Goal: Task Accomplishment & Management: Manage account settings

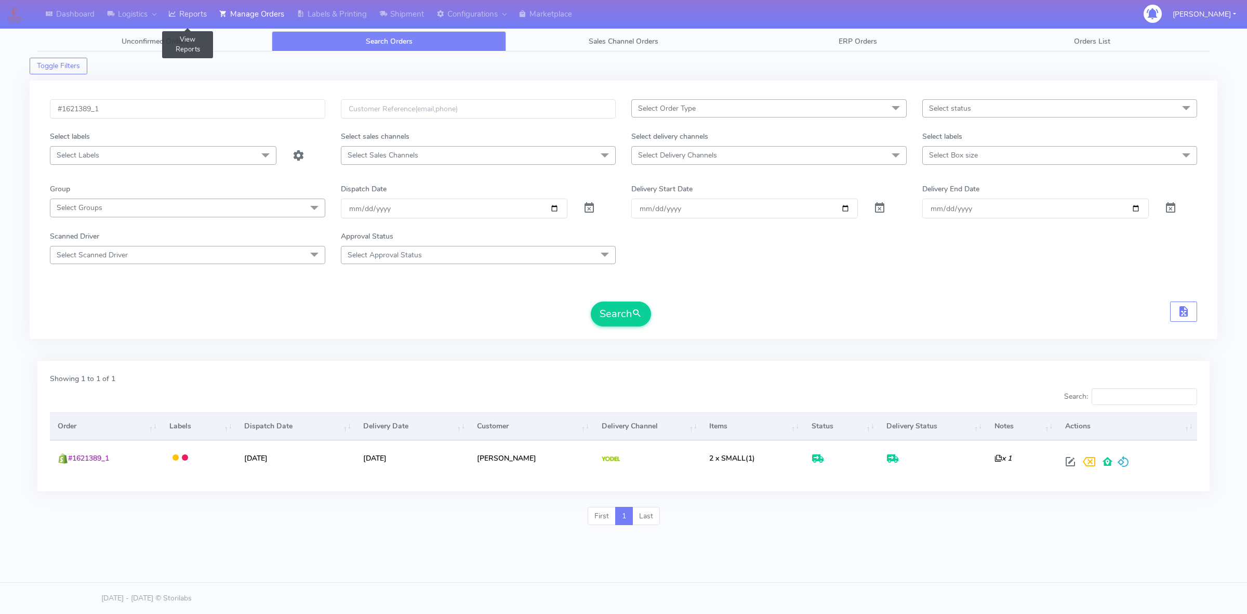
click at [202, 12] on link "Reports" at bounding box center [187, 14] width 51 height 29
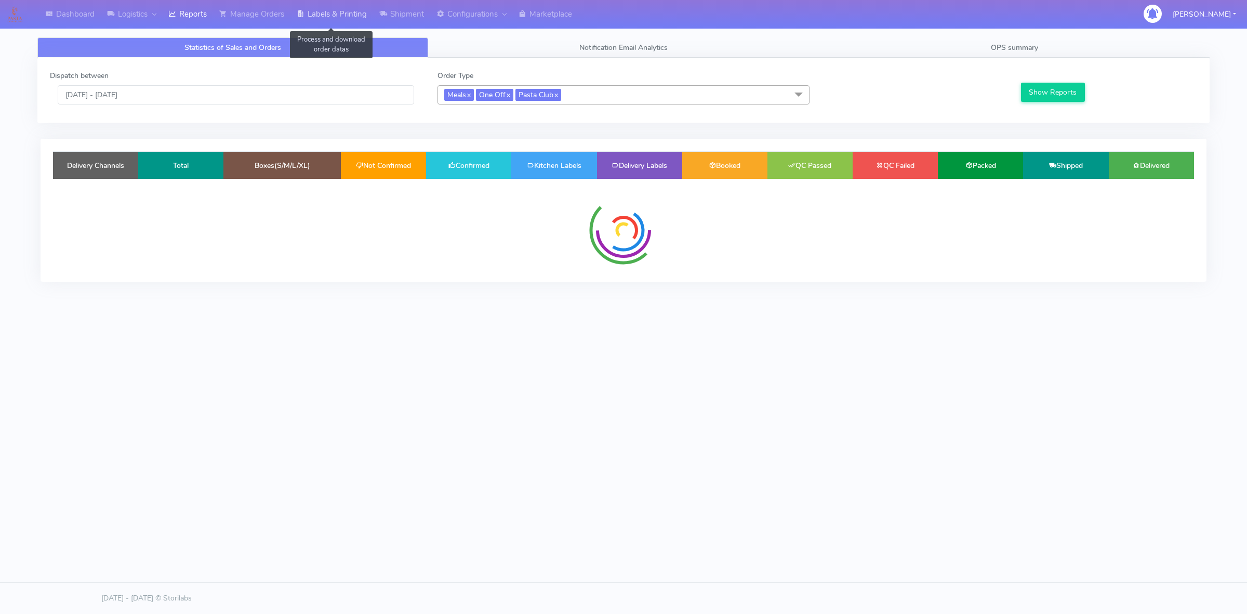
click at [333, 18] on link "Labels & Printing" at bounding box center [331, 14] width 83 height 29
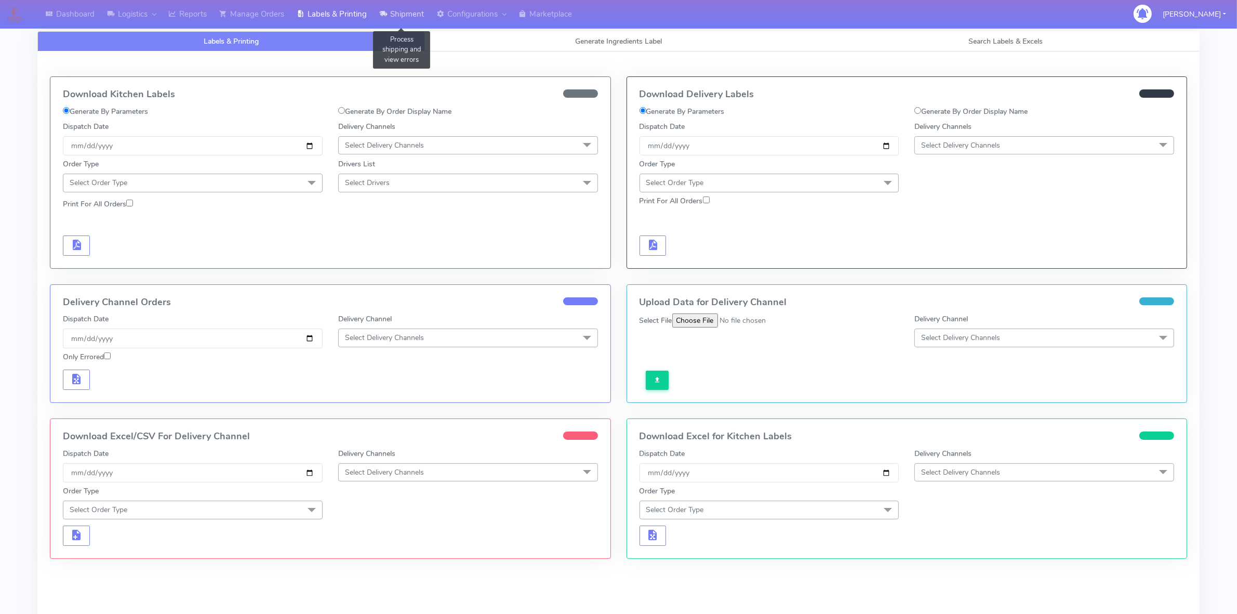
click at [414, 24] on link "Shipment" at bounding box center [401, 14] width 57 height 29
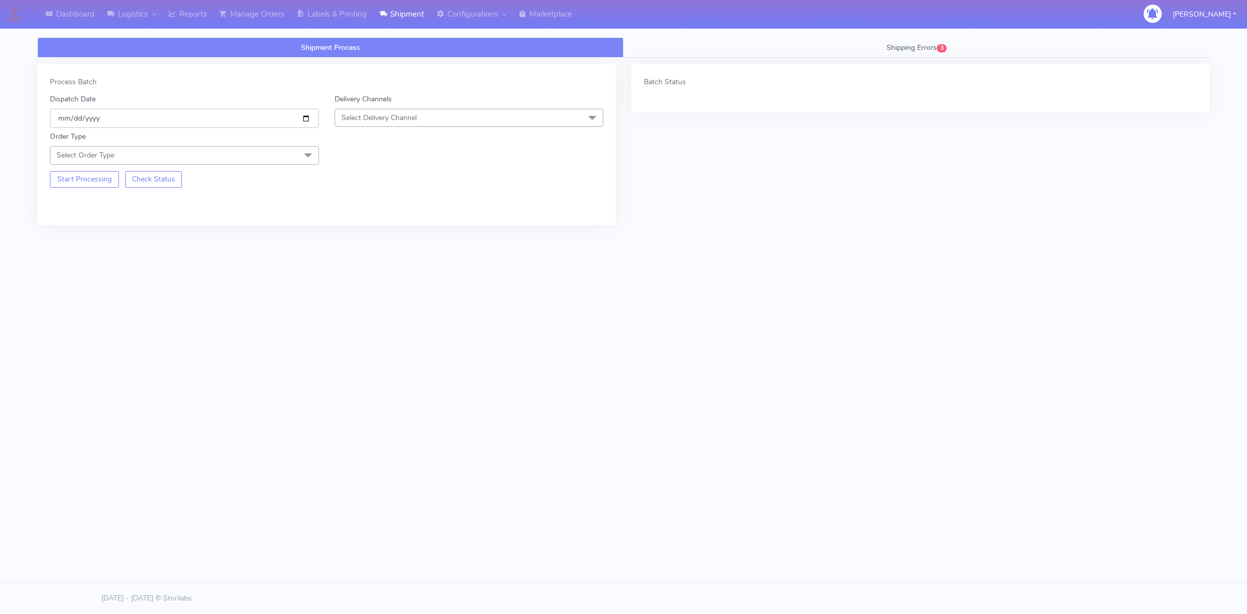
click at [309, 118] on input "[DATE]" at bounding box center [184, 118] width 269 height 19
type input "[DATE]"
click at [414, 117] on span "Select Delivery Channel" at bounding box center [378, 118] width 75 height 10
click at [367, 186] on div "OnFleet" at bounding box center [469, 183] width 258 height 11
click at [196, 162] on span "Select Order Type" at bounding box center [184, 155] width 269 height 18
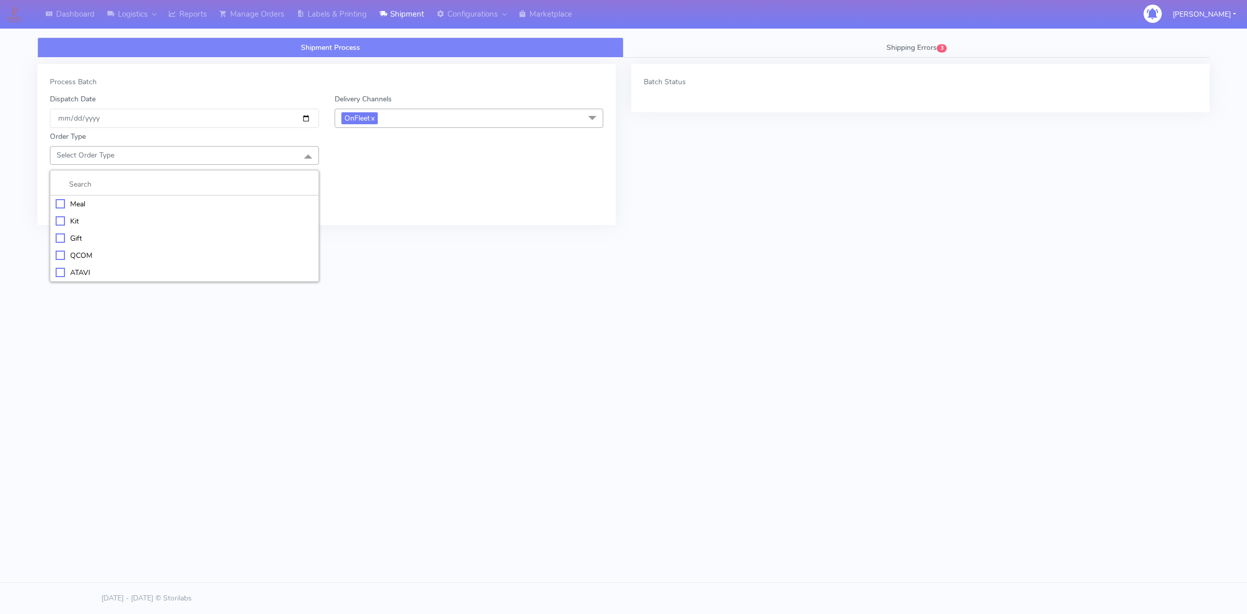
click at [85, 204] on div "Meal" at bounding box center [185, 204] width 258 height 11
click at [388, 170] on div "Mark Out of Stock SKUs Mark Out of Stock SKUs Select All 024 025 (DOUBLE) 041 (…" at bounding box center [326, 185] width 569 height 33
click at [394, 162] on span "Select Box Size" at bounding box center [469, 155] width 269 height 18
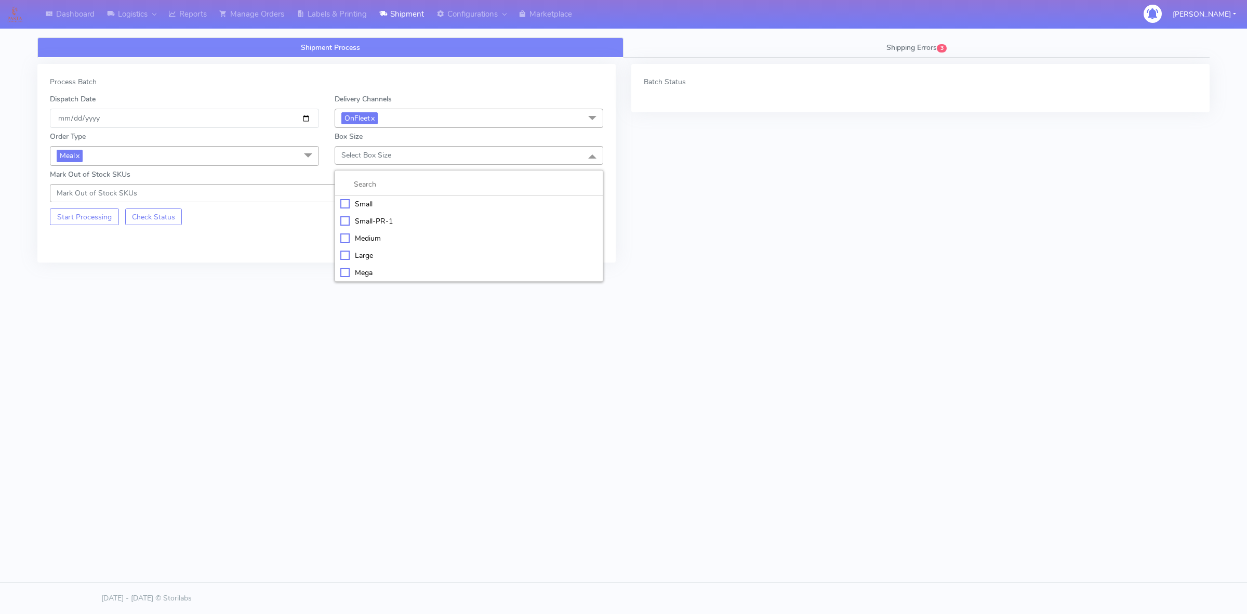
click at [348, 204] on div "Small" at bounding box center [469, 204] width 258 height 11
click at [84, 212] on button "Start Processing" at bounding box center [84, 216] width 69 height 17
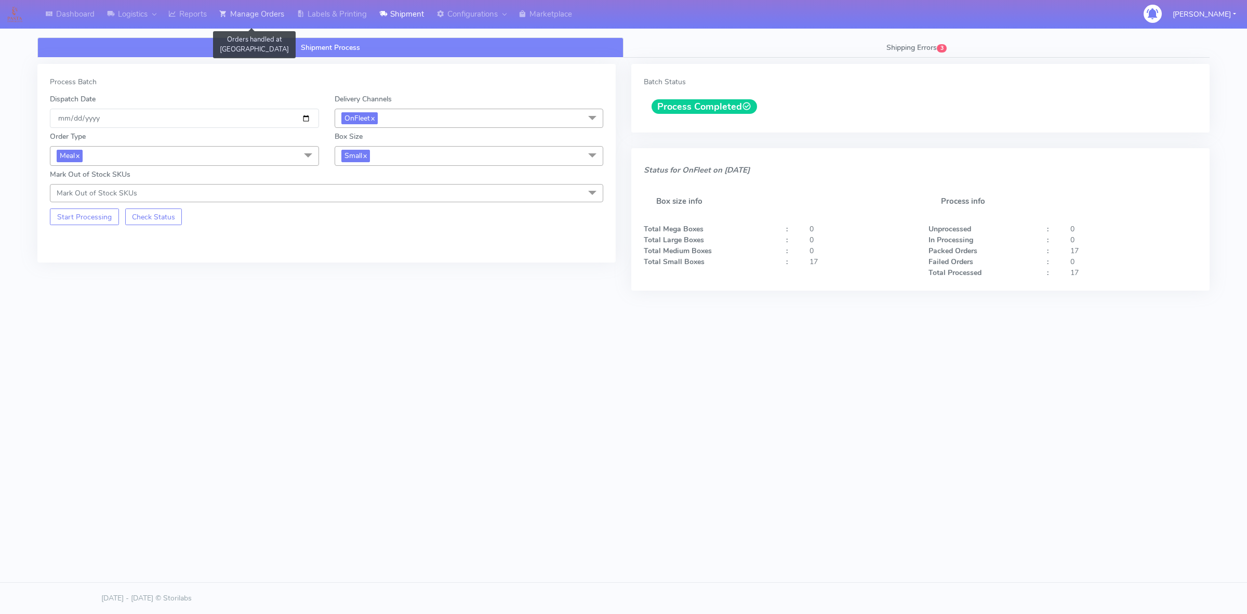
click at [261, 21] on link "Manage Orders" at bounding box center [251, 14] width 77 height 29
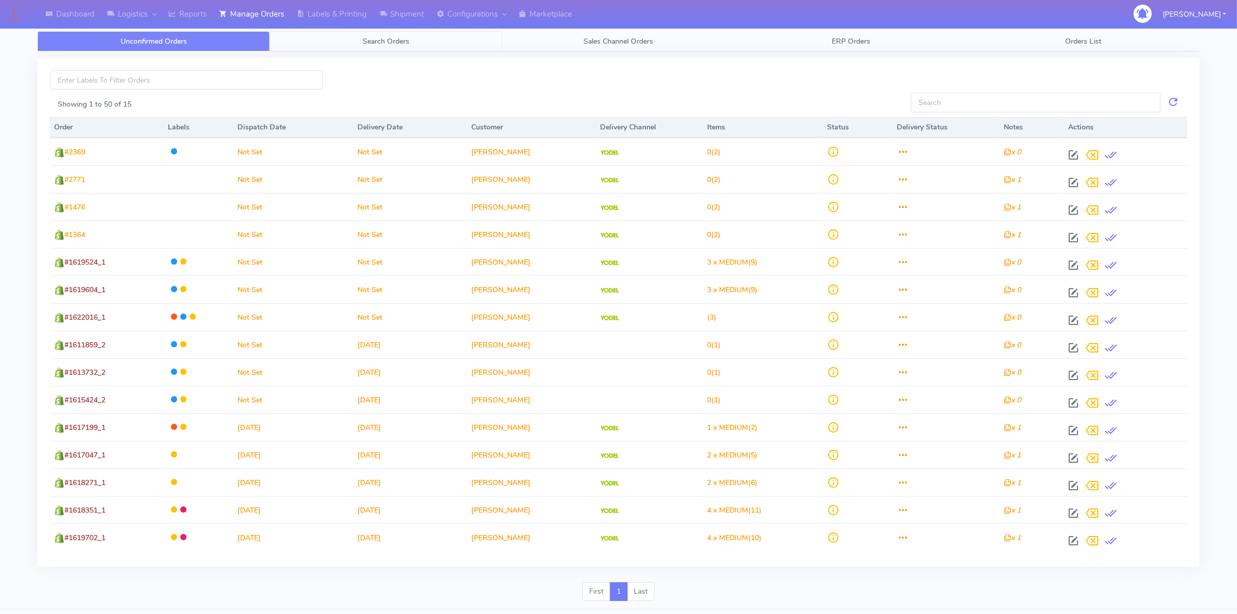
click at [424, 45] on link "Search Orders" at bounding box center [386, 41] width 232 height 20
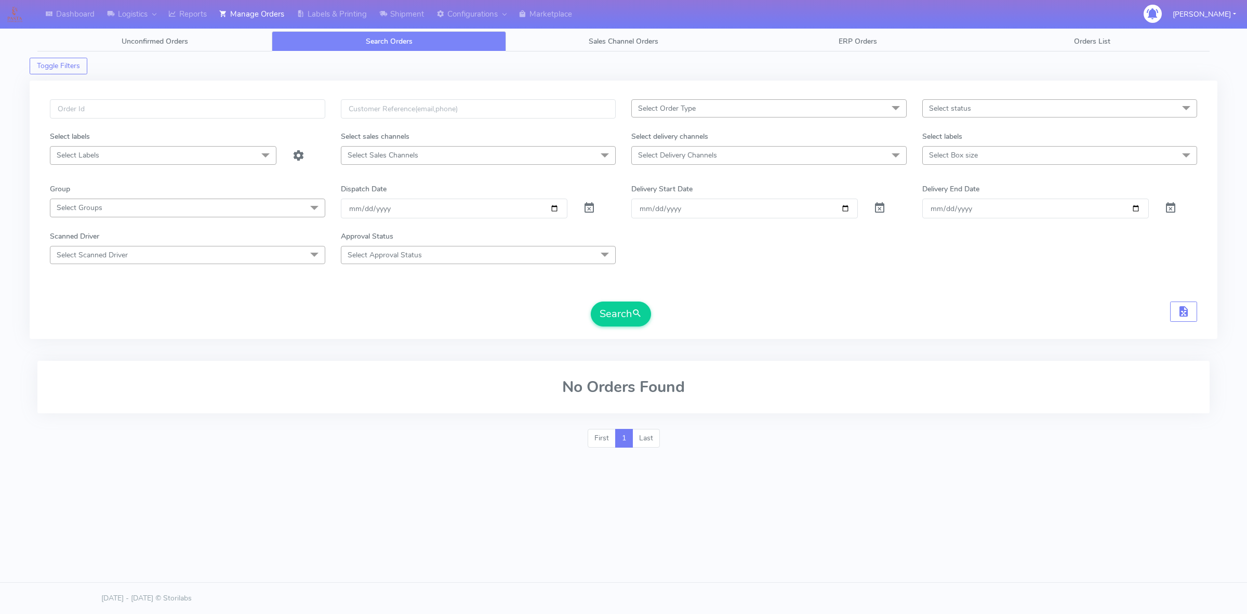
click at [676, 159] on span "Select Delivery Channels" at bounding box center [677, 155] width 79 height 10
click at [681, 242] on div "OnFleet" at bounding box center [769, 242] width 264 height 11
checkbox input "true"
click at [541, 209] on input "[DATE]" at bounding box center [454, 209] width 227 height 19
click at [554, 210] on input "[DATE]" at bounding box center [454, 209] width 227 height 19
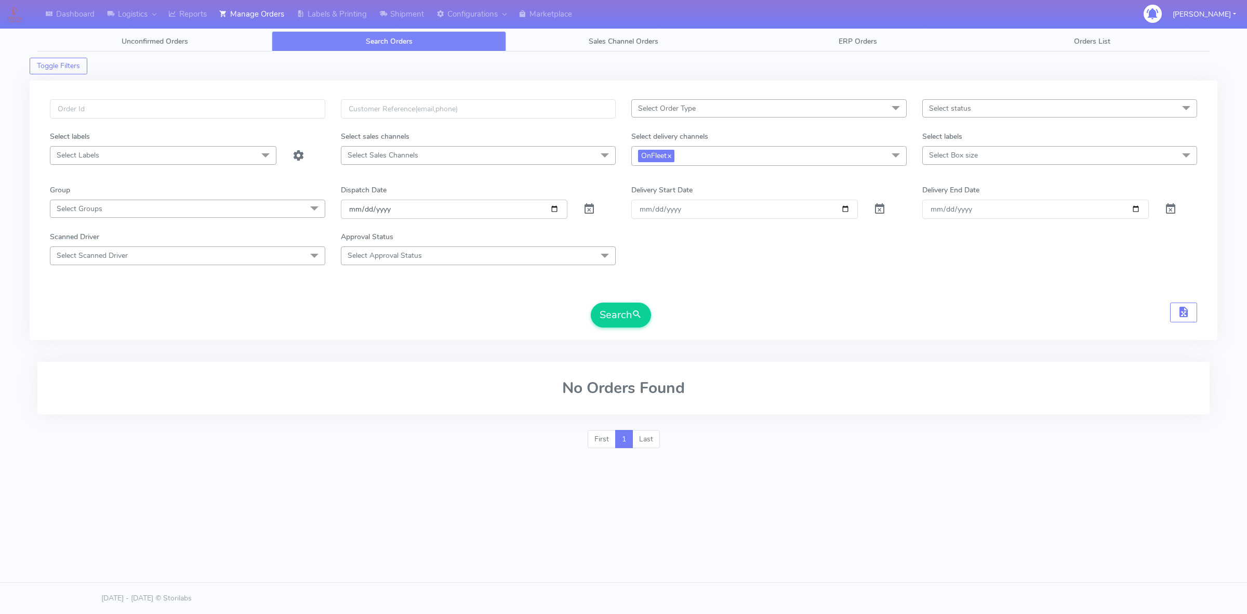
type input "[DATE]"
click at [604, 310] on button "Search" at bounding box center [621, 314] width 60 height 25
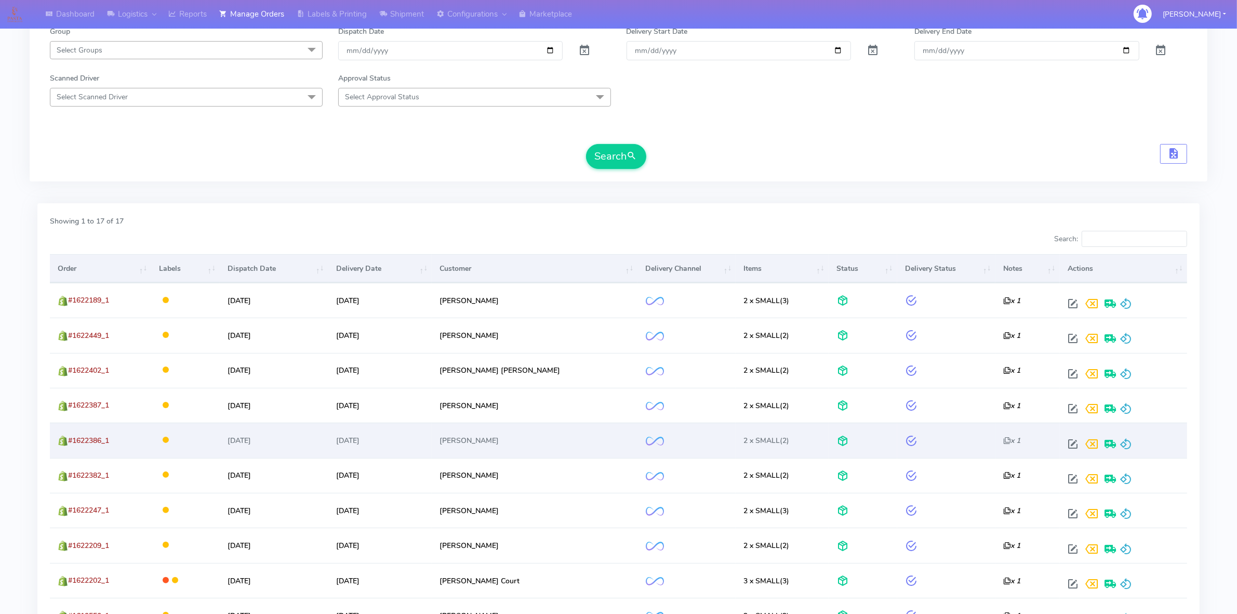
scroll to position [195, 0]
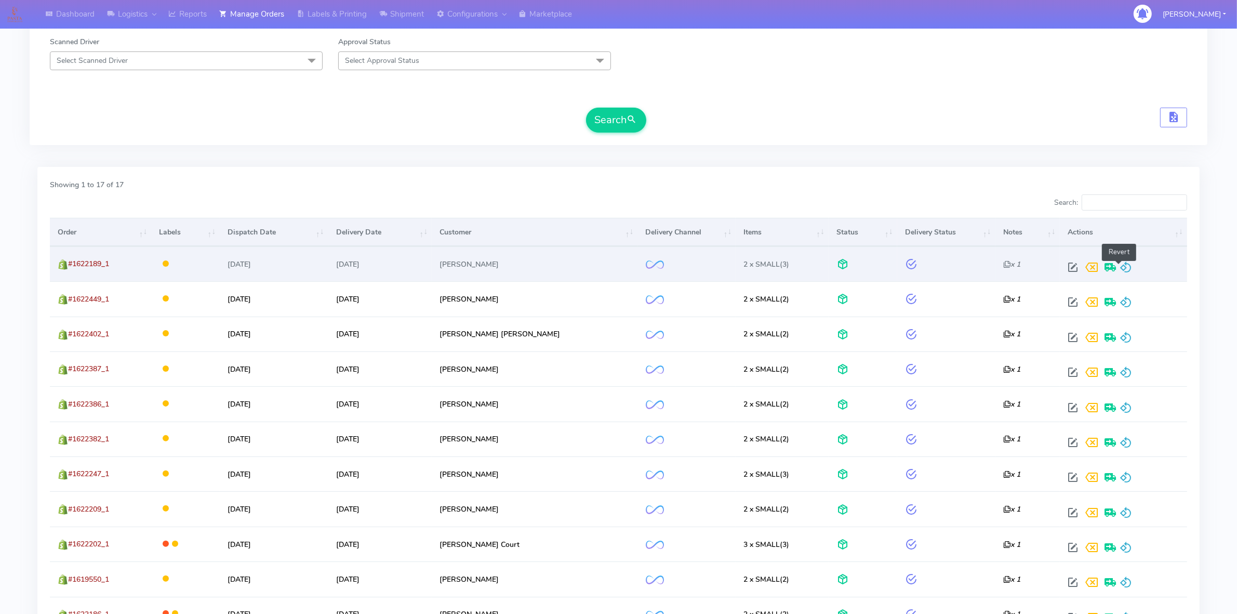
click at [1120, 270] on span at bounding box center [1126, 270] width 12 height 10
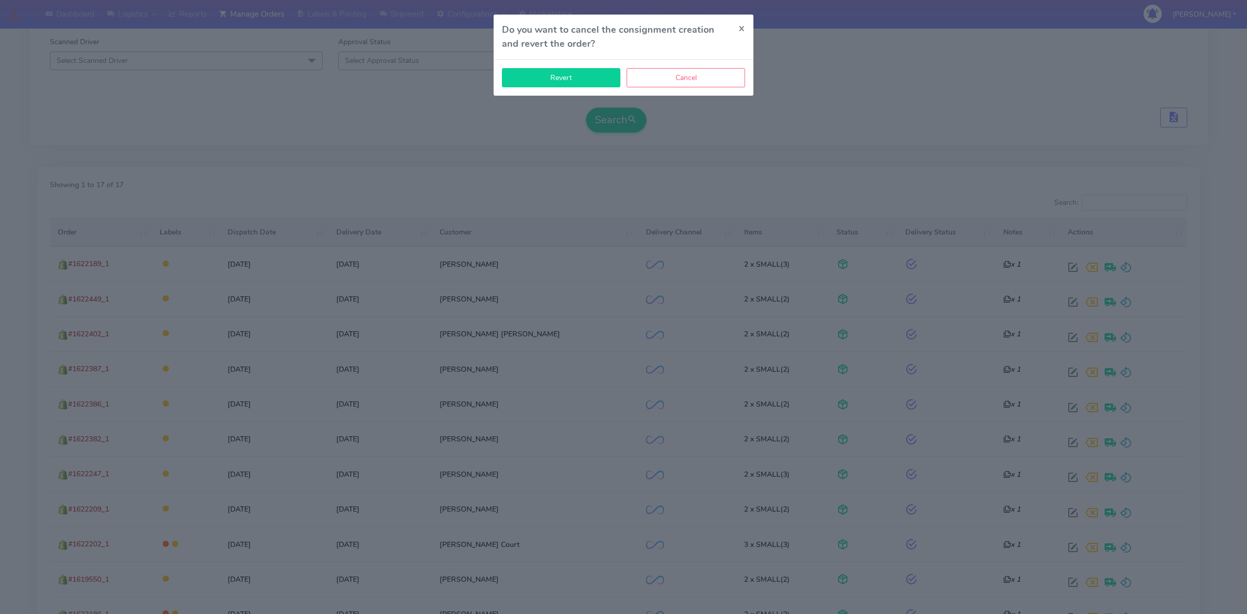
click at [595, 84] on button "Revert" at bounding box center [561, 77] width 118 height 19
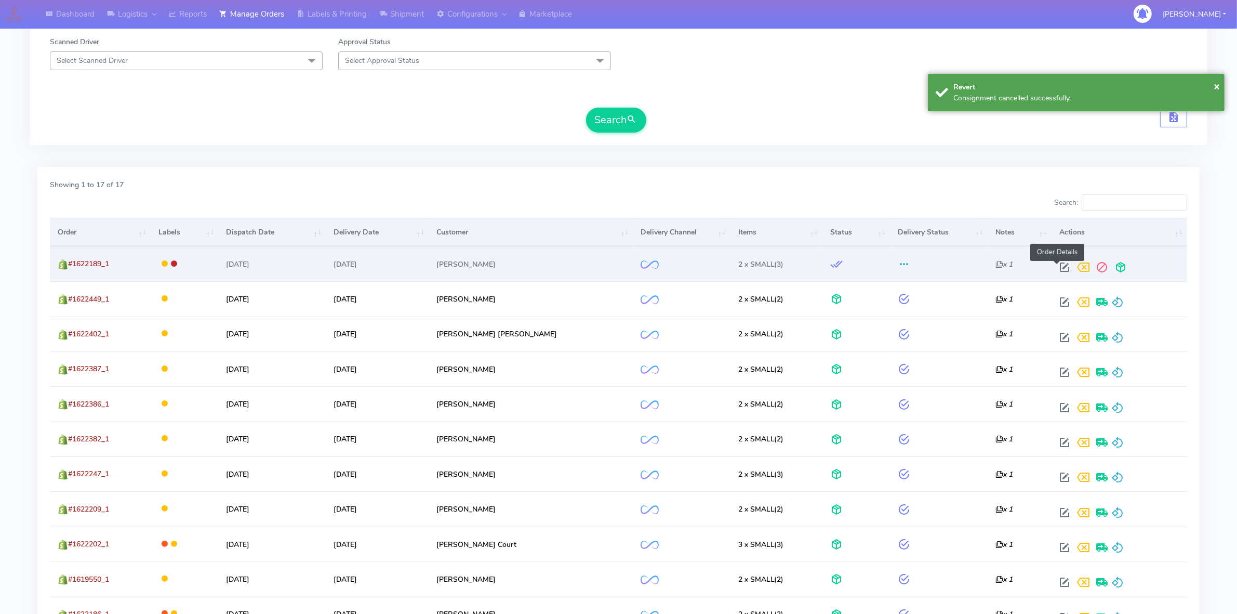
click at [1055, 268] on span at bounding box center [1064, 270] width 19 height 10
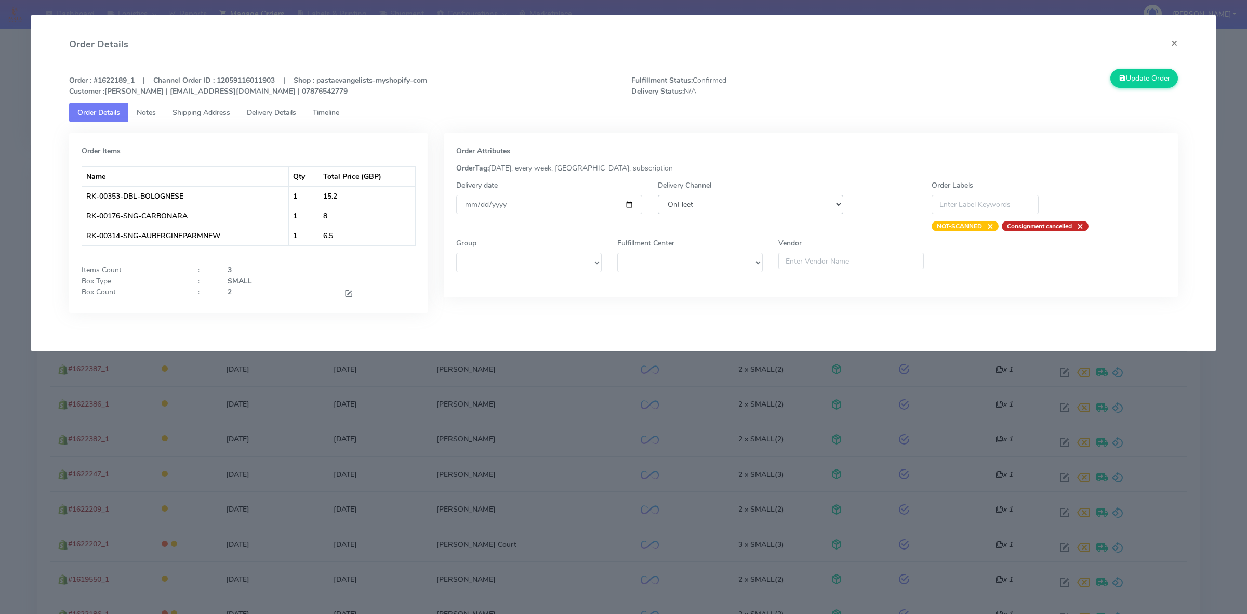
click at [746, 209] on select "DHL OnFleet Royal Mail DPD Yodel MaxOptra Amazon Collection" at bounding box center [751, 204] width 186 height 19
select select "5"
click at [658, 195] on select "DHL OnFleet Royal Mail DPD Yodel MaxOptra Amazon Collection" at bounding box center [751, 204] width 186 height 19
click at [1133, 81] on button "Update Order" at bounding box center [1144, 78] width 68 height 19
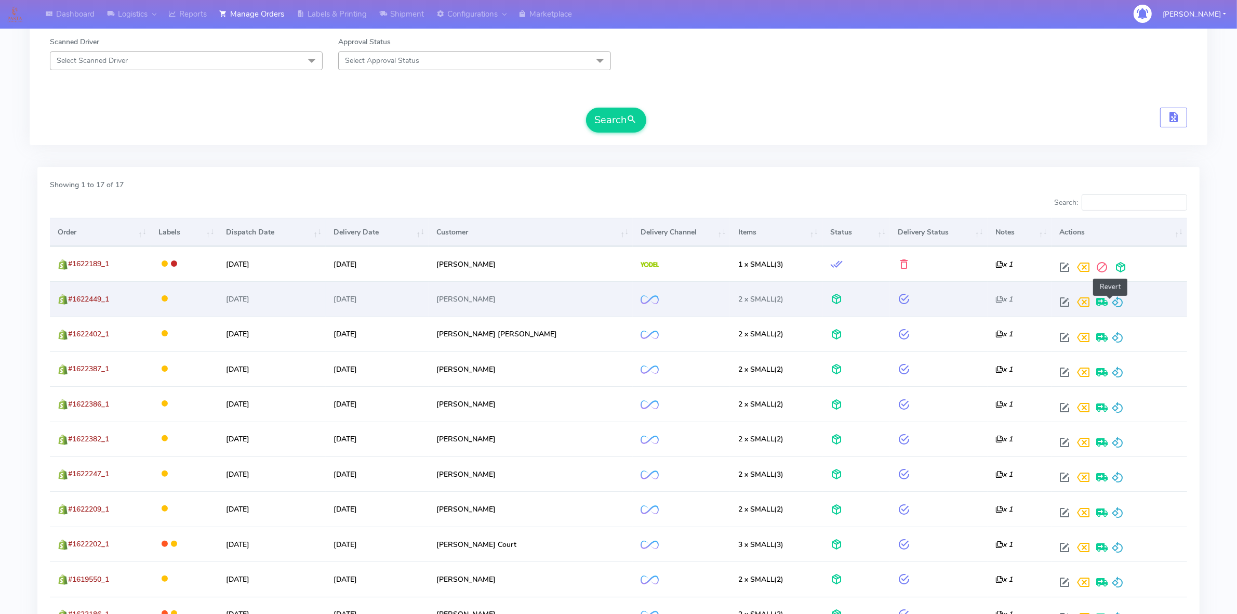
click at [1112, 302] on span at bounding box center [1118, 304] width 12 height 10
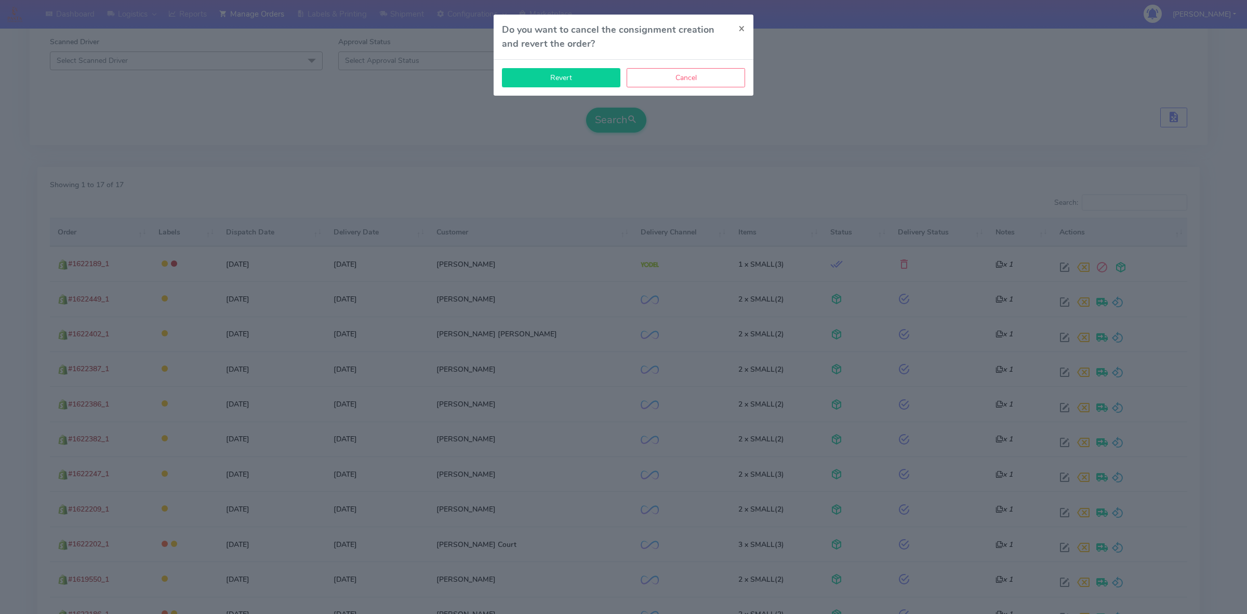
click at [567, 71] on button "Revert" at bounding box center [561, 77] width 118 height 19
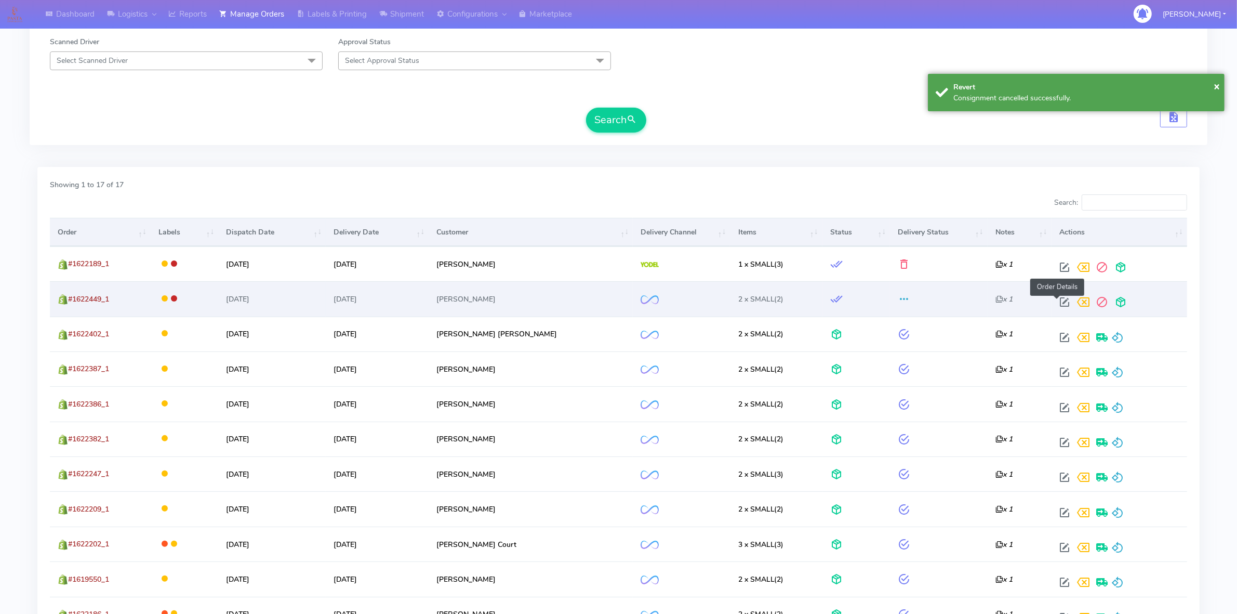
click at [1055, 301] on span at bounding box center [1064, 304] width 19 height 10
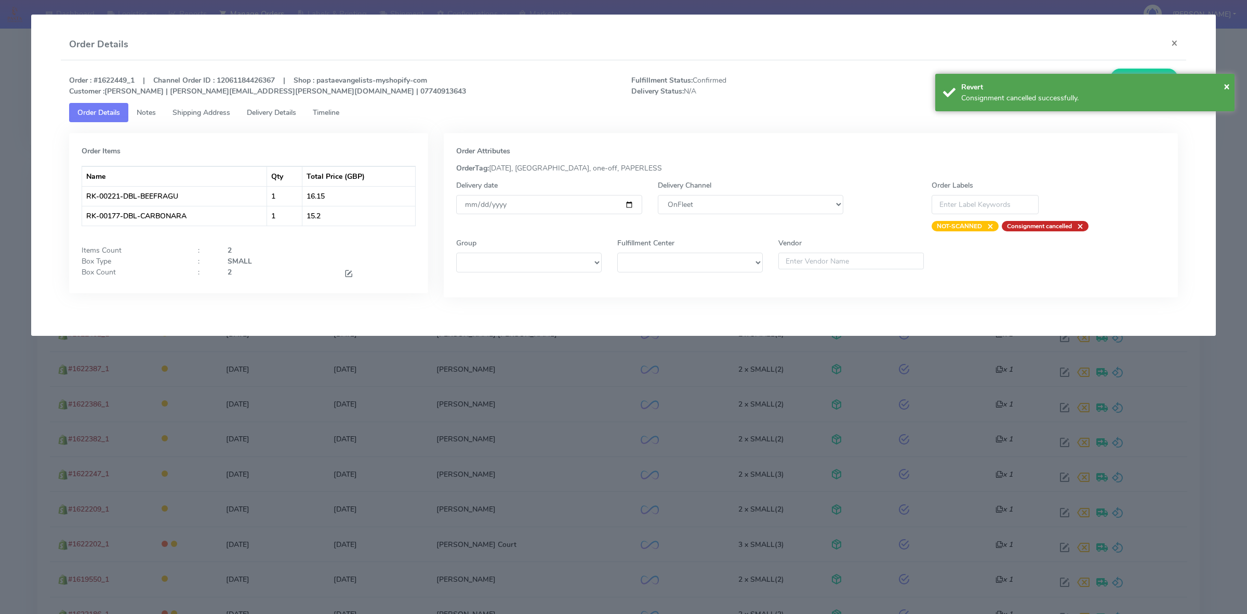
click at [804, 217] on div "Delivery Channel DHL OnFleet Royal Mail DPD Yodel MaxOptra Amazon Collection" at bounding box center [750, 205] width 201 height 51
click at [805, 204] on select "DHL OnFleet Royal Mail DPD Yodel MaxOptra Amazon Collection" at bounding box center [751, 204] width 186 height 19
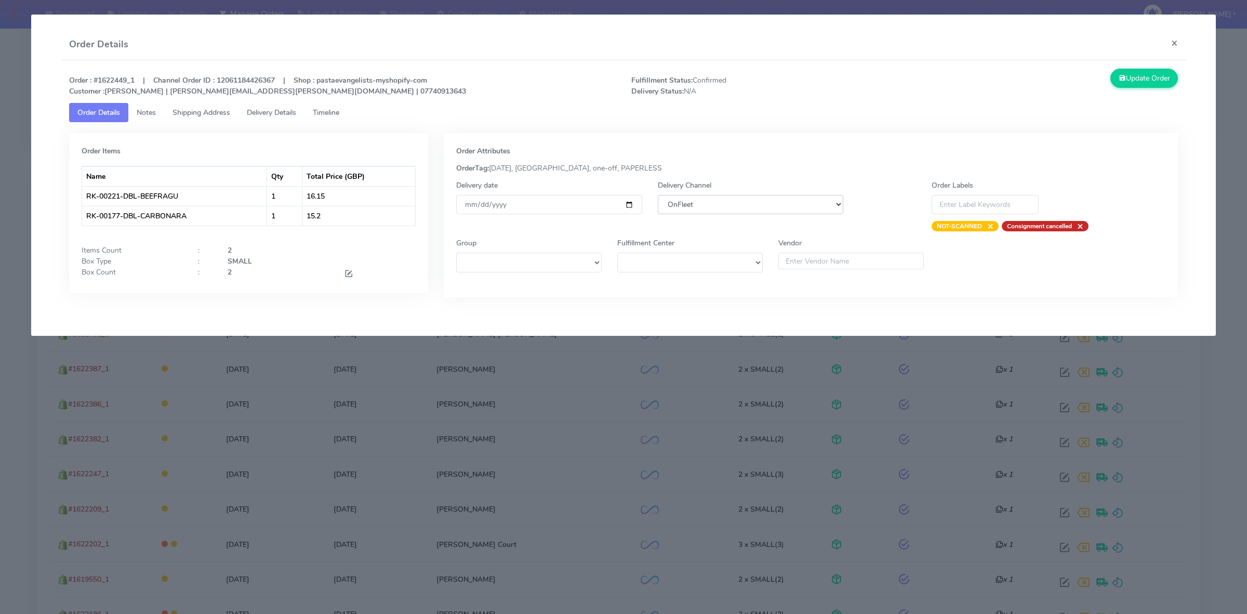
select select "5"
click at [658, 195] on select "DHL OnFleet Royal Mail DPD Yodel MaxOptra Amazon Collection" at bounding box center [751, 204] width 186 height 19
click at [1160, 76] on button "Update Order" at bounding box center [1144, 78] width 68 height 19
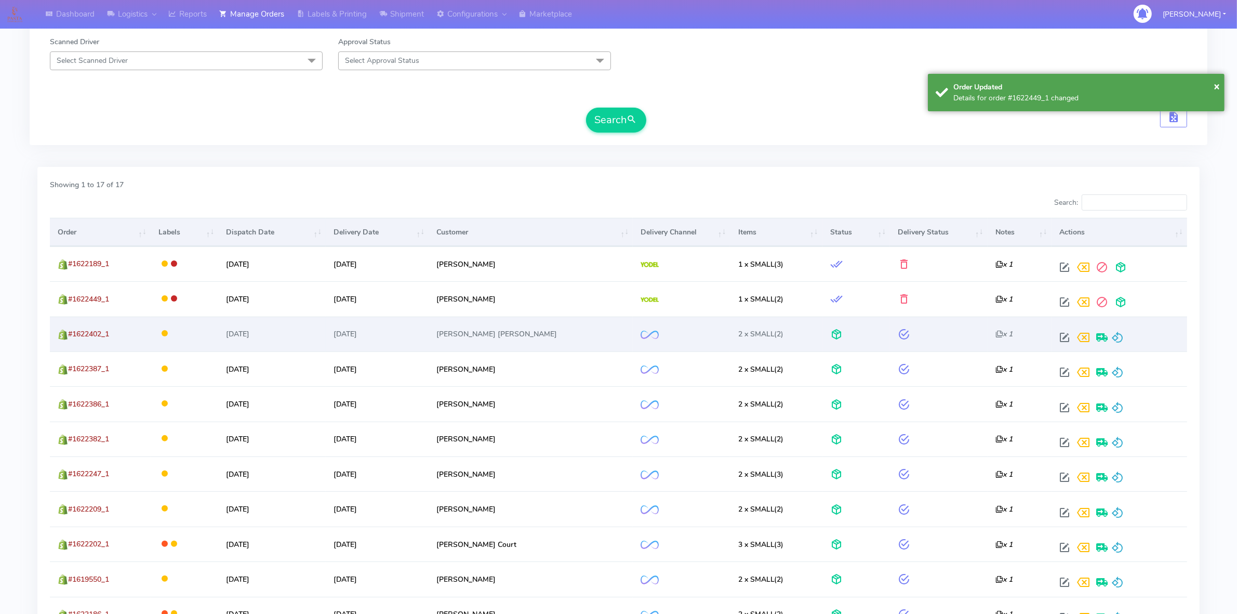
click at [1116, 331] on div at bounding box center [1117, 337] width 124 height 19
click at [1115, 340] on span at bounding box center [1118, 340] width 12 height 10
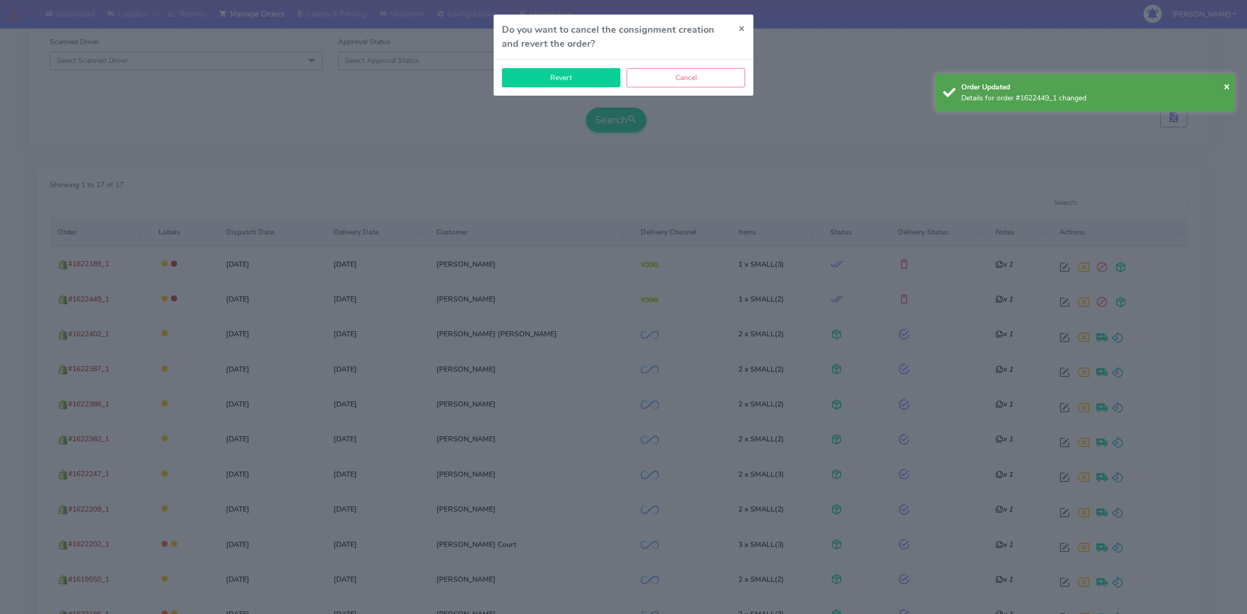
click at [573, 75] on button "Revert" at bounding box center [561, 77] width 118 height 19
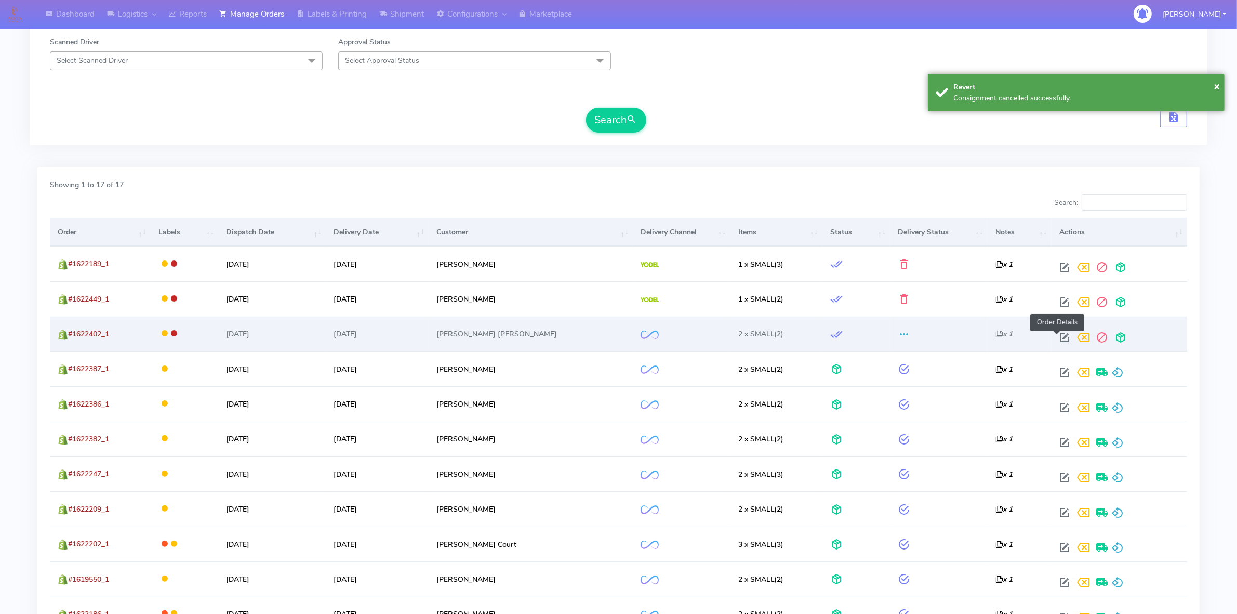
click at [1056, 335] on span at bounding box center [1064, 340] width 19 height 10
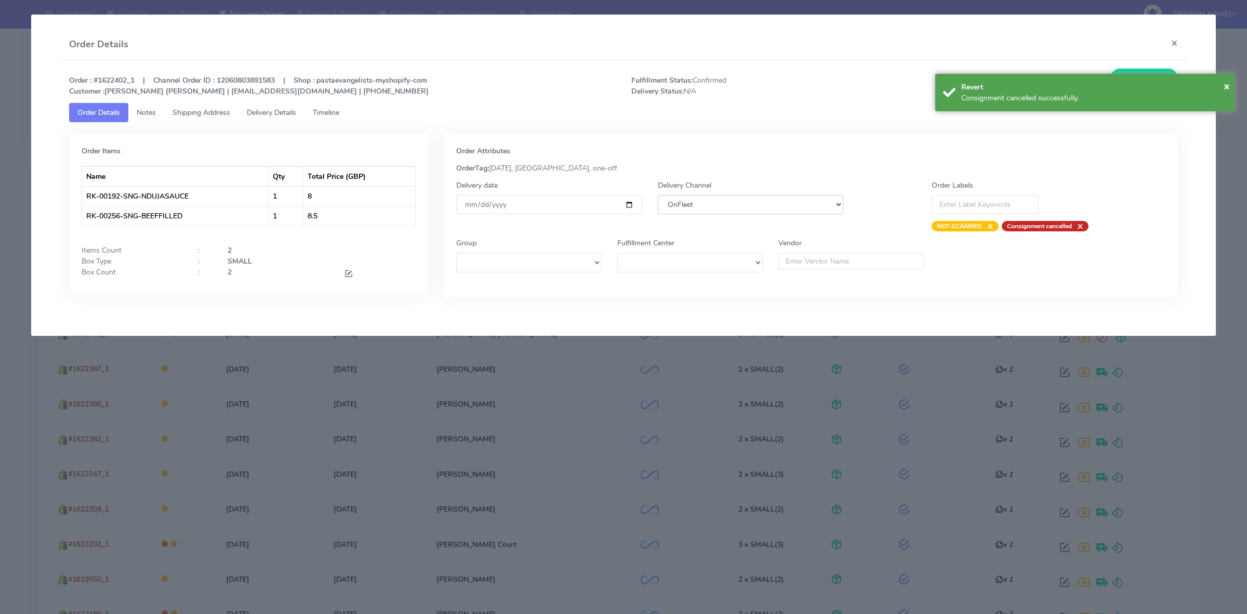
click at [693, 199] on select "DHL OnFleet Royal Mail DPD Yodel MaxOptra Amazon Collection" at bounding box center [751, 204] width 186 height 19
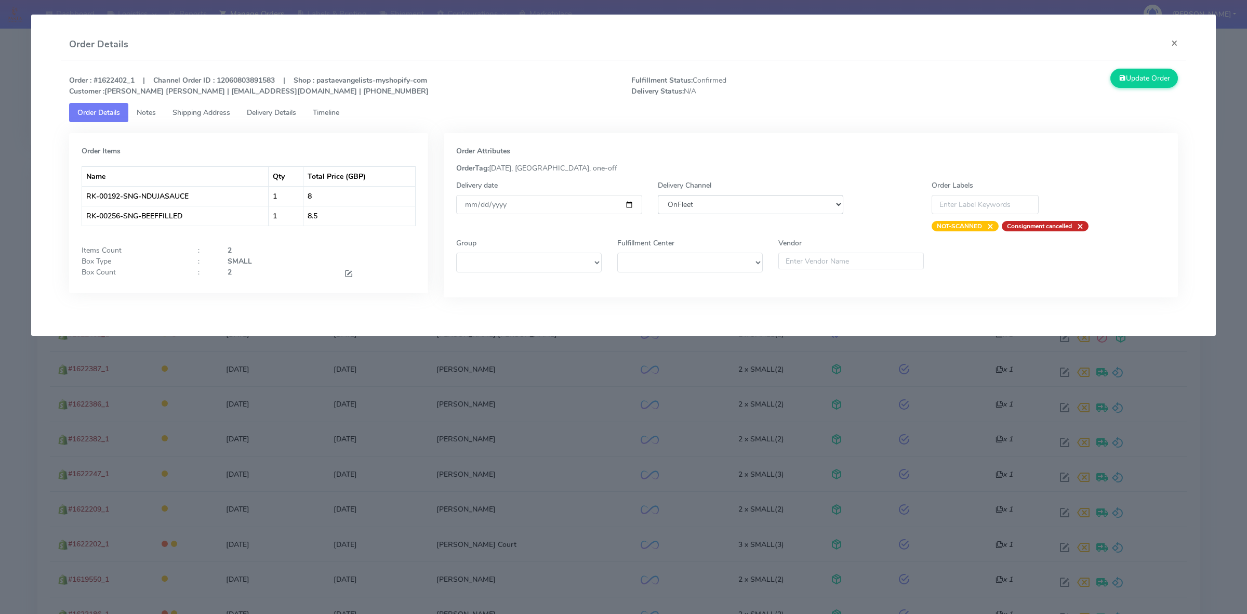
select select "5"
click at [658, 195] on select "DHL OnFleet Royal Mail DPD Yodel MaxOptra Amazon Collection" at bounding box center [751, 204] width 186 height 19
click at [1146, 76] on button "Update Order" at bounding box center [1144, 78] width 68 height 19
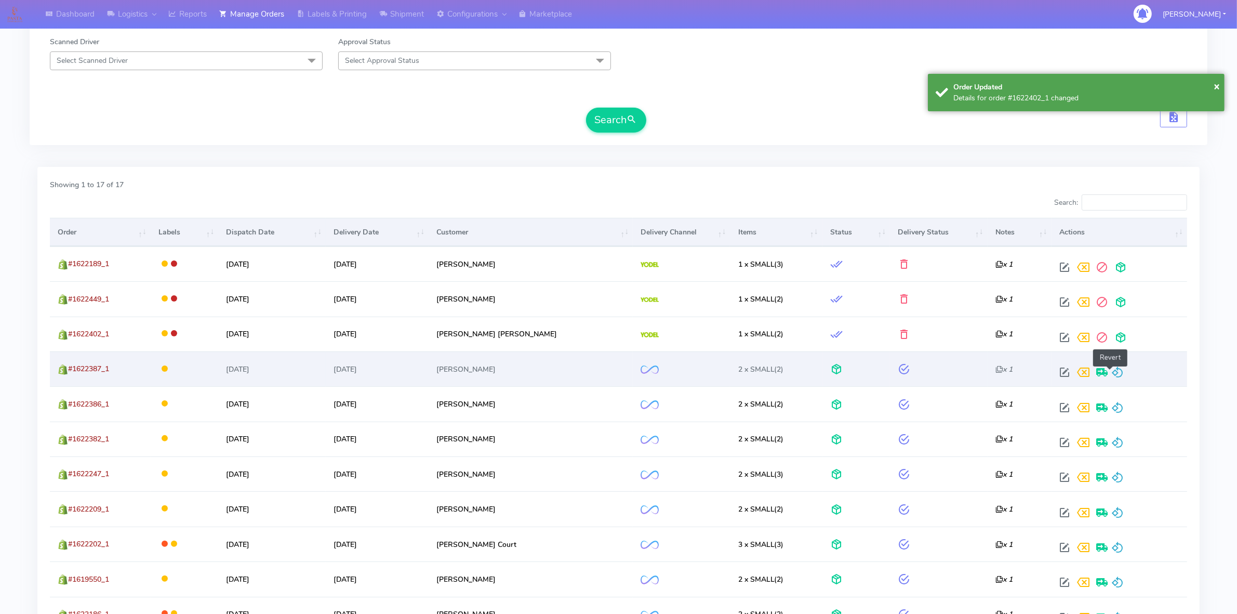
click at [1112, 369] on span at bounding box center [1118, 374] width 12 height 10
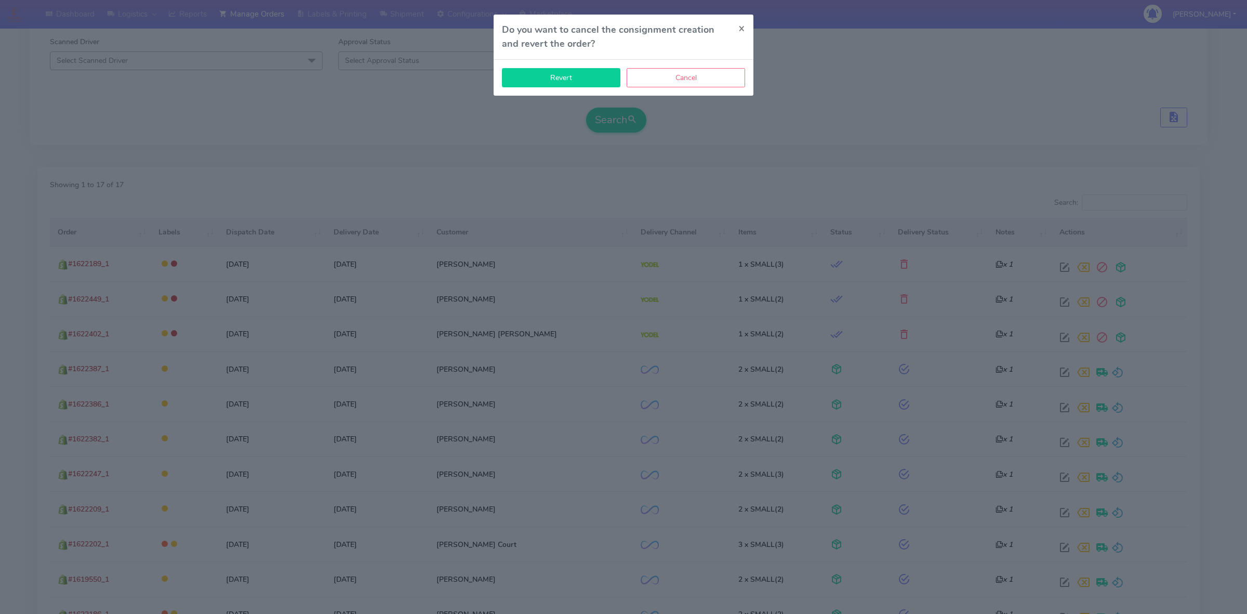
click at [565, 84] on button "Revert" at bounding box center [561, 77] width 118 height 19
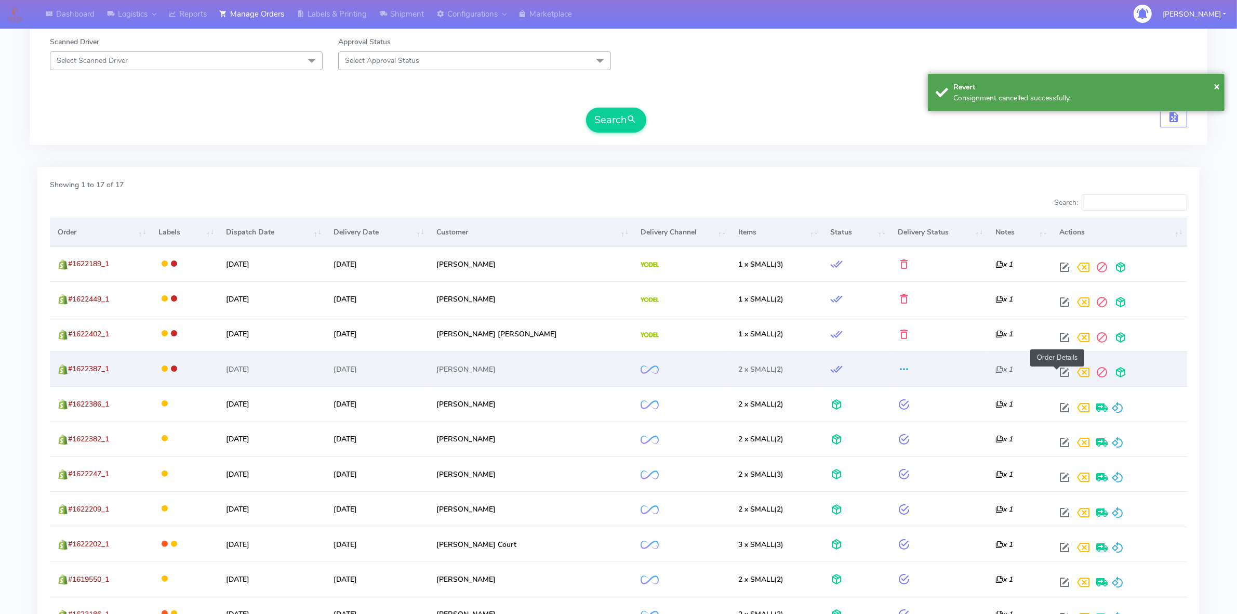
click at [1055, 371] on span at bounding box center [1064, 374] width 19 height 10
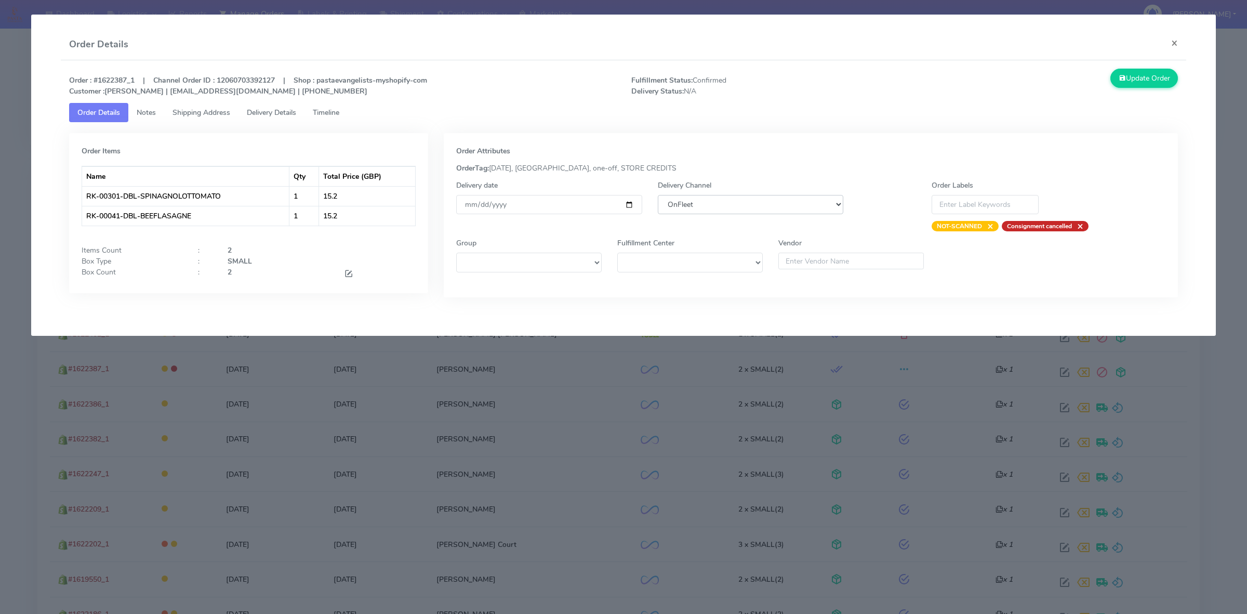
click at [707, 209] on select "DHL OnFleet Royal Mail DPD Yodel MaxOptra Amazon Collection" at bounding box center [751, 204] width 186 height 19
select select "5"
click at [658, 195] on select "DHL OnFleet Royal Mail DPD Yodel MaxOptra Amazon Collection" at bounding box center [751, 204] width 186 height 19
click at [1148, 79] on button "Update Order" at bounding box center [1144, 78] width 68 height 19
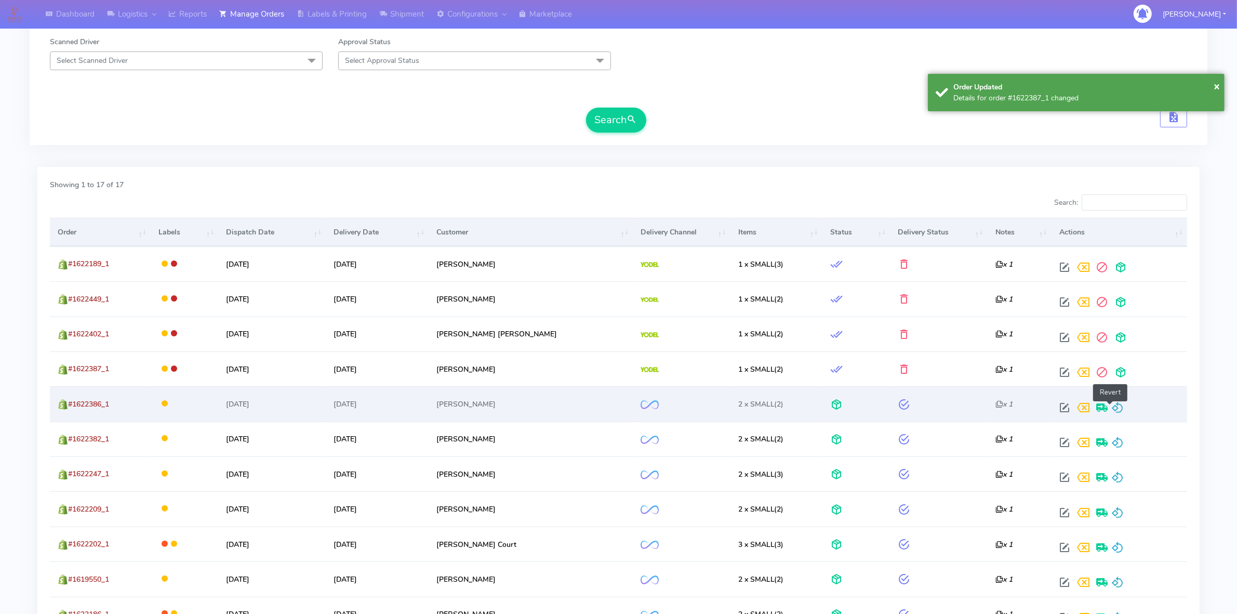
click at [1115, 407] on span at bounding box center [1118, 410] width 12 height 10
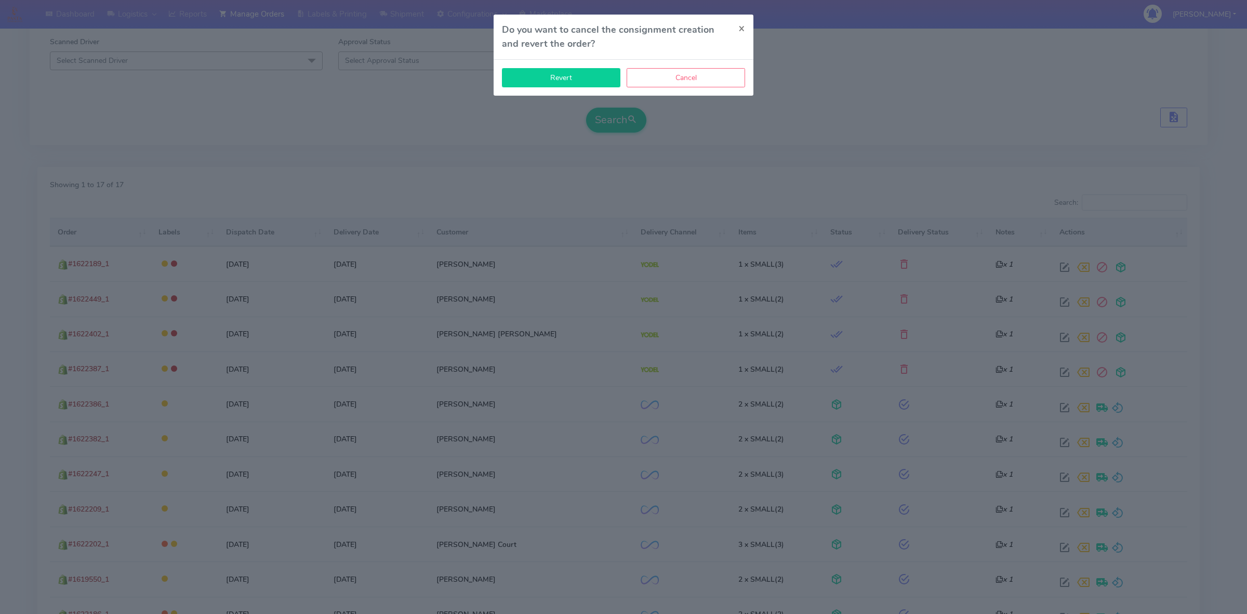
click at [584, 82] on button "Revert" at bounding box center [561, 77] width 118 height 19
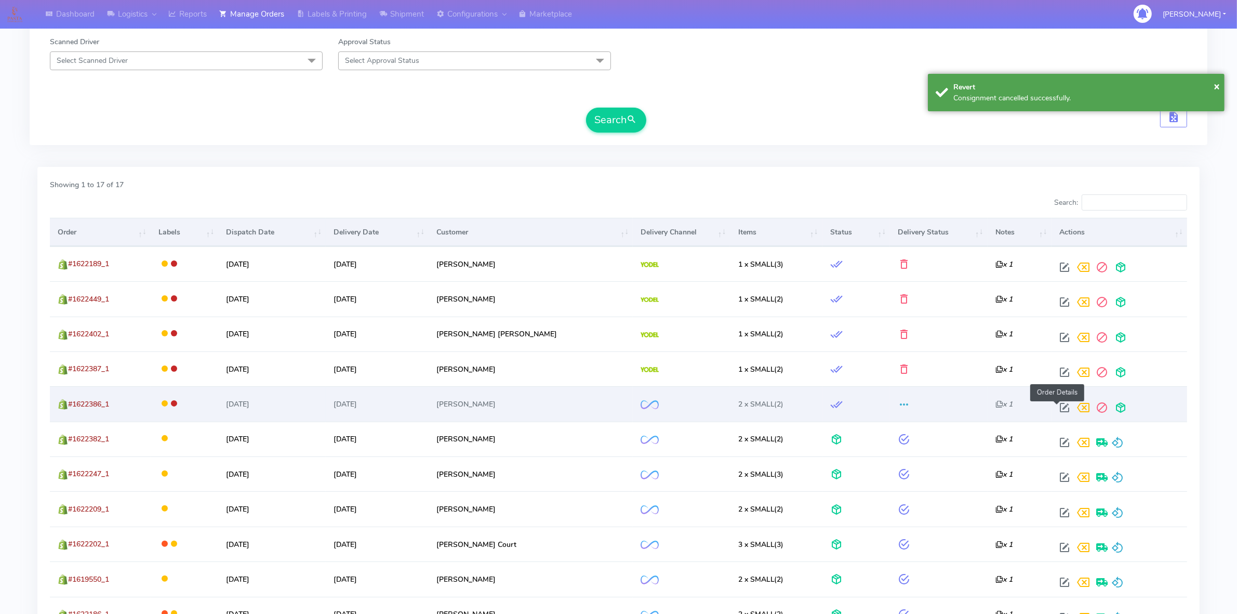
click at [1061, 411] on span at bounding box center [1064, 410] width 19 height 10
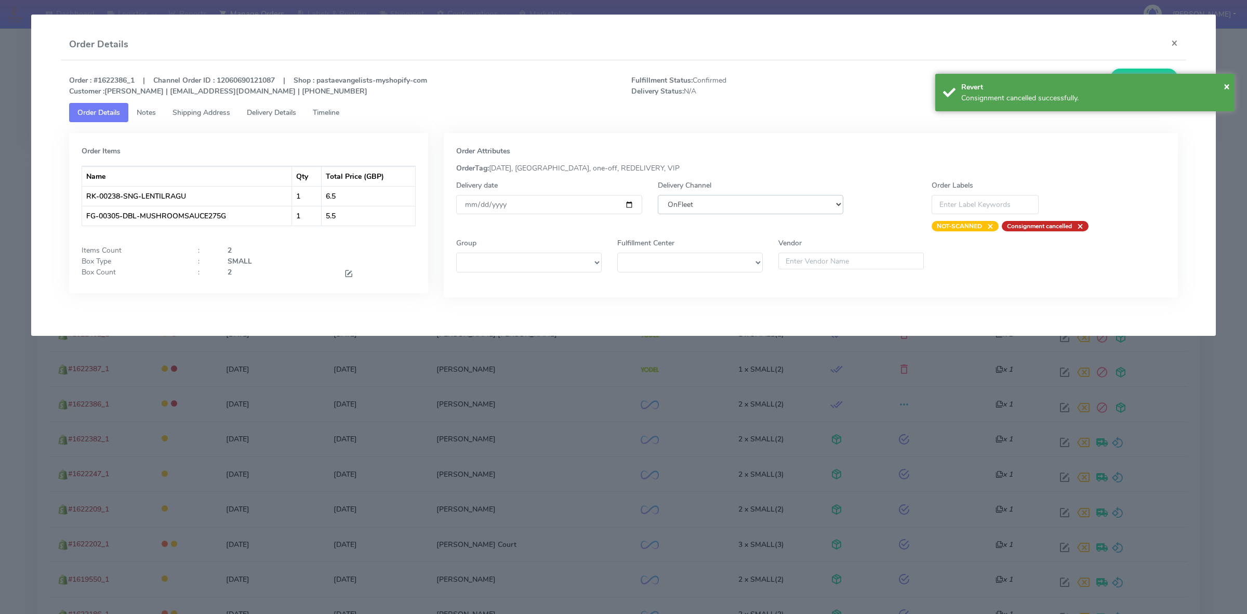
click at [710, 205] on select "DHL OnFleet Royal Mail DPD Yodel MaxOptra Amazon Collection" at bounding box center [751, 204] width 186 height 19
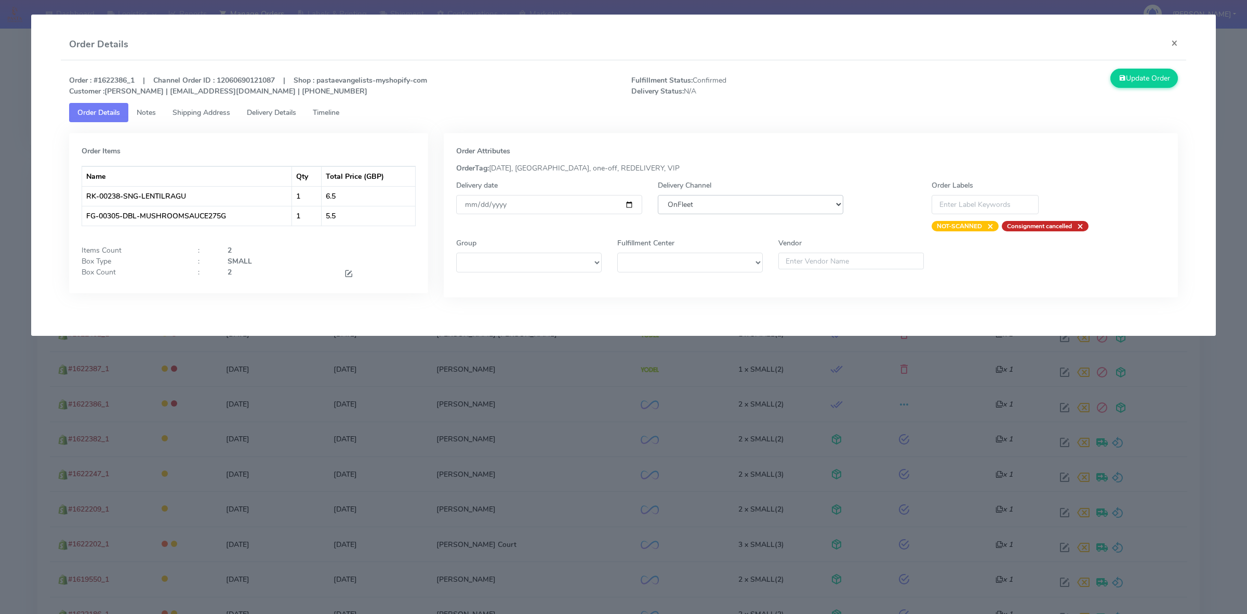
select select "5"
click at [658, 195] on select "DHL OnFleet Royal Mail DPD Yodel MaxOptra Amazon Collection" at bounding box center [751, 204] width 186 height 19
click at [1155, 72] on button "Update Order" at bounding box center [1144, 78] width 68 height 19
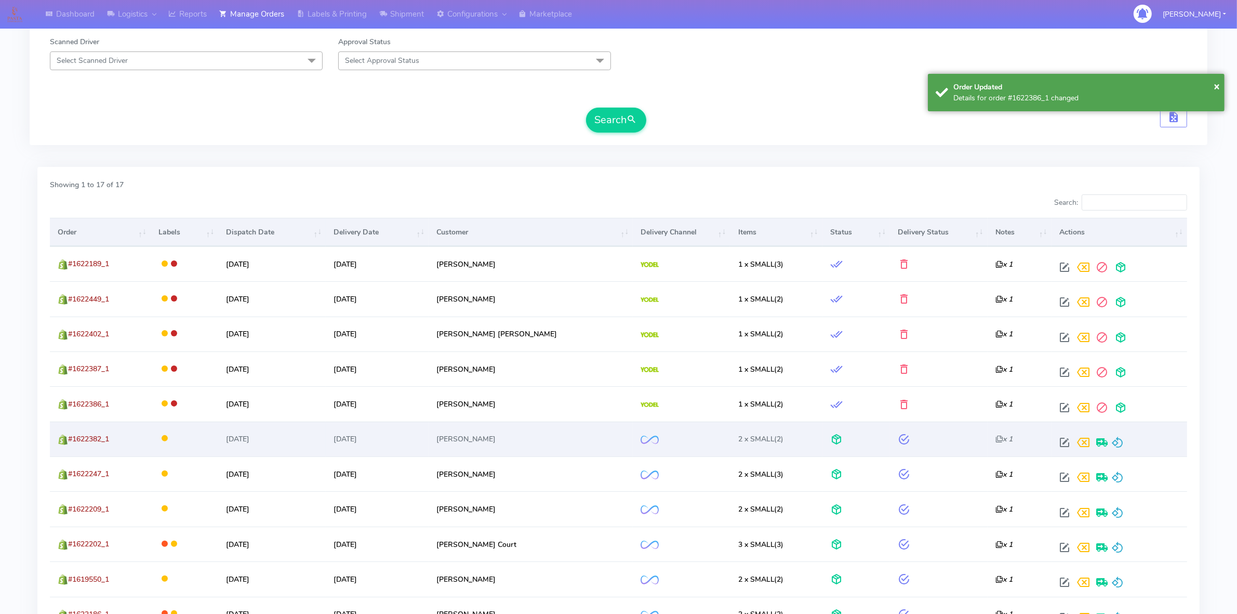
click at [1116, 440] on div at bounding box center [1117, 442] width 124 height 19
click at [1112, 443] on span at bounding box center [1118, 445] width 12 height 10
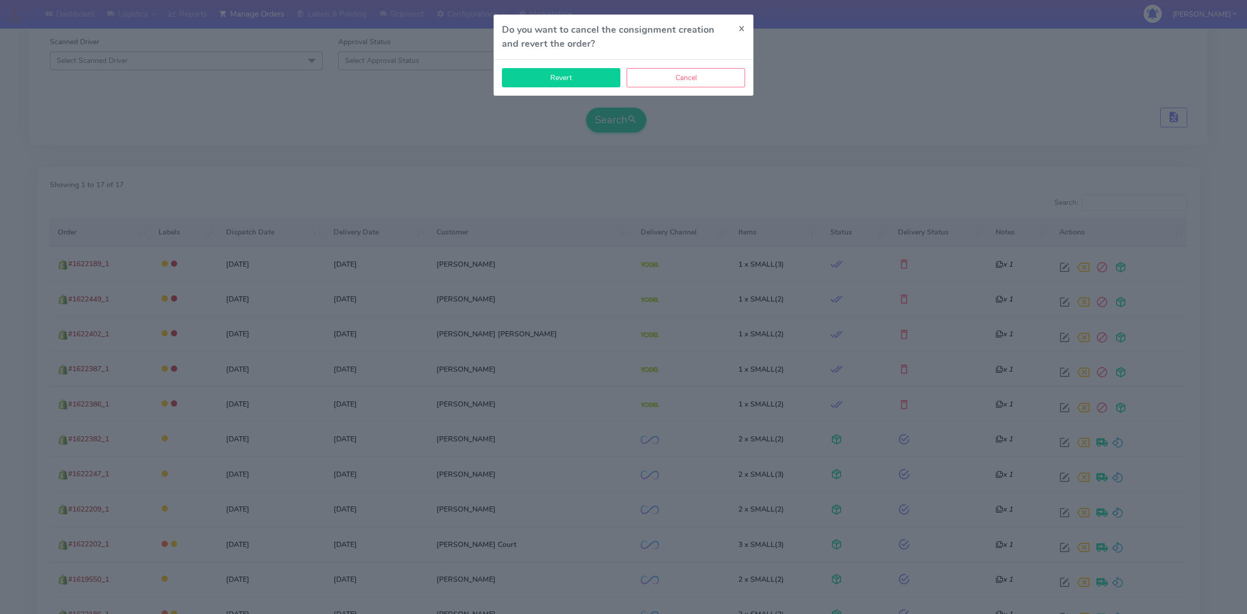
click at [552, 81] on button "Revert" at bounding box center [561, 77] width 118 height 19
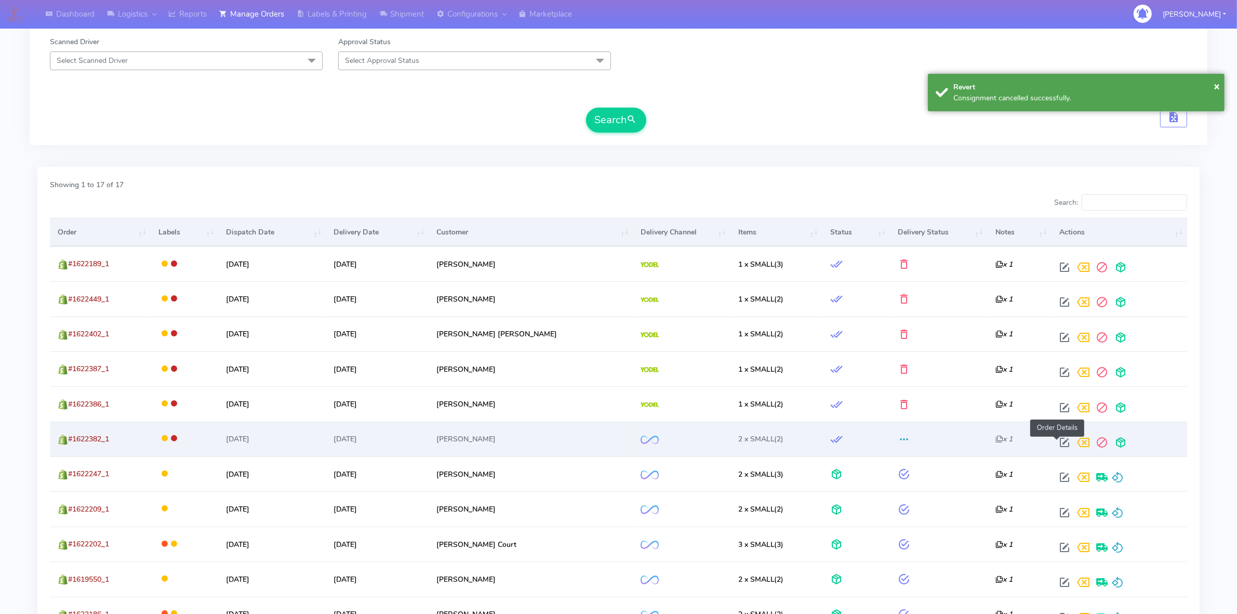
click at [1055, 441] on span at bounding box center [1064, 445] width 19 height 10
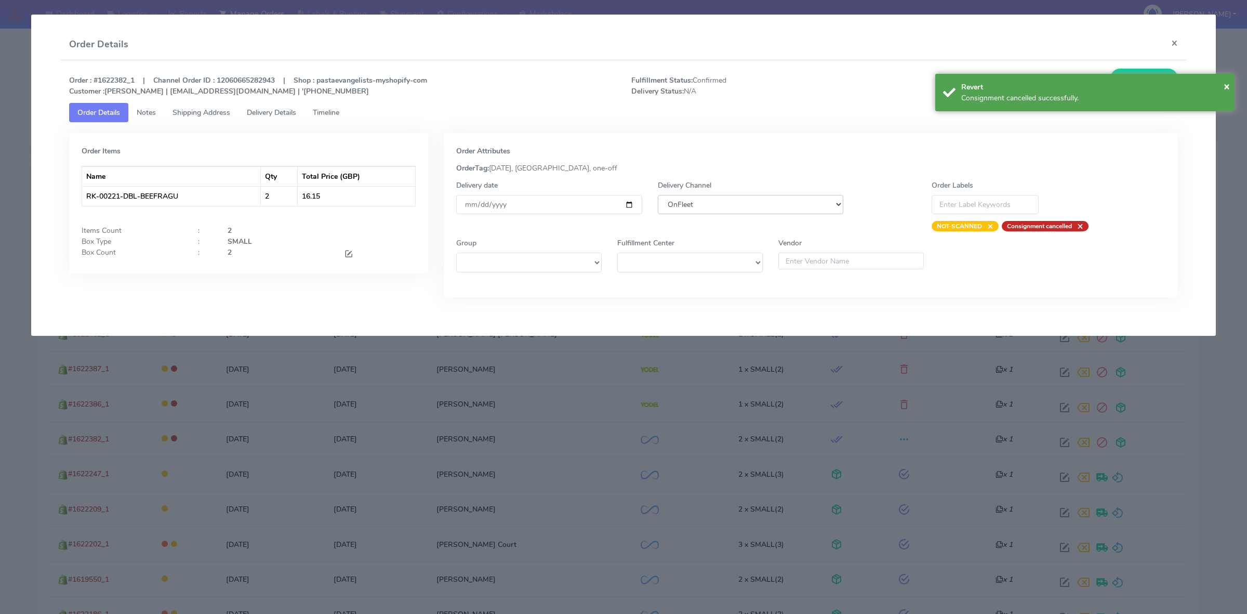
click at [718, 214] on select "DHL OnFleet Royal Mail DPD Yodel MaxOptra Amazon Collection" at bounding box center [751, 204] width 186 height 19
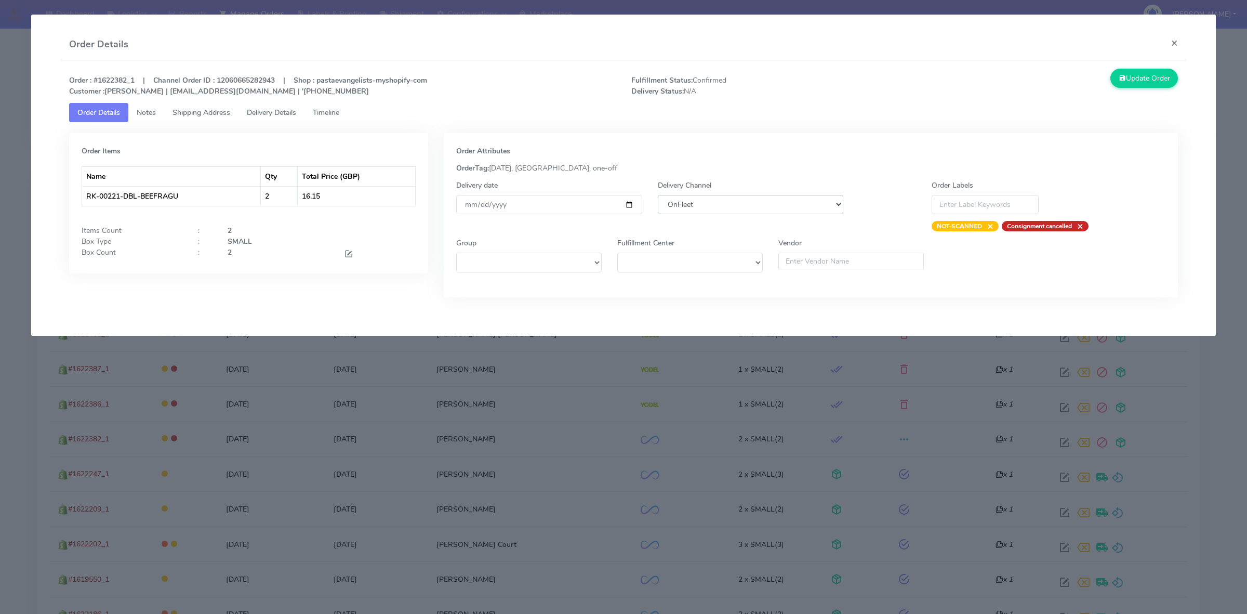
select select "5"
click at [658, 195] on select "DHL OnFleet Royal Mail DPD Yodel MaxOptra Amazon Collection" at bounding box center [751, 204] width 186 height 19
click at [1135, 81] on button "Update Order" at bounding box center [1144, 78] width 68 height 19
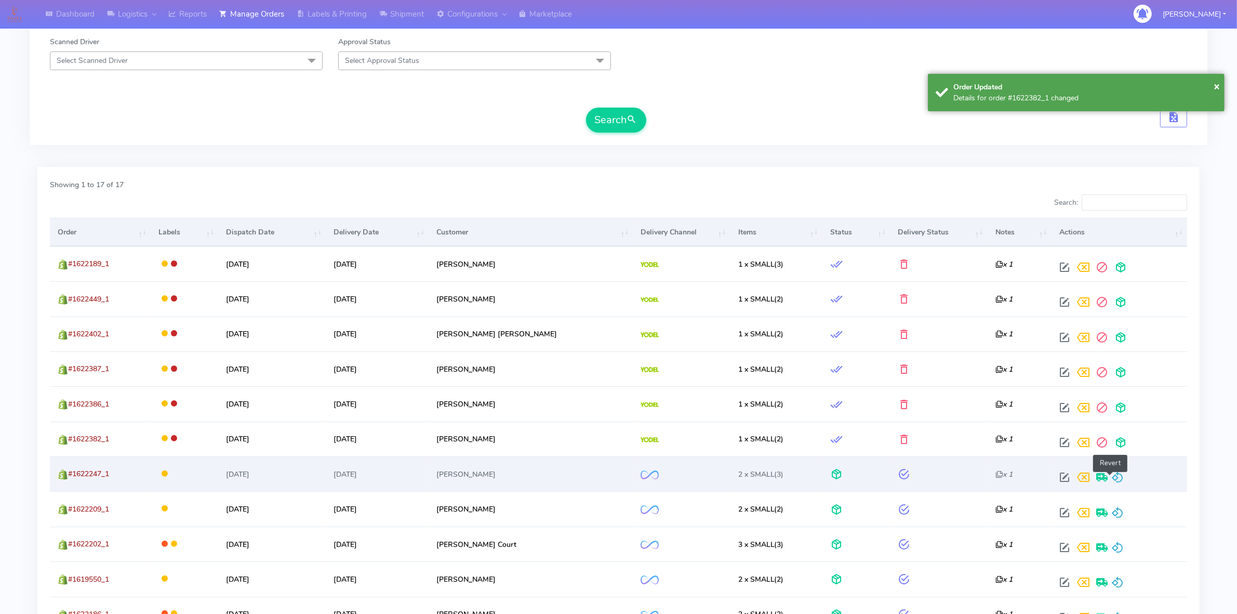
click at [1112, 475] on span at bounding box center [1118, 479] width 12 height 10
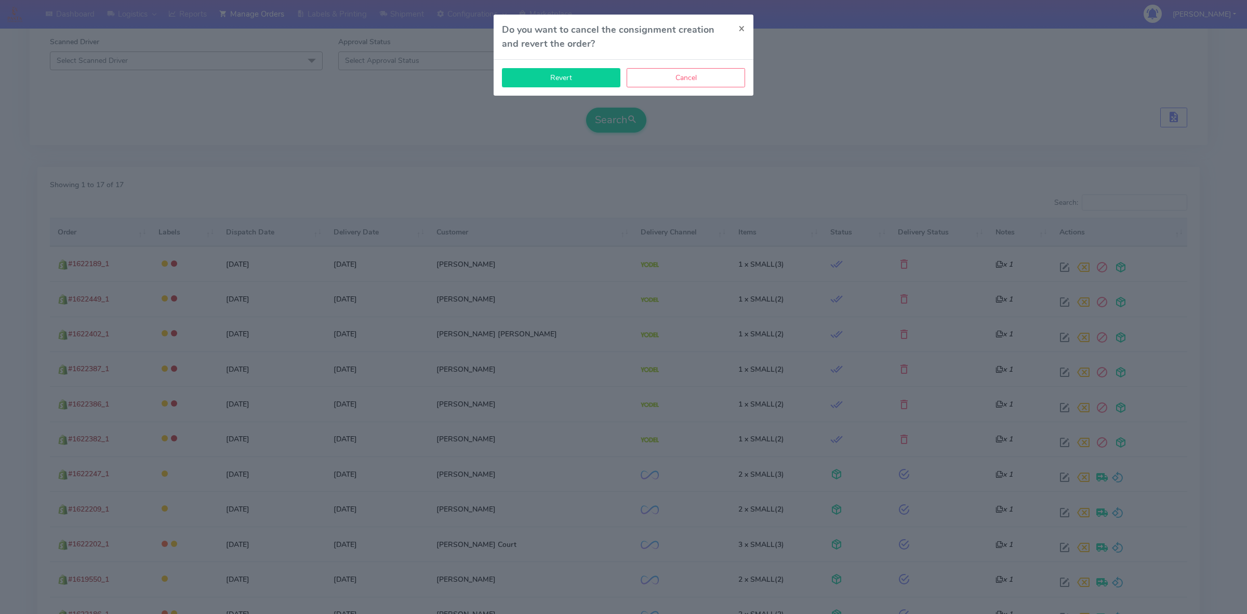
click at [549, 76] on button "Revert" at bounding box center [561, 77] width 118 height 19
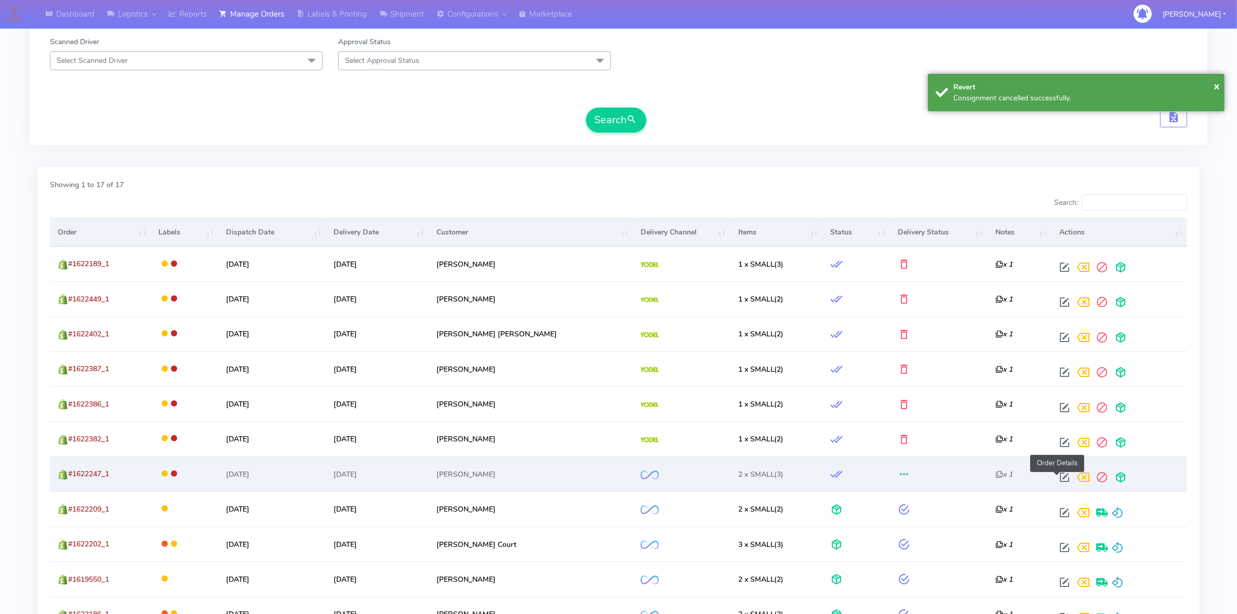
click at [1061, 481] on span at bounding box center [1064, 479] width 19 height 10
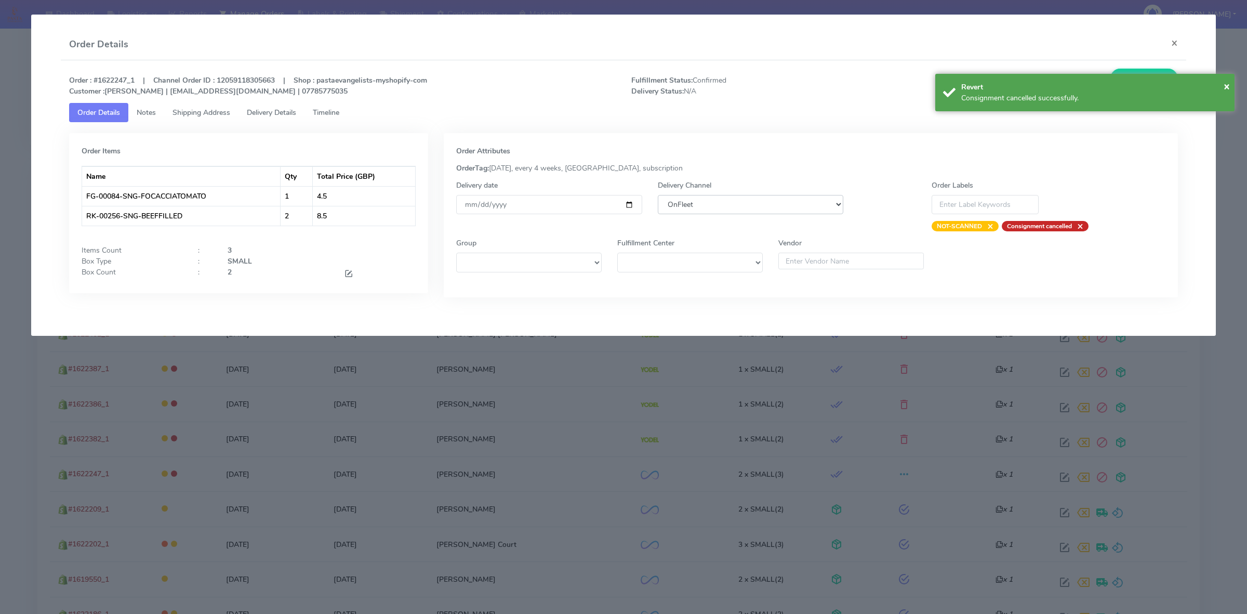
click at [792, 213] on select "DHL OnFleet Royal Mail DPD Yodel MaxOptra Amazon Collection" at bounding box center [751, 204] width 186 height 19
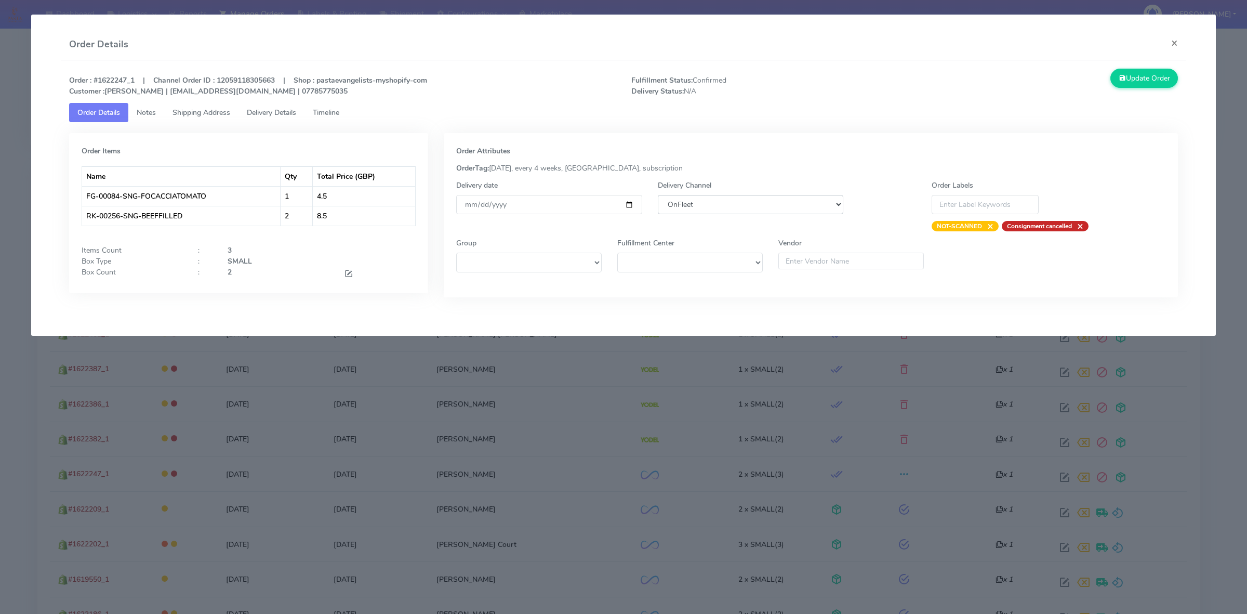
select select "5"
click at [658, 195] on select "DHL OnFleet Royal Mail DPD Yodel MaxOptra Amazon Collection" at bounding box center [751, 204] width 186 height 19
click at [1146, 79] on button "Update Order" at bounding box center [1144, 78] width 68 height 19
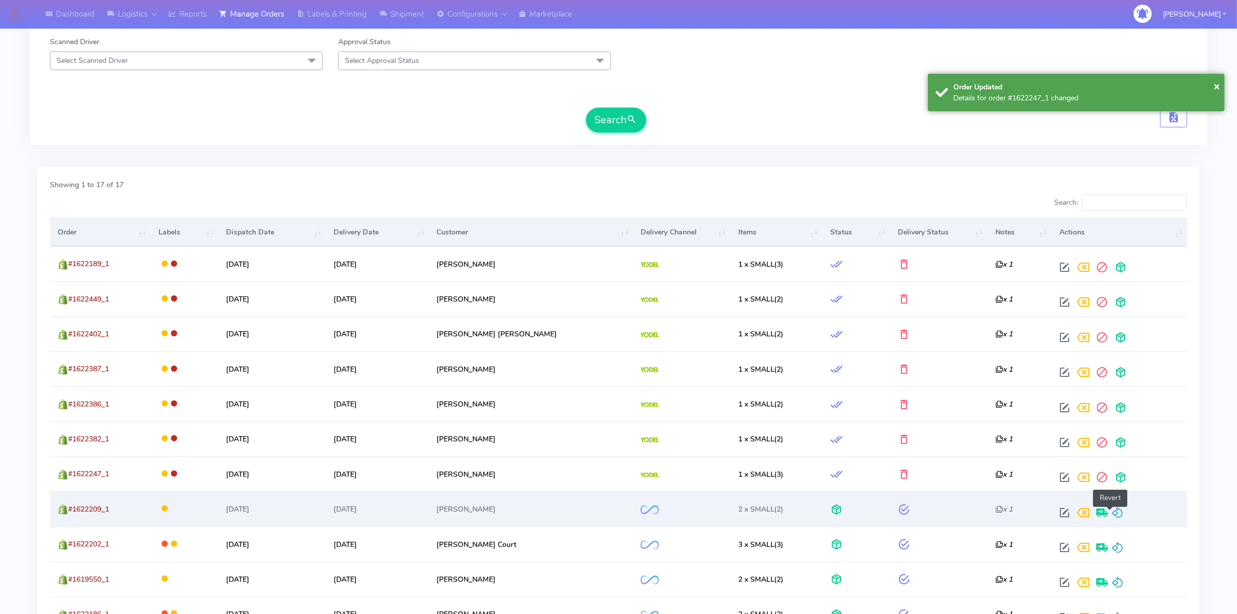
click at [1114, 510] on span at bounding box center [1118, 515] width 12 height 10
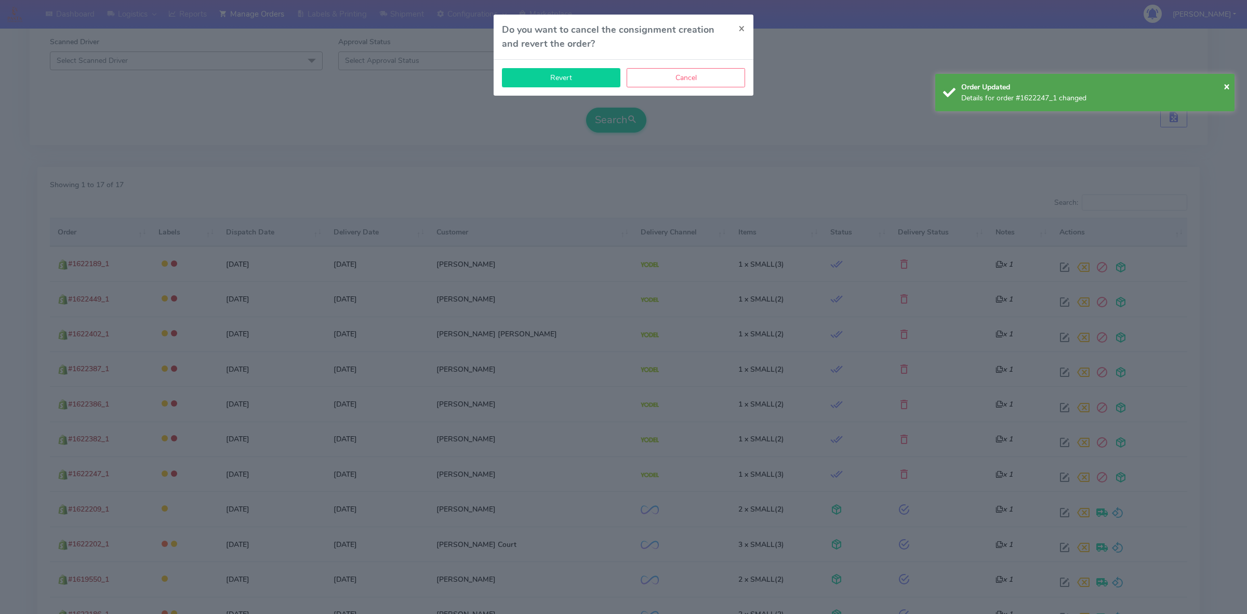
click at [581, 85] on button "Revert" at bounding box center [561, 77] width 118 height 19
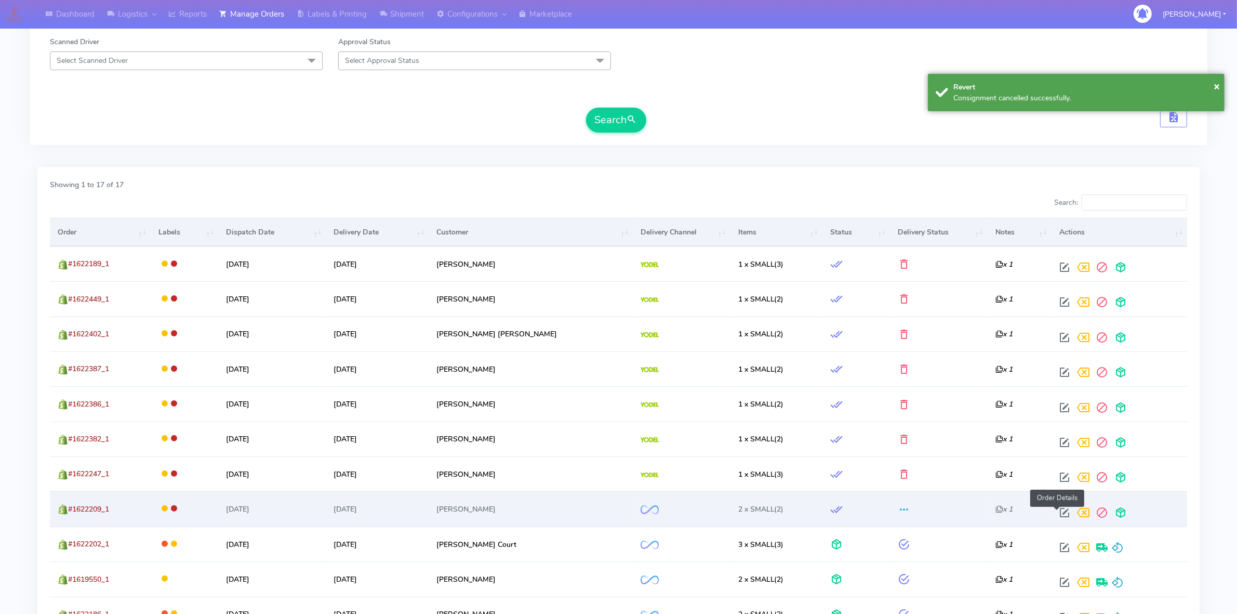
click at [1055, 512] on span at bounding box center [1064, 515] width 19 height 10
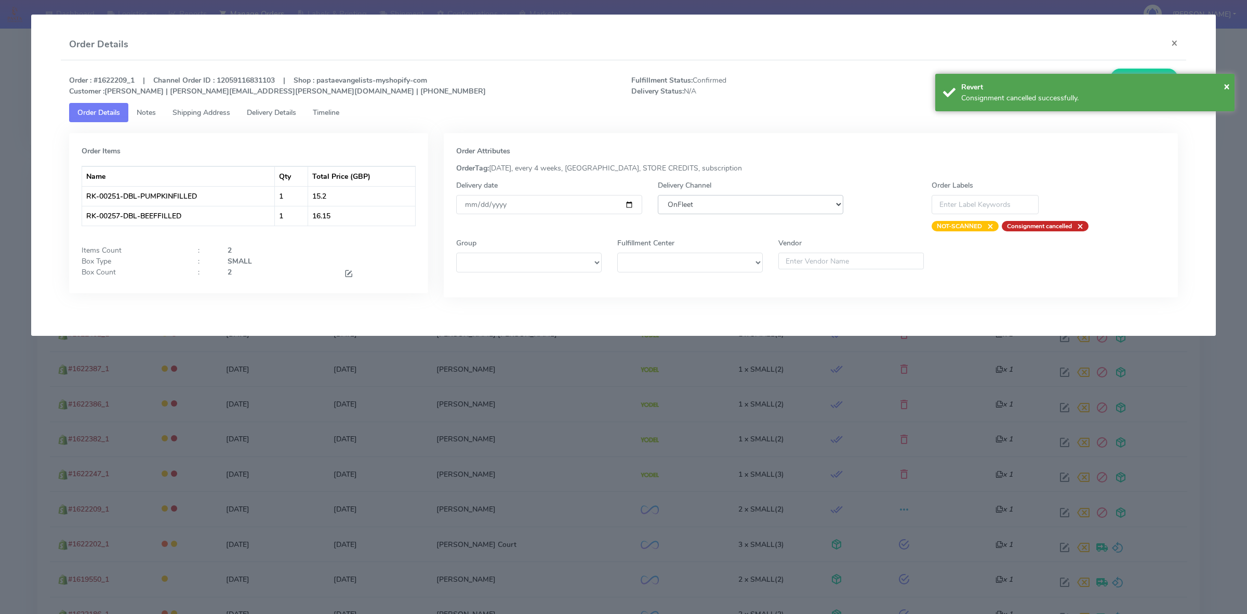
click at [721, 195] on select "DHL OnFleet Royal Mail DPD Yodel MaxOptra Amazon Collection" at bounding box center [751, 204] width 186 height 19
select select "5"
click at [658, 195] on select "DHL OnFleet Royal Mail DPD Yodel MaxOptra Amazon Collection" at bounding box center [751, 204] width 186 height 19
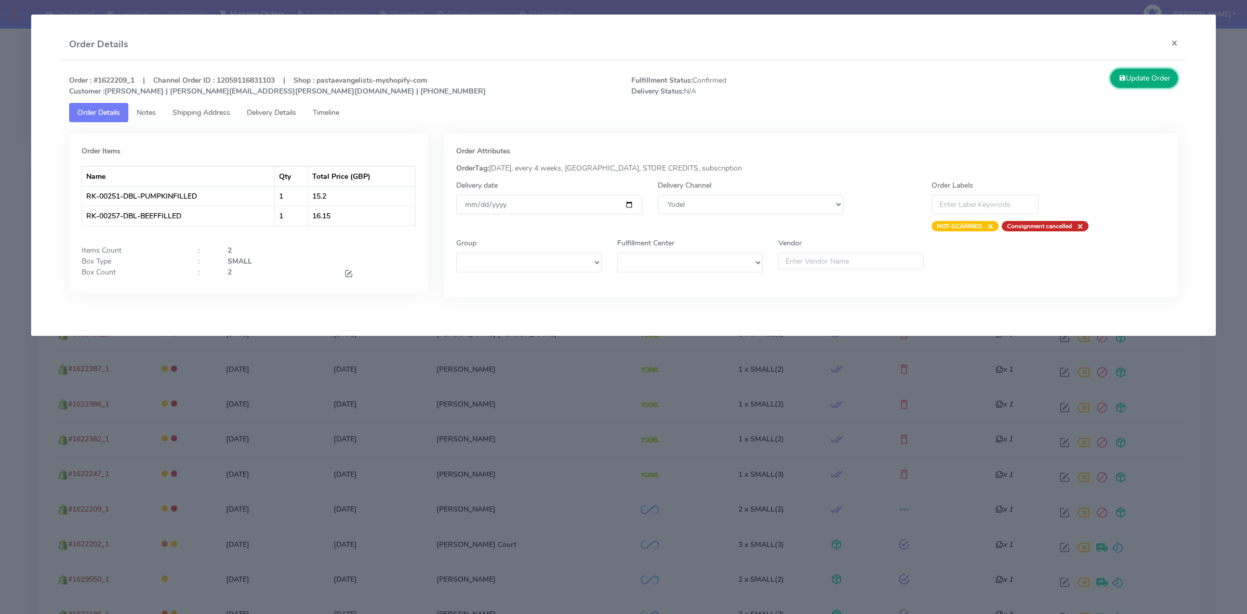
click at [1136, 80] on button "Update Order" at bounding box center [1144, 78] width 68 height 19
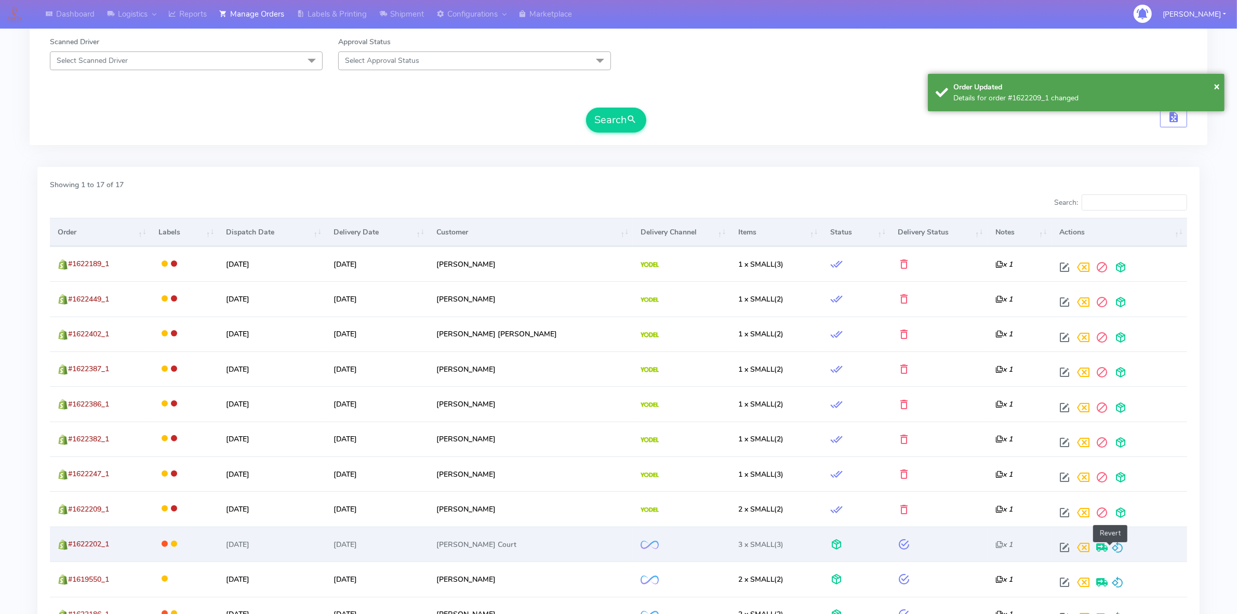
click at [1112, 548] on span at bounding box center [1118, 550] width 12 height 10
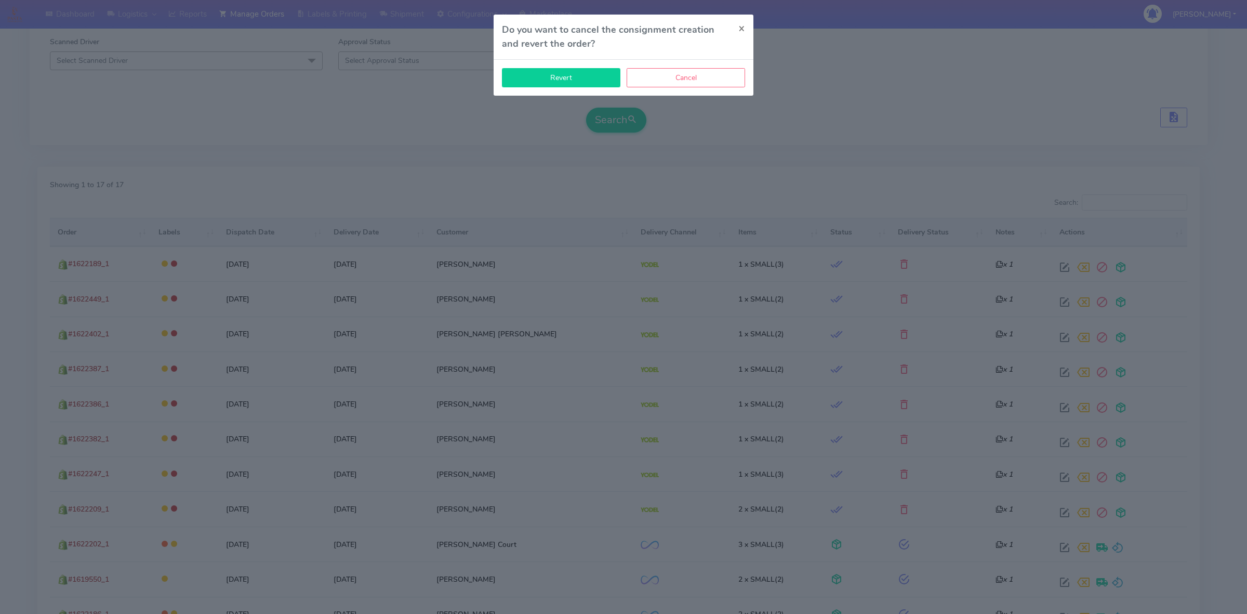
click at [586, 84] on button "Revert" at bounding box center [561, 77] width 118 height 19
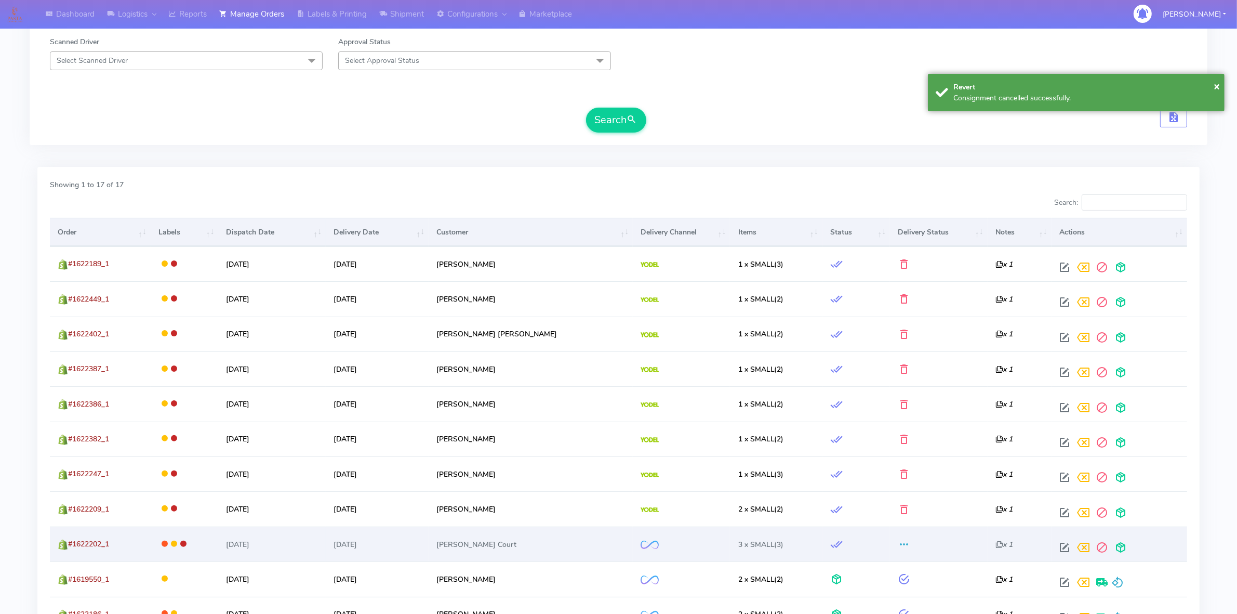
click at [1055, 537] on td at bounding box center [1120, 543] width 136 height 35
click at [1056, 545] on span at bounding box center [1064, 550] width 19 height 10
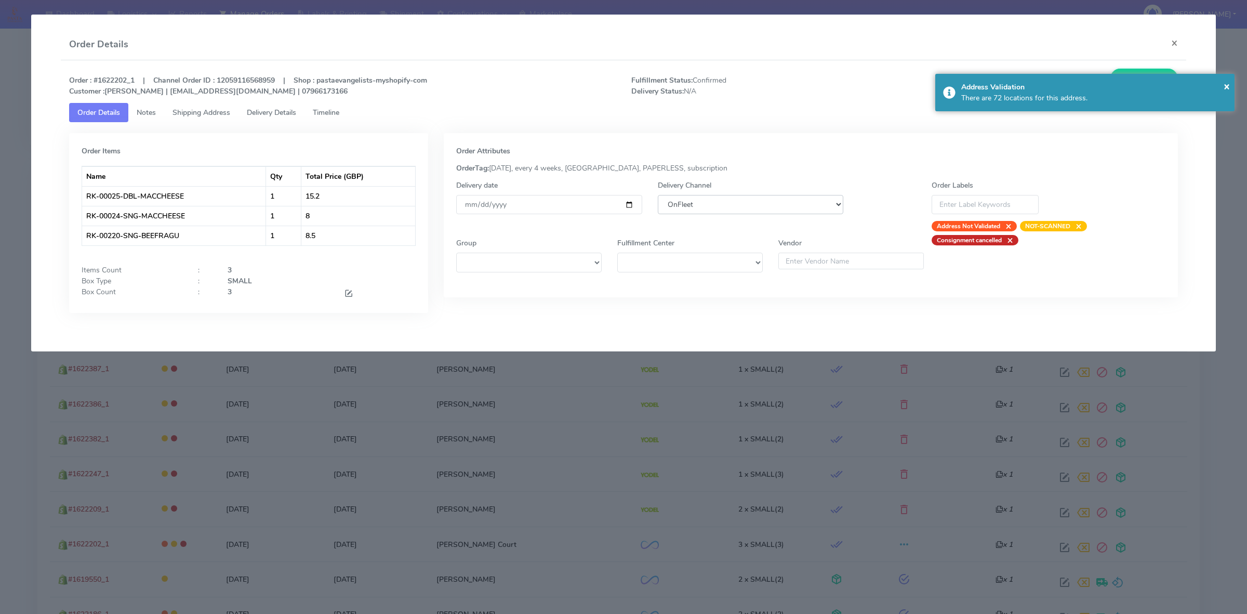
click at [757, 204] on select "DHL OnFleet Royal Mail DPD Yodel MaxOptra Amazon Collection" at bounding box center [751, 204] width 186 height 19
select select "5"
click at [658, 195] on select "DHL OnFleet Royal Mail DPD Yodel MaxOptra Amazon Collection" at bounding box center [751, 204] width 186 height 19
click at [1129, 70] on button "Update Order" at bounding box center [1144, 78] width 68 height 19
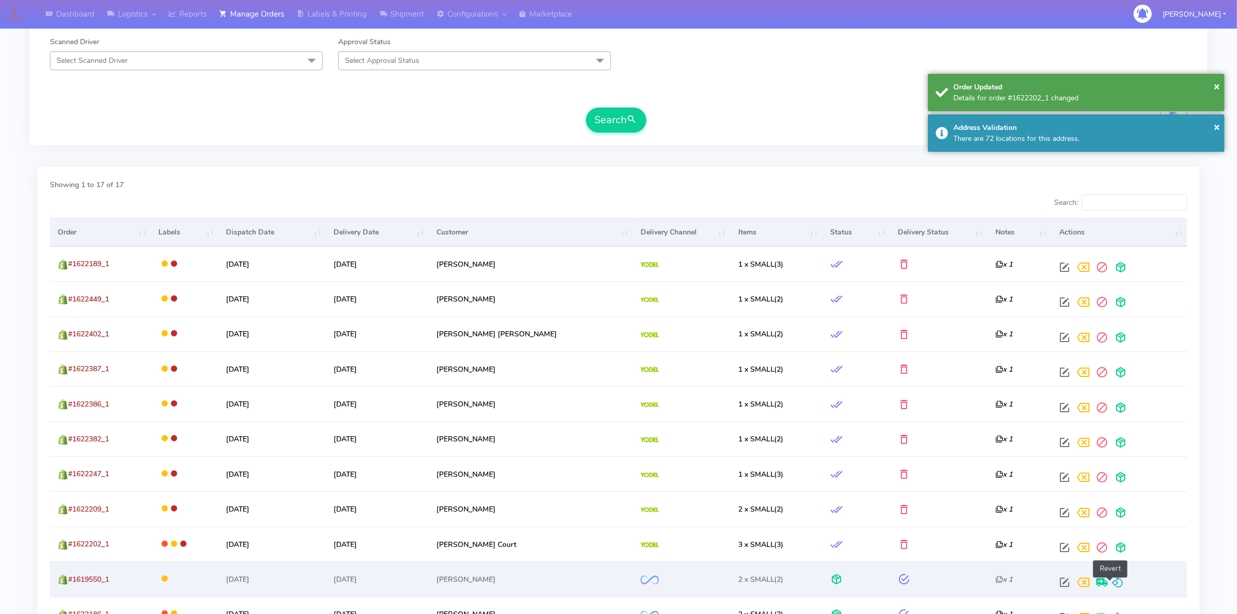
click at [1113, 584] on span at bounding box center [1118, 584] width 12 height 10
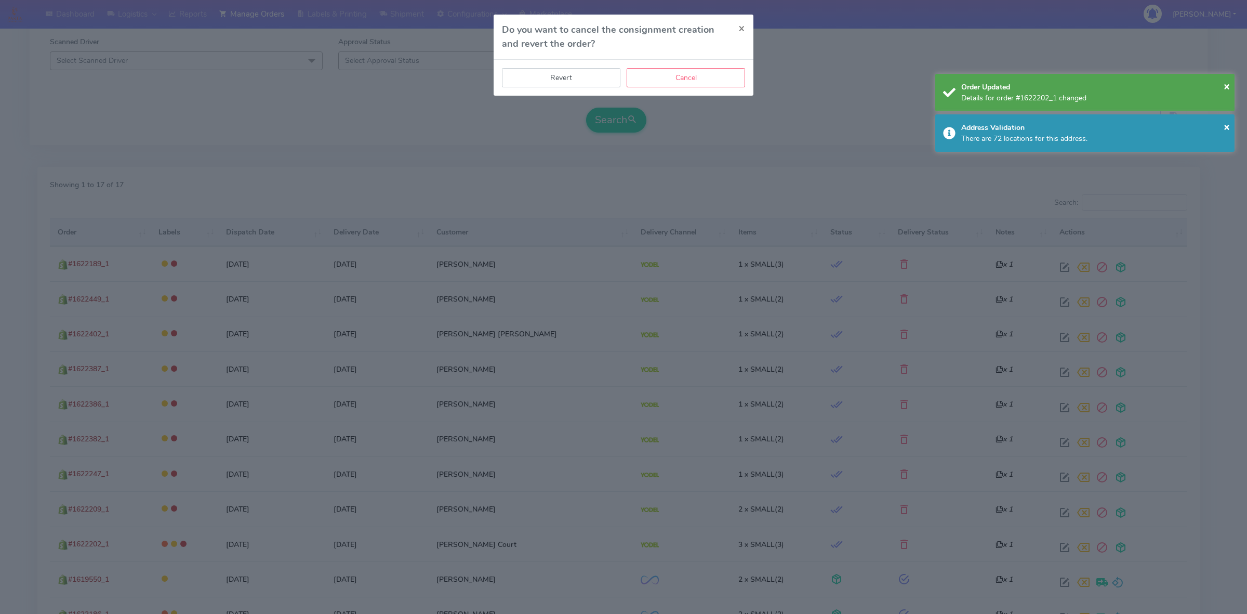
drag, startPoint x: 583, startPoint y: 81, endPoint x: 618, endPoint y: 108, distance: 44.5
click at [584, 81] on button "Revert" at bounding box center [561, 77] width 118 height 19
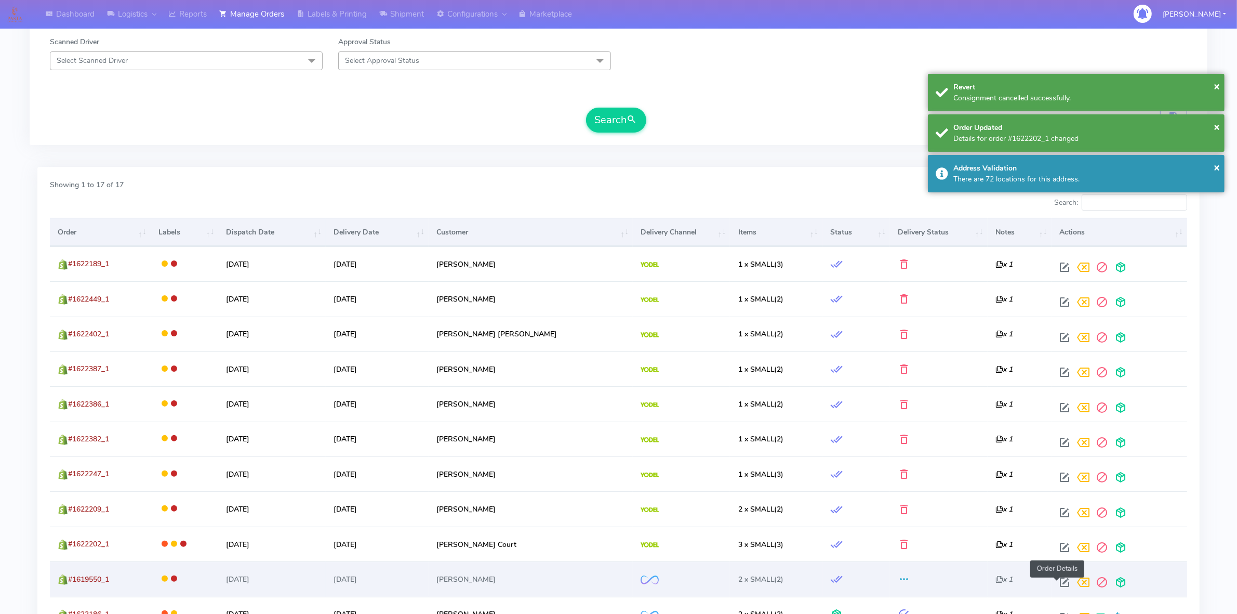
click at [1055, 582] on span at bounding box center [1064, 584] width 19 height 10
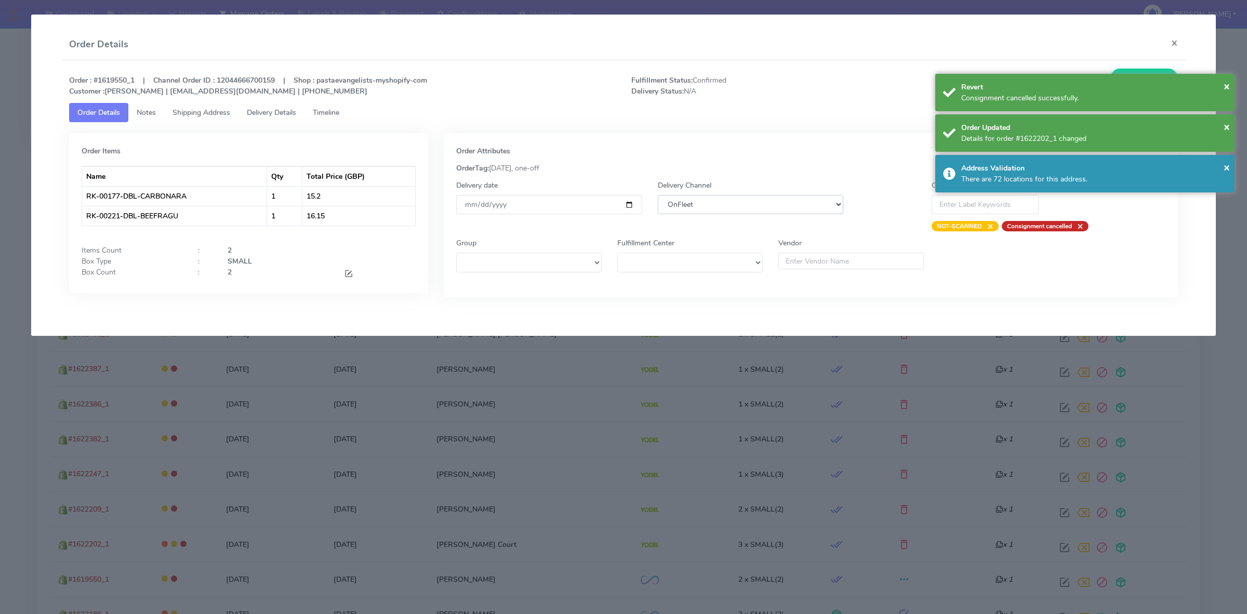
click at [744, 201] on select "DHL OnFleet Royal Mail DPD Yodel MaxOptra Amazon Collection" at bounding box center [751, 204] width 186 height 19
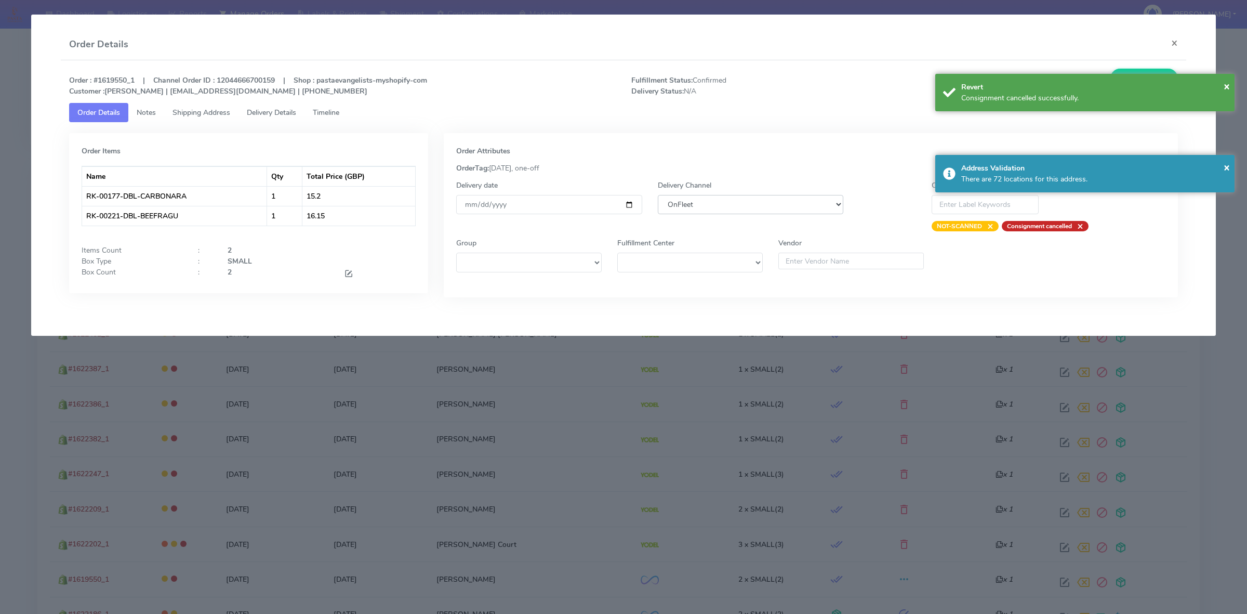
select select "5"
click at [658, 195] on select "DHL OnFleet Royal Mail DPD Yodel MaxOptra Amazon Collection" at bounding box center [751, 204] width 186 height 19
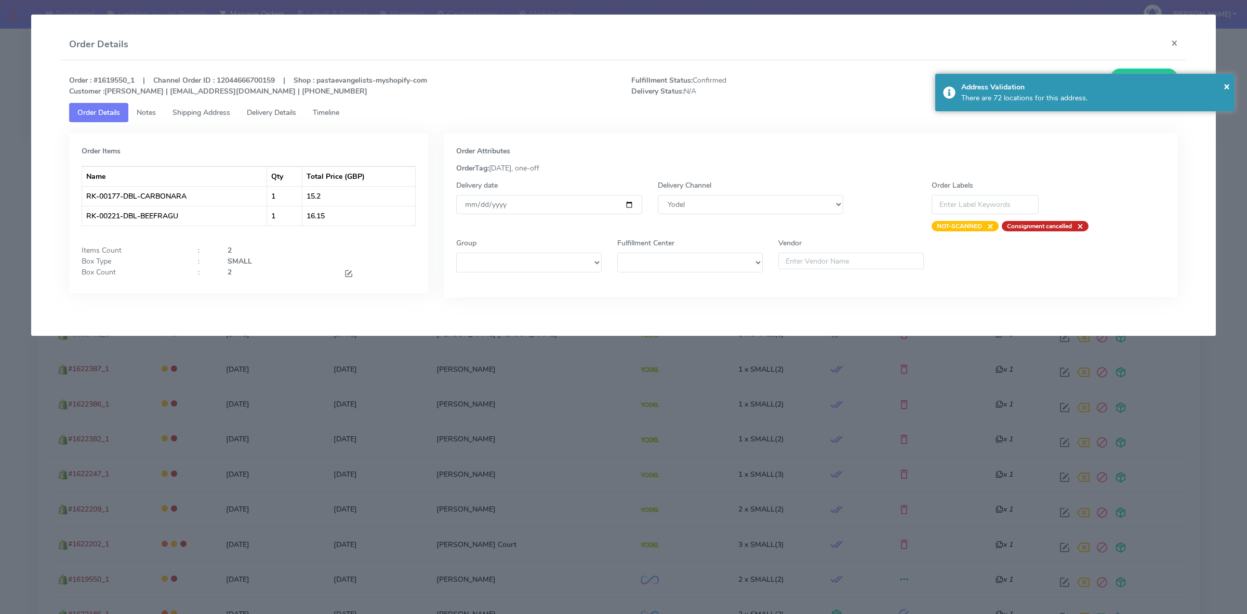
click at [1147, 68] on div "Order : #1619550_1 | Channel Order ID : 12044666700159 | Shop : pastaevangelist…" at bounding box center [624, 190] width 1126 height 261
click at [1146, 71] on button "Update Order" at bounding box center [1144, 78] width 68 height 19
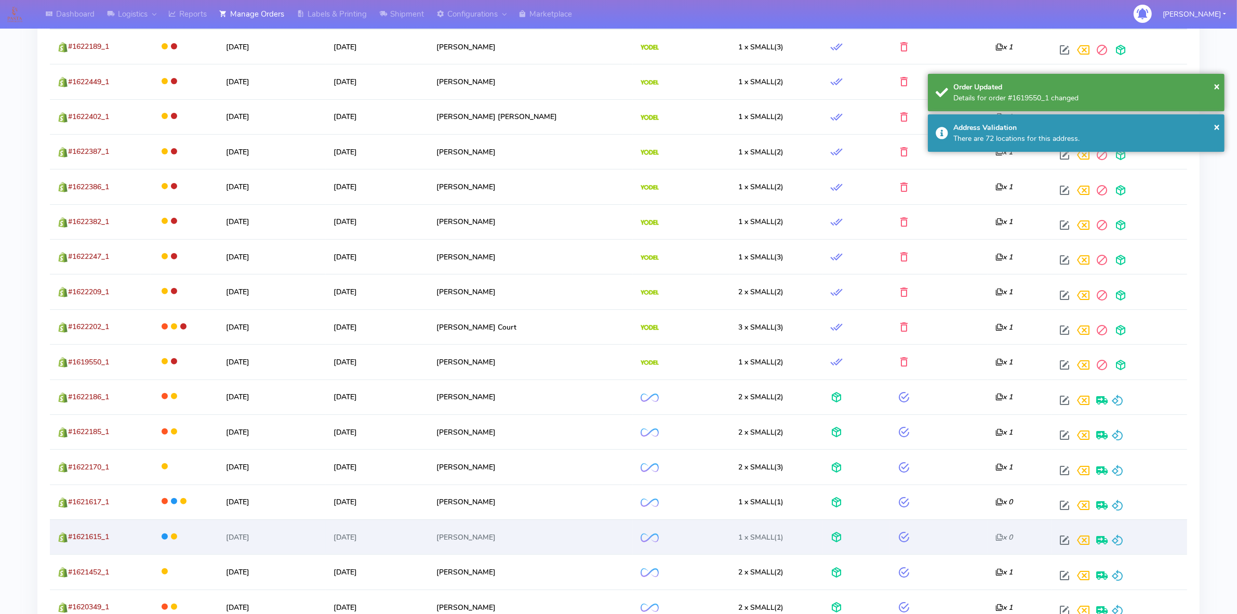
scroll to position [455, 0]
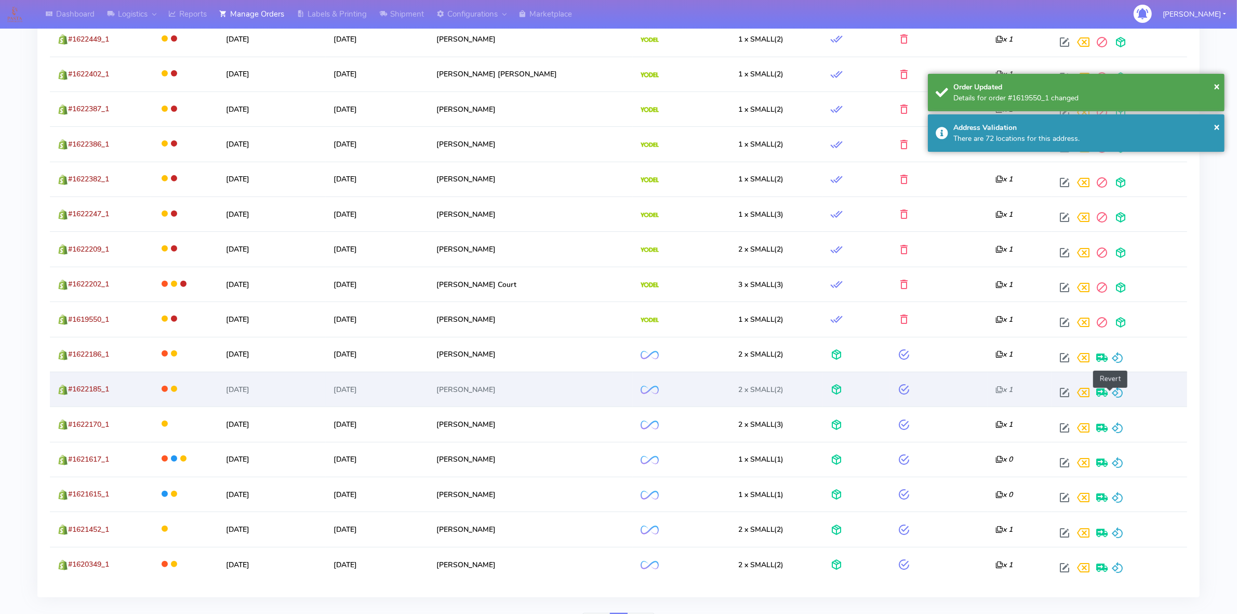
click at [1115, 390] on span at bounding box center [1118, 395] width 12 height 10
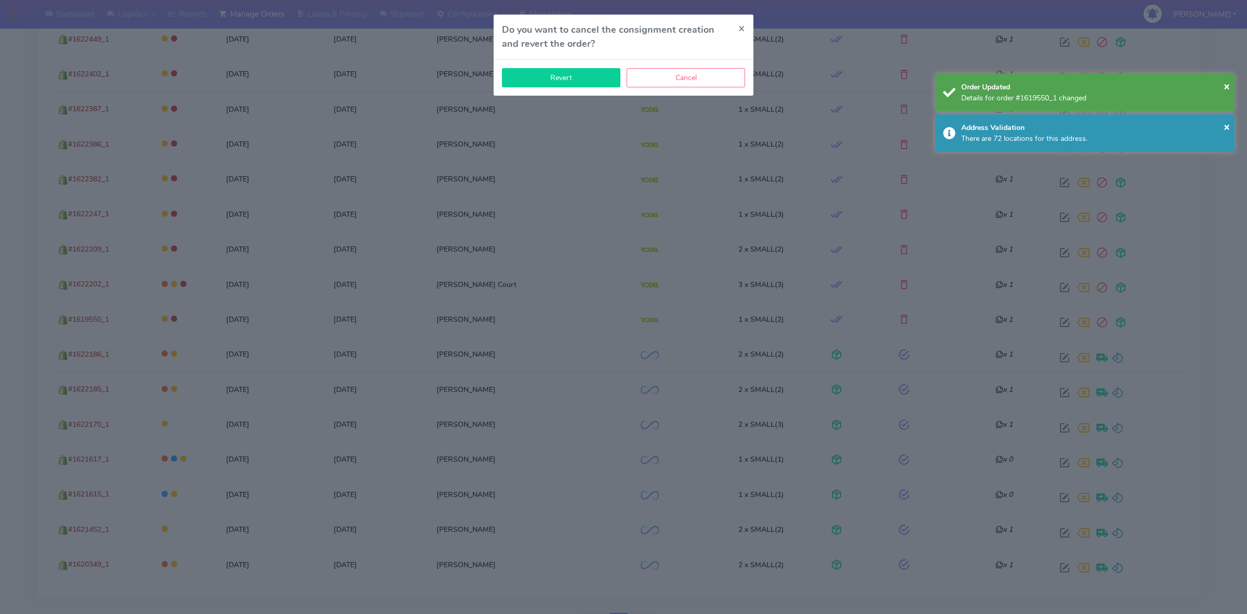
click at [567, 79] on button "Revert" at bounding box center [561, 77] width 118 height 19
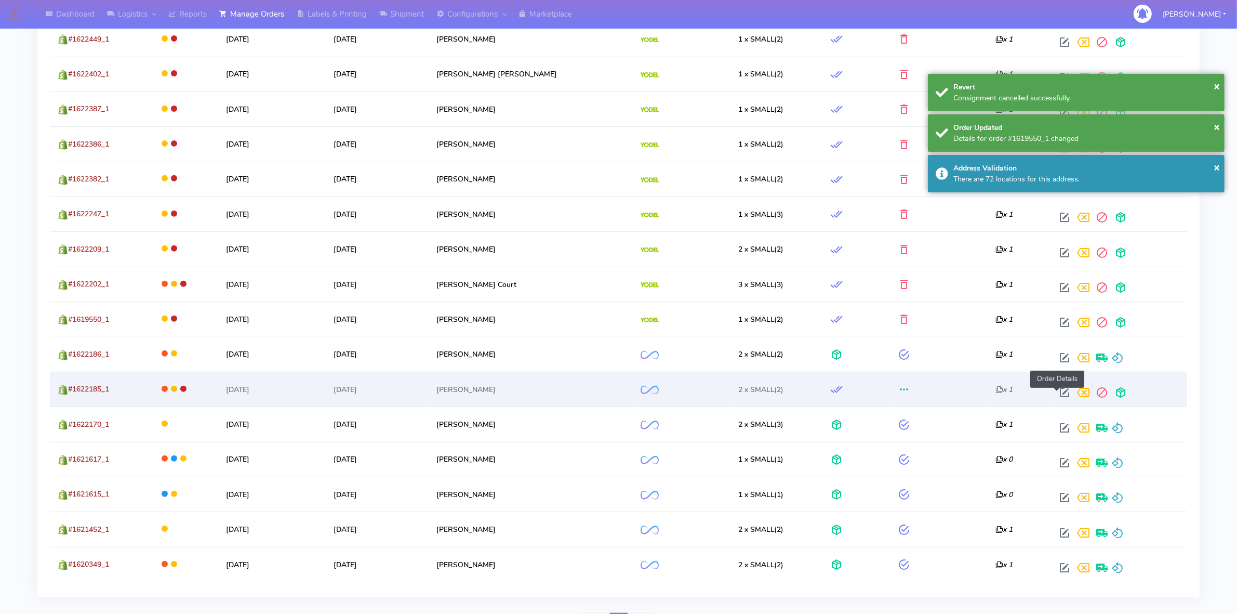
click at [1059, 392] on span at bounding box center [1064, 395] width 19 height 10
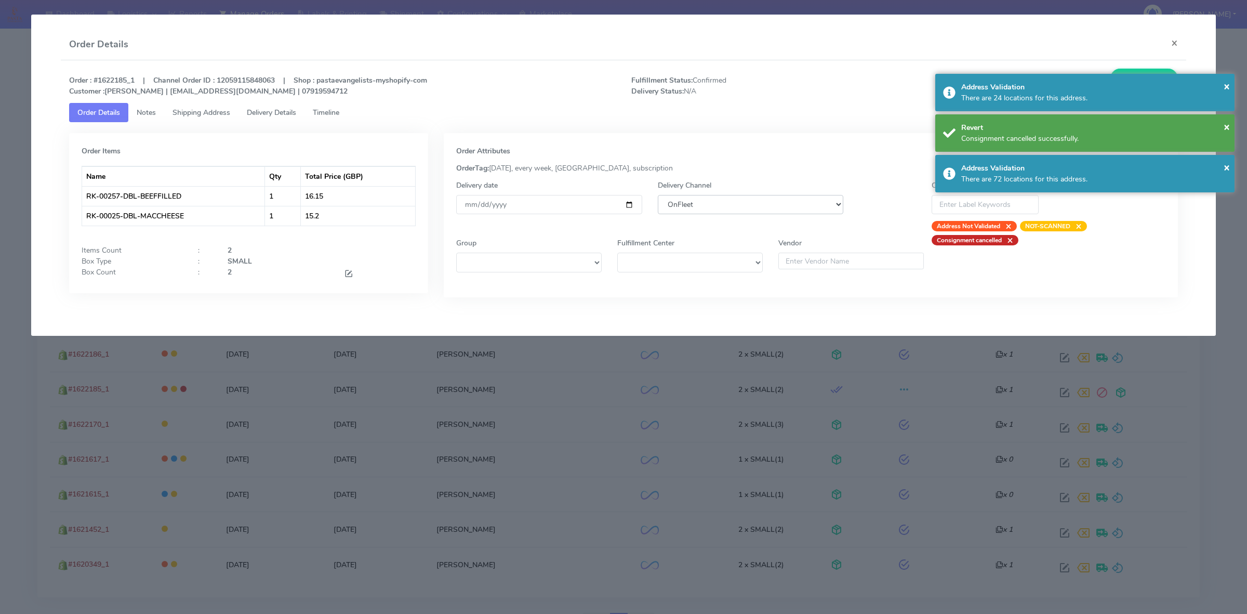
click at [712, 206] on select "DHL OnFleet Royal Mail DPD Yodel MaxOptra Amazon Collection" at bounding box center [751, 204] width 186 height 19
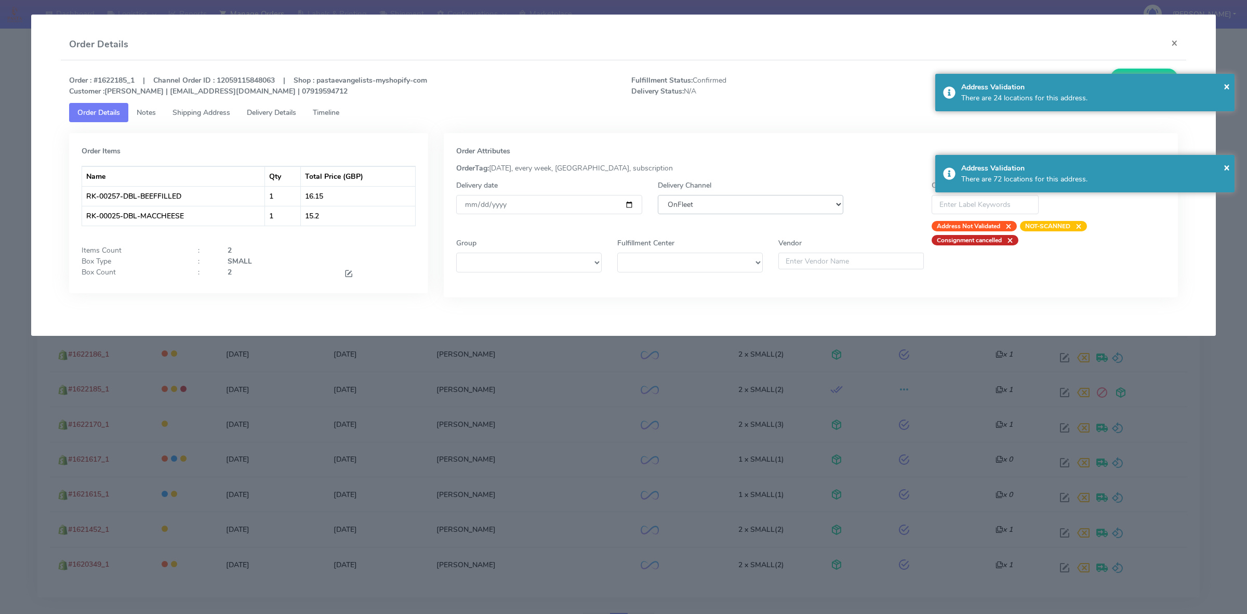
select select "5"
click at [658, 195] on select "DHL OnFleet Royal Mail DPD Yodel MaxOptra Amazon Collection" at bounding box center [751, 204] width 186 height 19
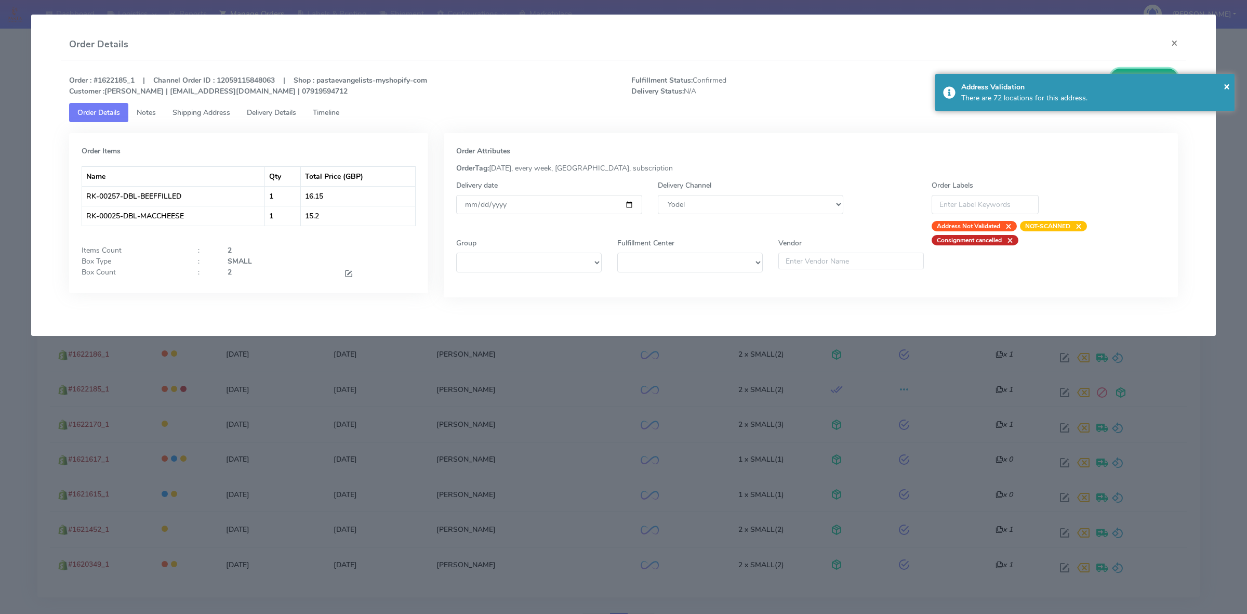
click at [1157, 70] on button "Update Order" at bounding box center [1144, 78] width 68 height 19
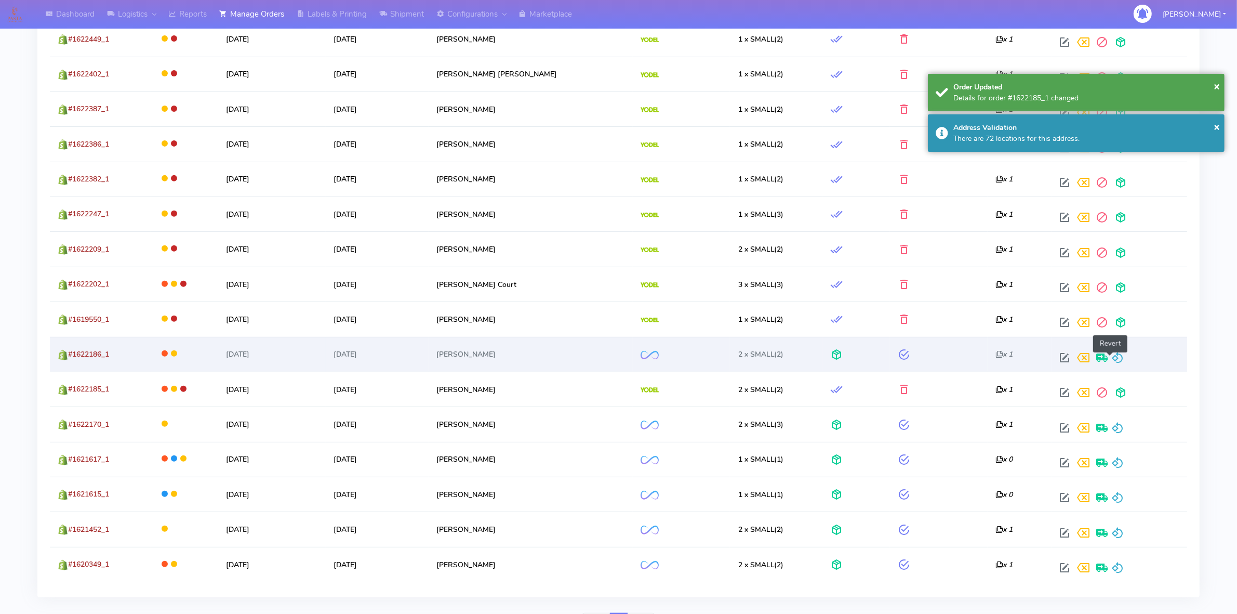
click at [1115, 365] on span at bounding box center [1118, 360] width 12 height 10
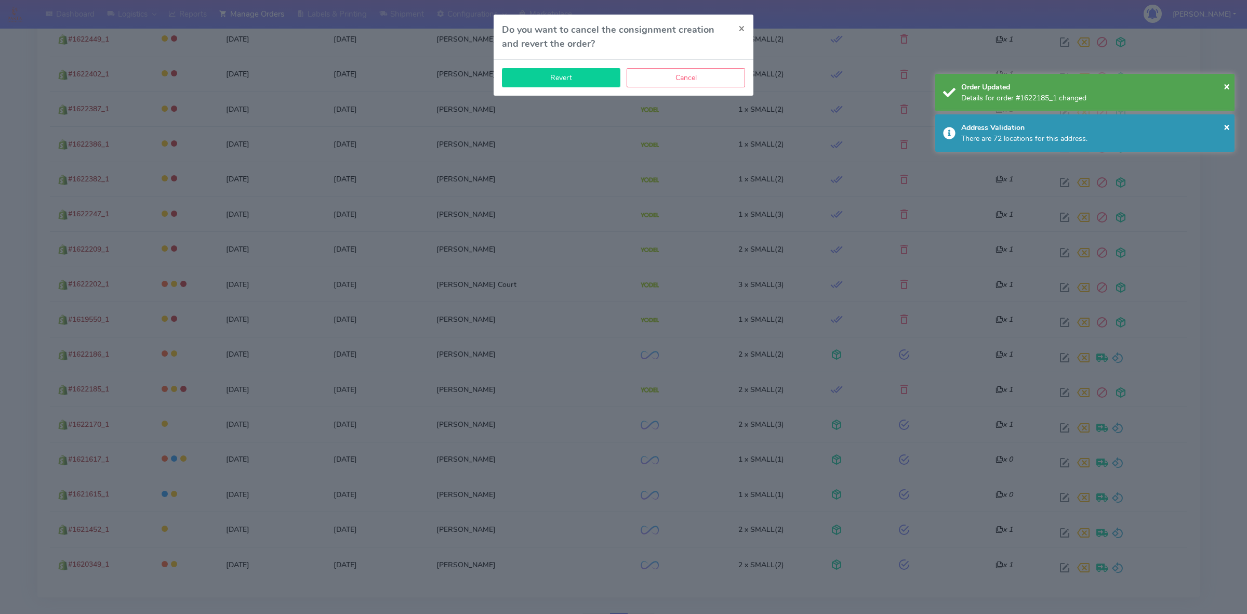
click at [563, 76] on button "Revert" at bounding box center [561, 77] width 118 height 19
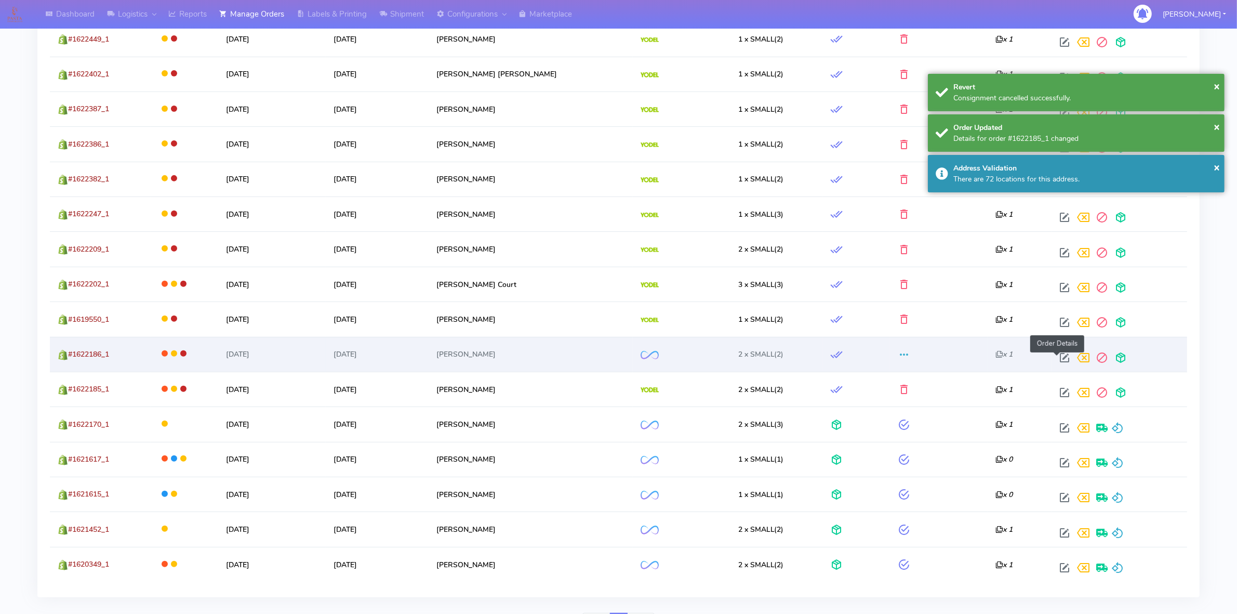
click at [1055, 355] on span at bounding box center [1064, 360] width 19 height 10
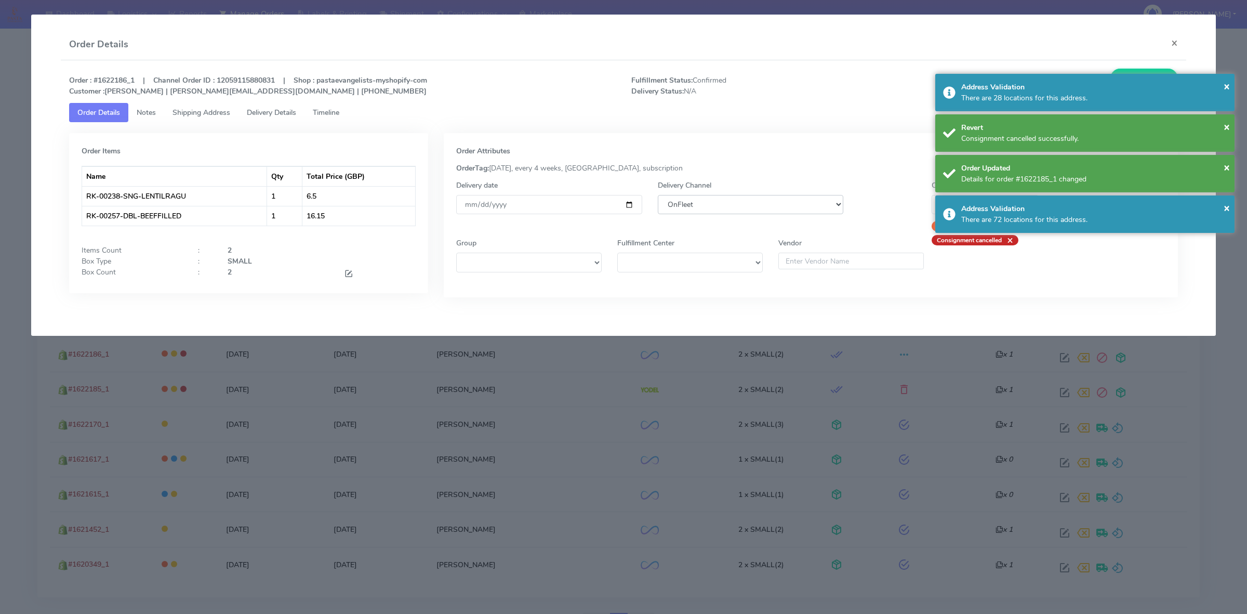
click at [708, 199] on select "DHL OnFleet Royal Mail DPD Yodel MaxOptra Amazon Collection" at bounding box center [751, 204] width 186 height 19
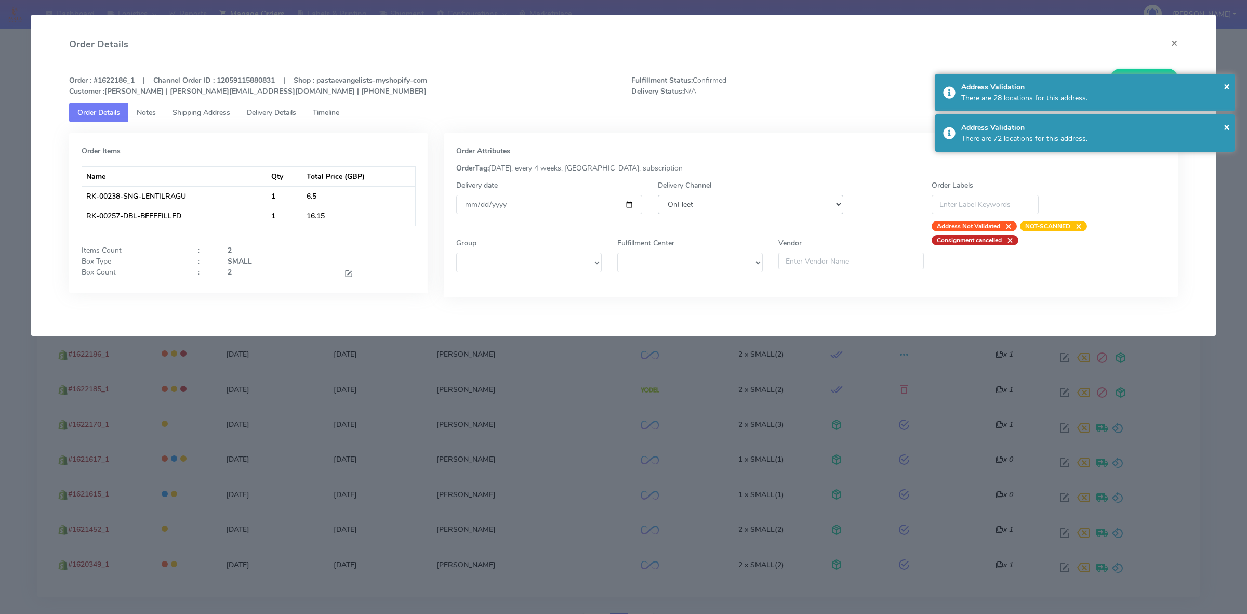
select select "5"
click at [658, 195] on select "DHL OnFleet Royal Mail DPD Yodel MaxOptra Amazon Collection" at bounding box center [751, 204] width 186 height 19
click at [1123, 72] on button "Update Order" at bounding box center [1144, 78] width 68 height 19
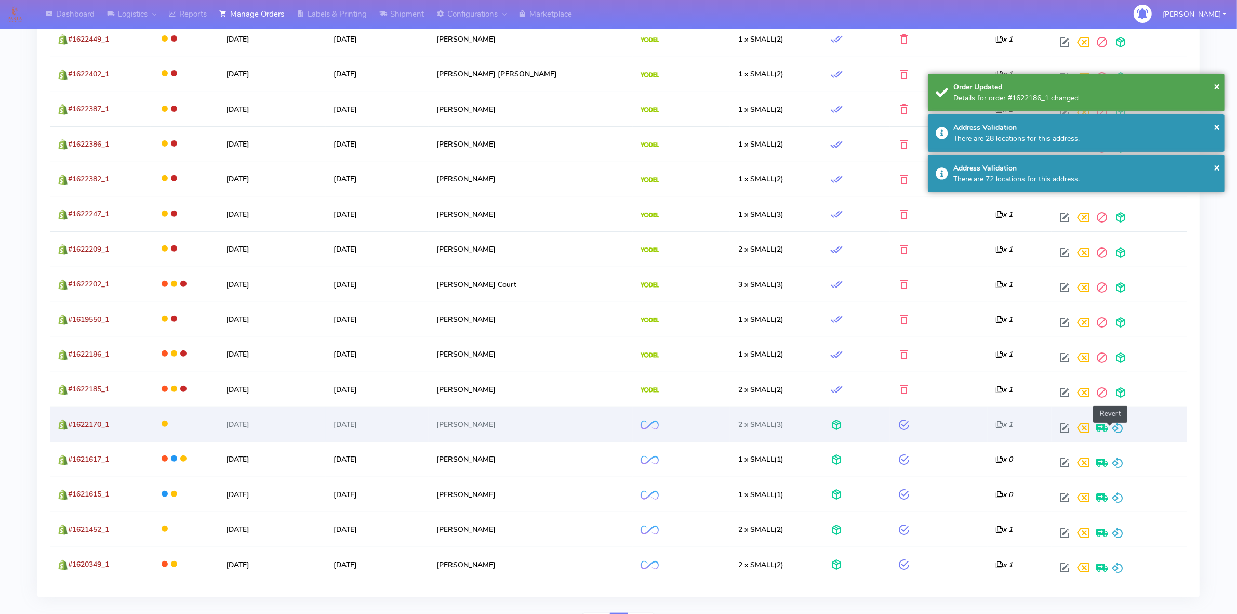
click at [1112, 427] on span at bounding box center [1118, 430] width 12 height 10
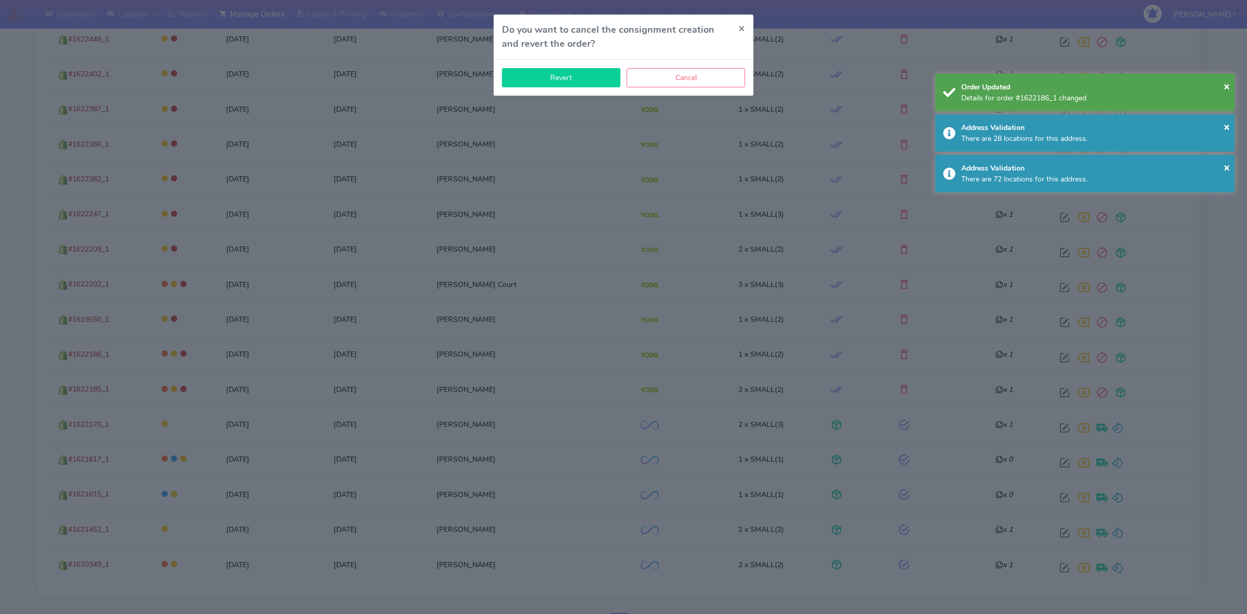
click at [593, 81] on button "Revert" at bounding box center [561, 77] width 118 height 19
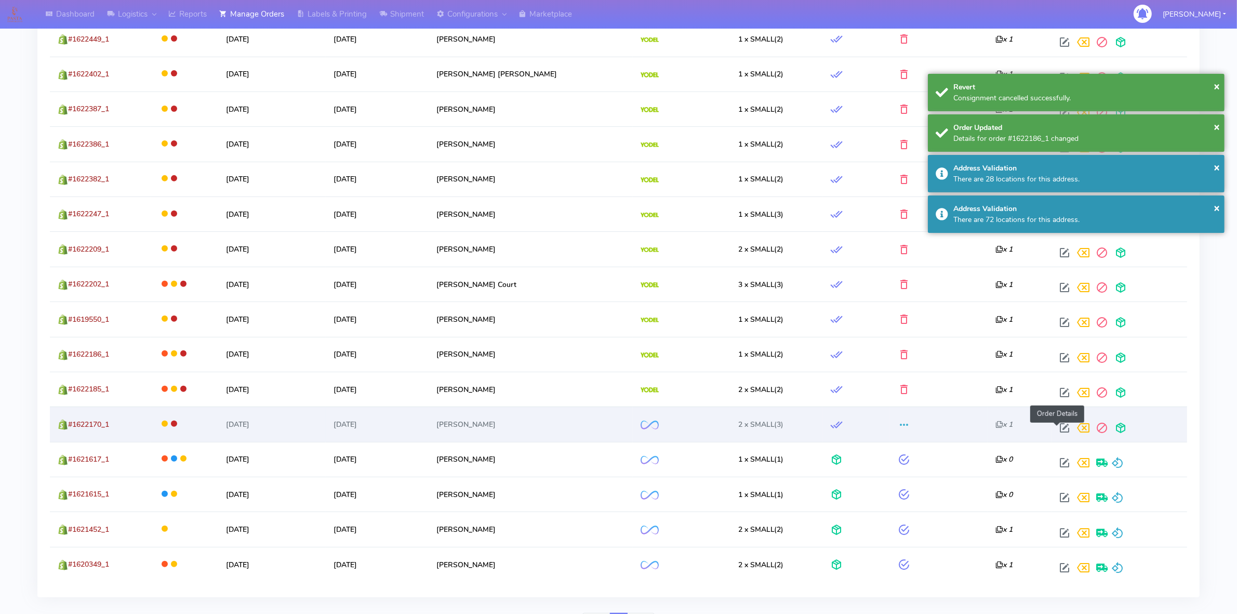
click at [1055, 430] on span at bounding box center [1064, 430] width 19 height 10
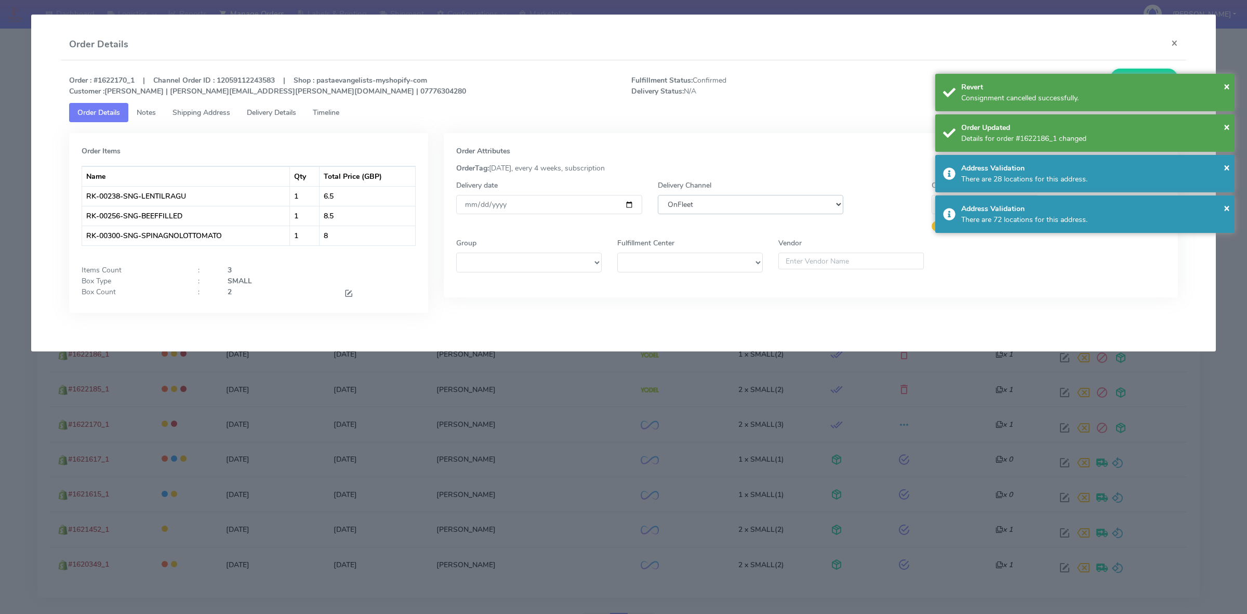
click at [777, 198] on select "DHL OnFleet Royal Mail DPD Yodel MaxOptra Amazon Collection" at bounding box center [751, 204] width 186 height 19
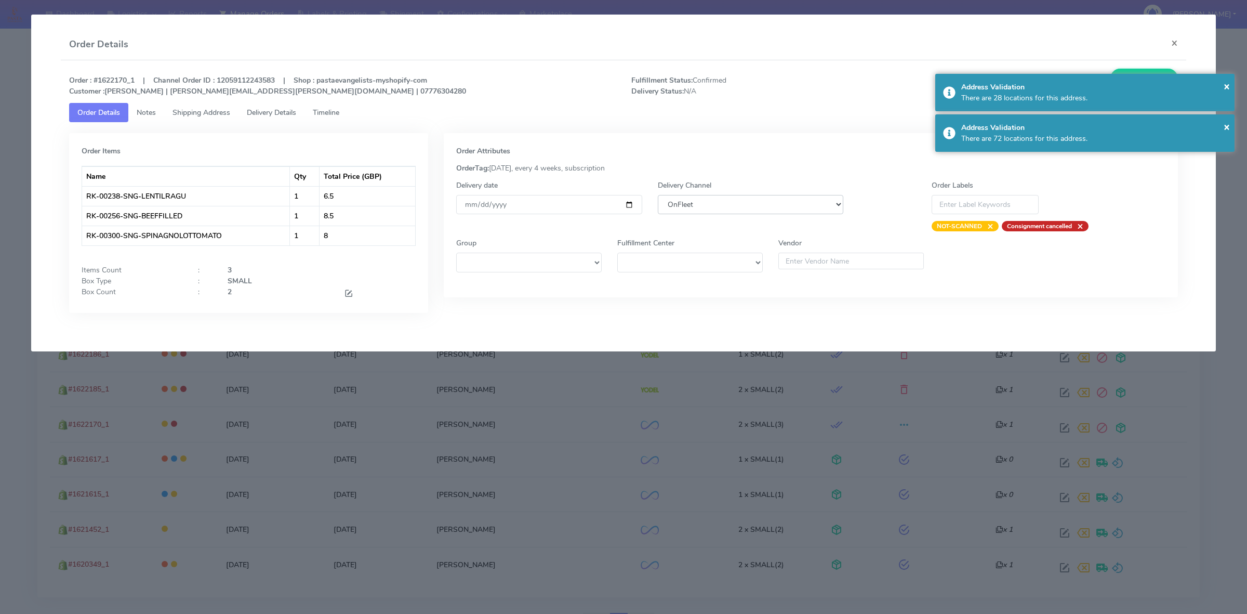
select select "5"
click at [658, 195] on select "DHL OnFleet Royal Mail DPD Yodel MaxOptra Amazon Collection" at bounding box center [751, 204] width 186 height 19
click at [1145, 74] on div "× Address Validation There are 28 locations for this address." at bounding box center [1084, 92] width 299 height 37
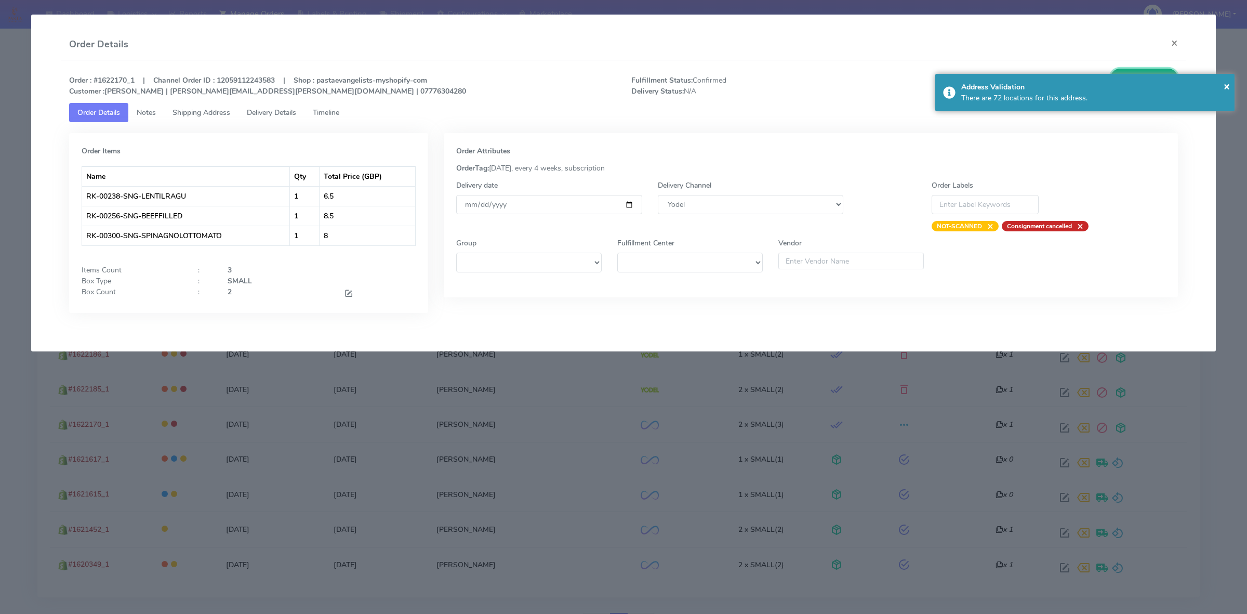
click at [1165, 71] on button "Update Order" at bounding box center [1144, 78] width 68 height 19
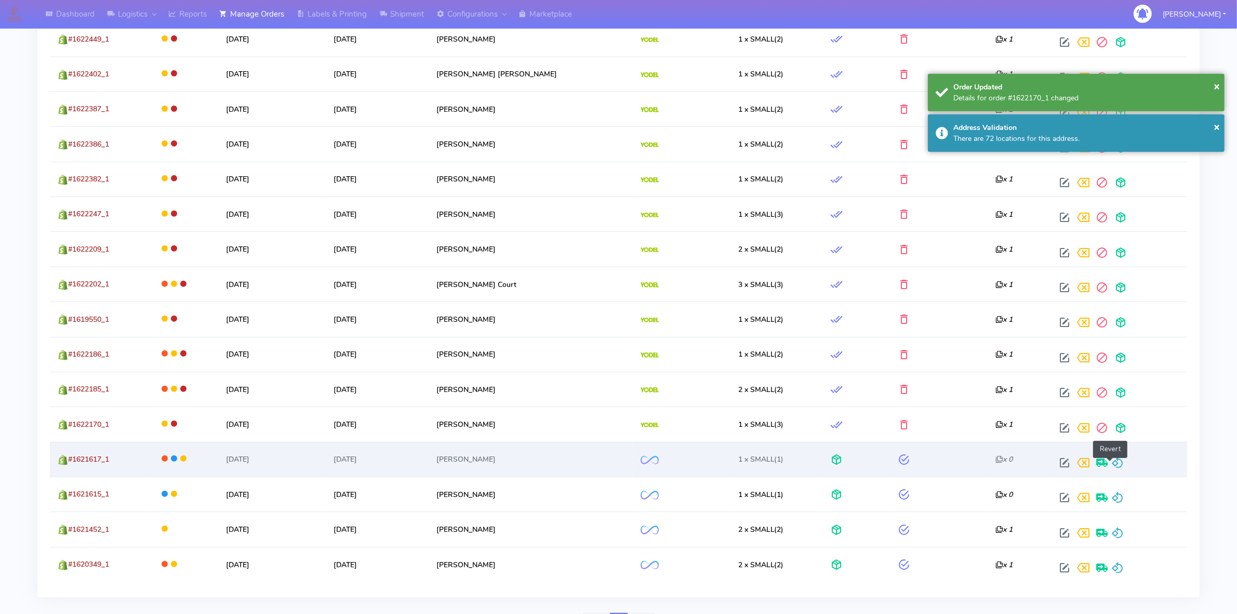
click at [1112, 460] on span at bounding box center [1118, 465] width 12 height 10
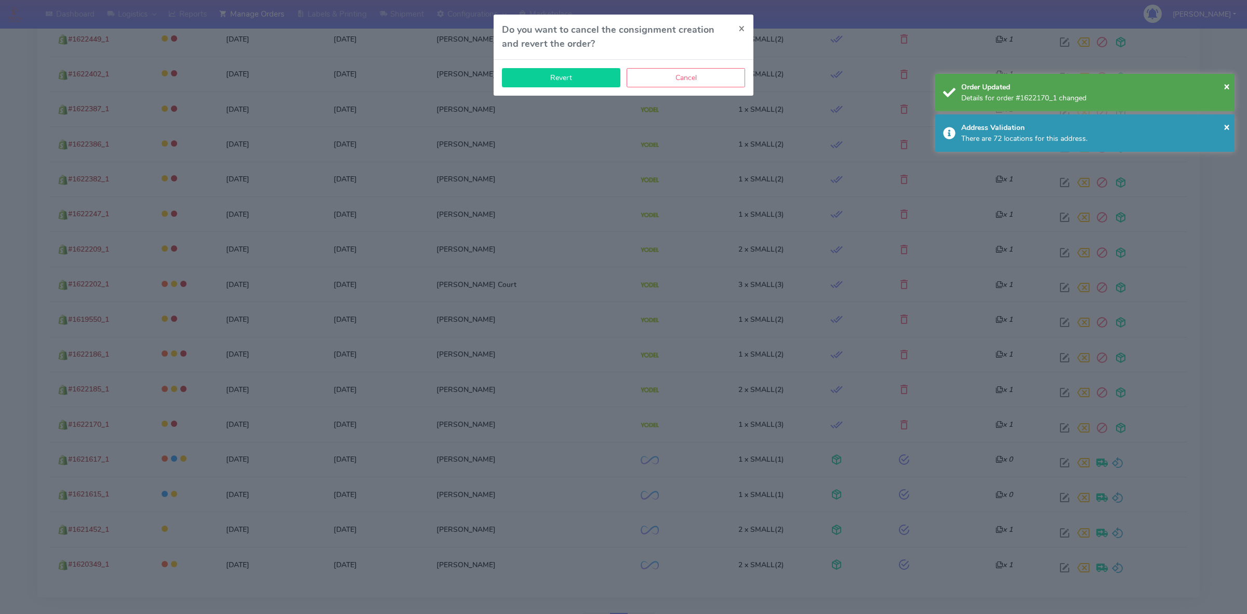
click at [572, 81] on button "Revert" at bounding box center [561, 77] width 118 height 19
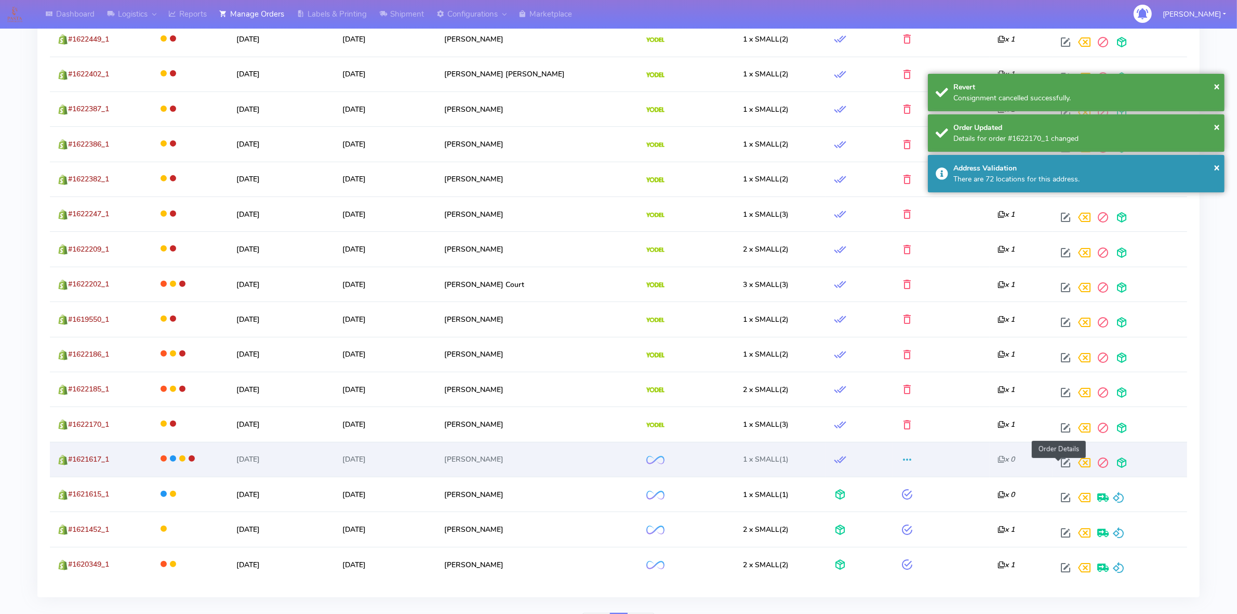
click at [1061, 462] on span at bounding box center [1066, 465] width 19 height 10
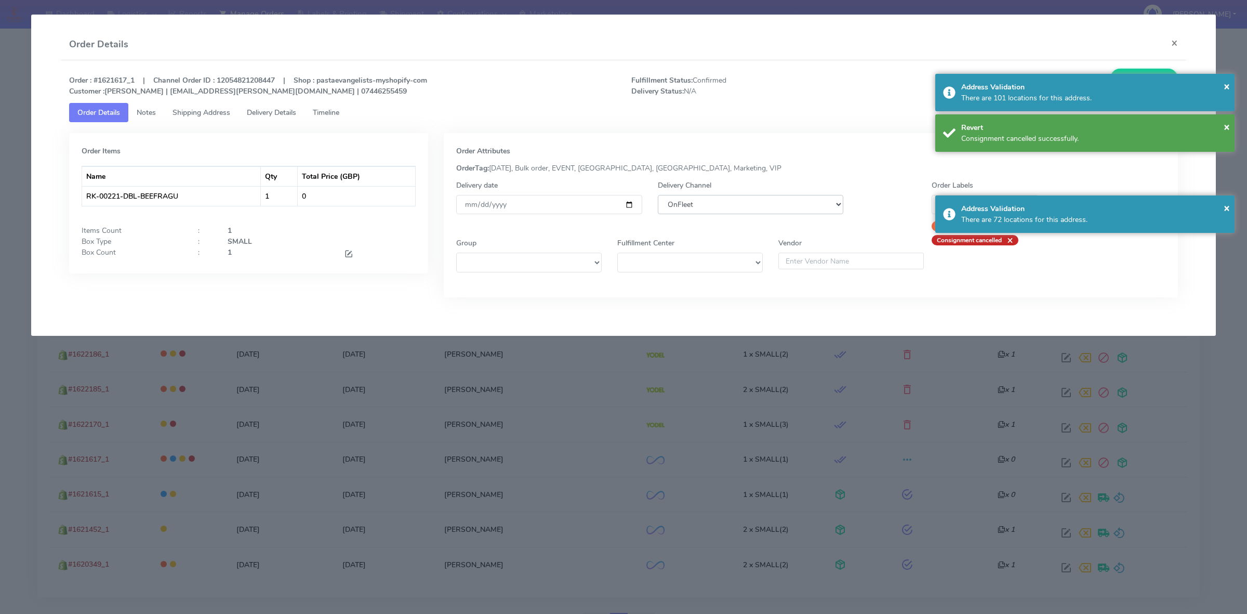
click at [738, 201] on select "DHL OnFleet Royal Mail DPD Yodel MaxOptra Amazon Collection" at bounding box center [751, 204] width 186 height 19
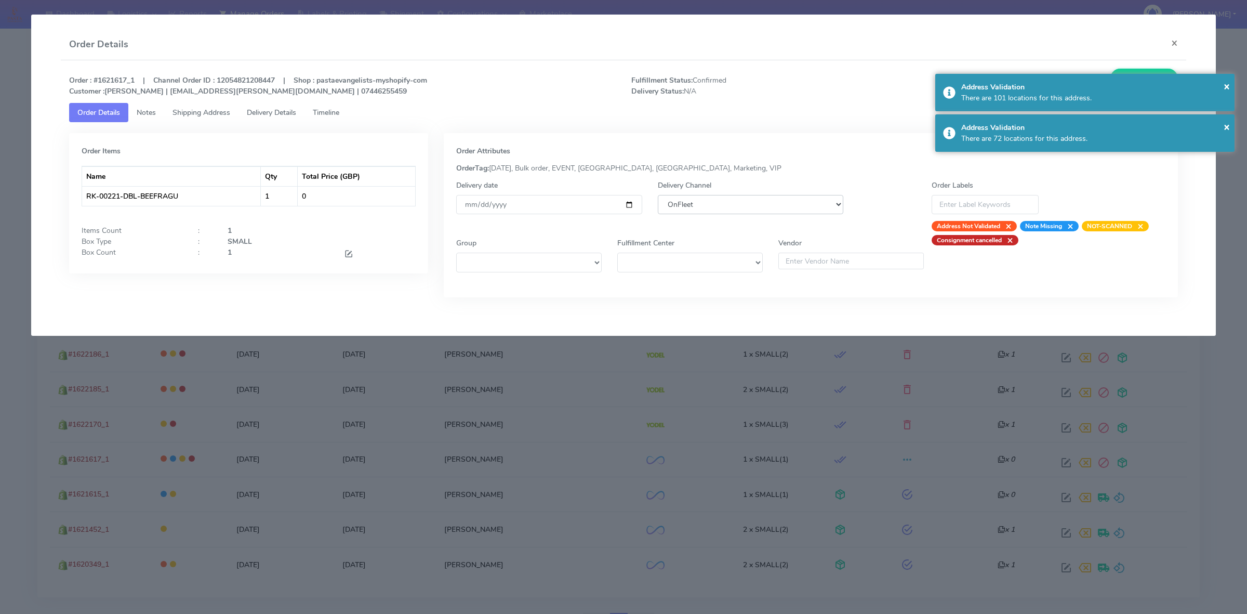
select select "5"
click at [658, 195] on select "DHL OnFleet Royal Mail DPD Yodel MaxOptra Amazon Collection" at bounding box center [751, 204] width 186 height 19
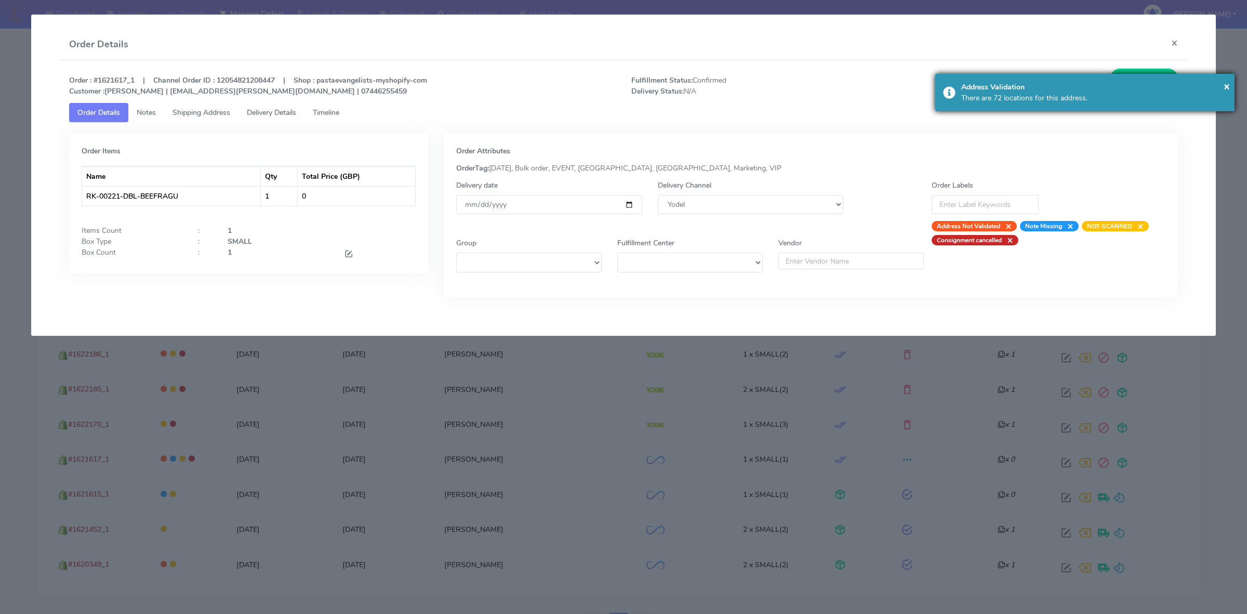
click at [1165, 74] on div "× Address Validation There are 72 locations for this address." at bounding box center [1084, 92] width 299 height 37
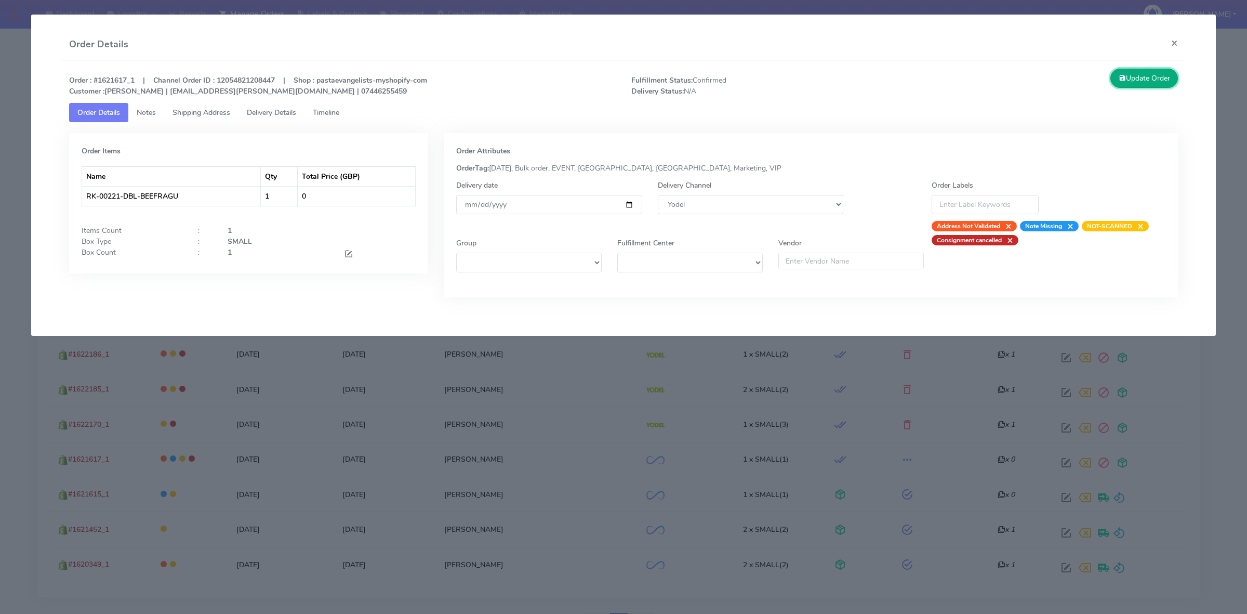
click at [1165, 73] on button "Update Order" at bounding box center [1144, 78] width 68 height 19
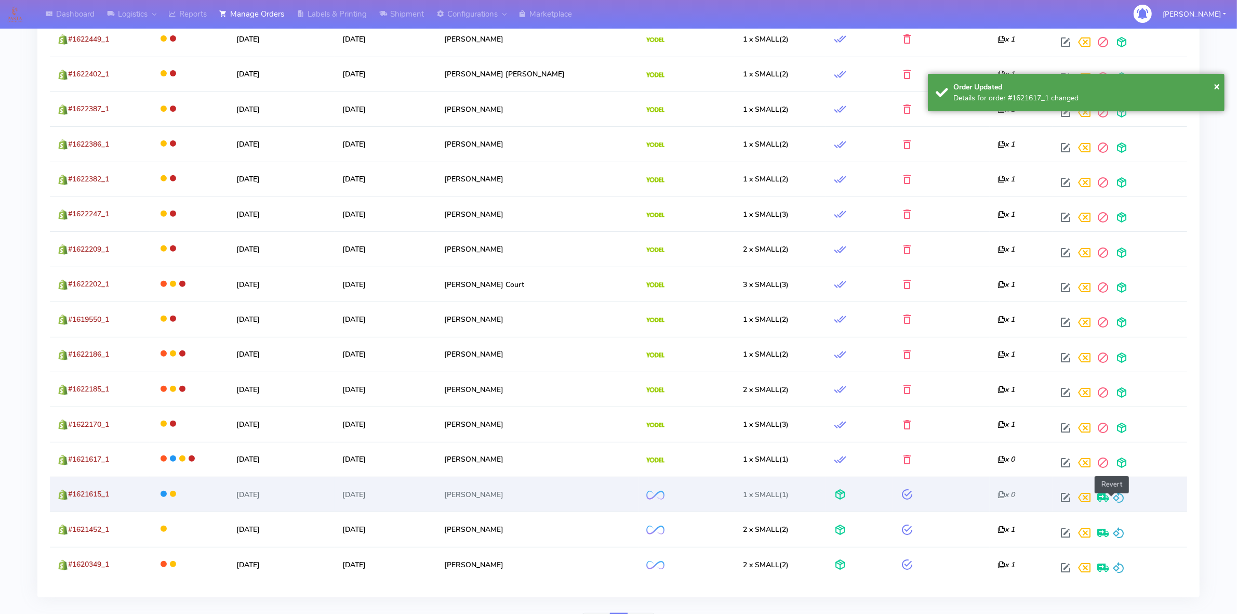
click at [1113, 495] on span at bounding box center [1119, 500] width 12 height 10
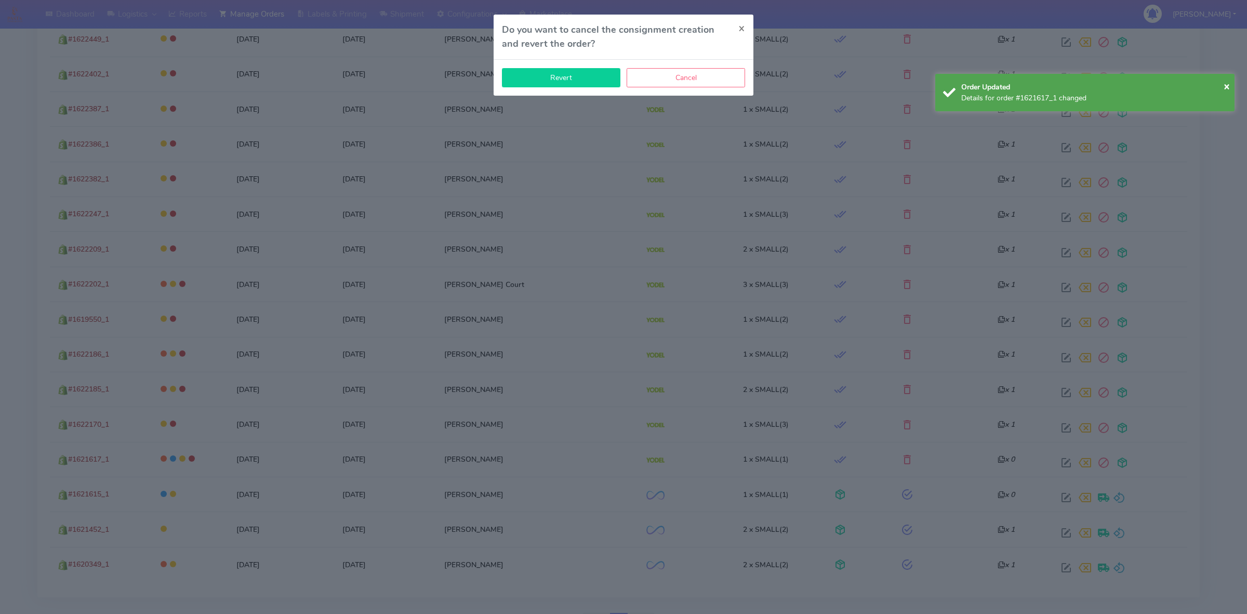
click at [577, 82] on button "Revert" at bounding box center [561, 77] width 118 height 19
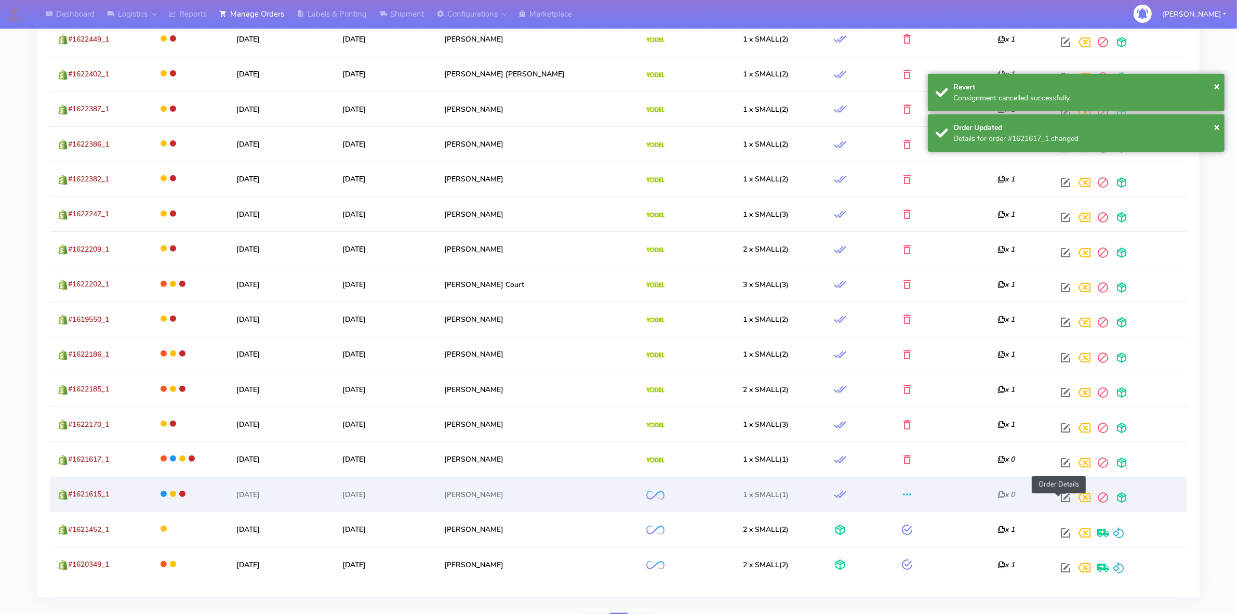
click at [1058, 499] on span at bounding box center [1066, 500] width 19 height 10
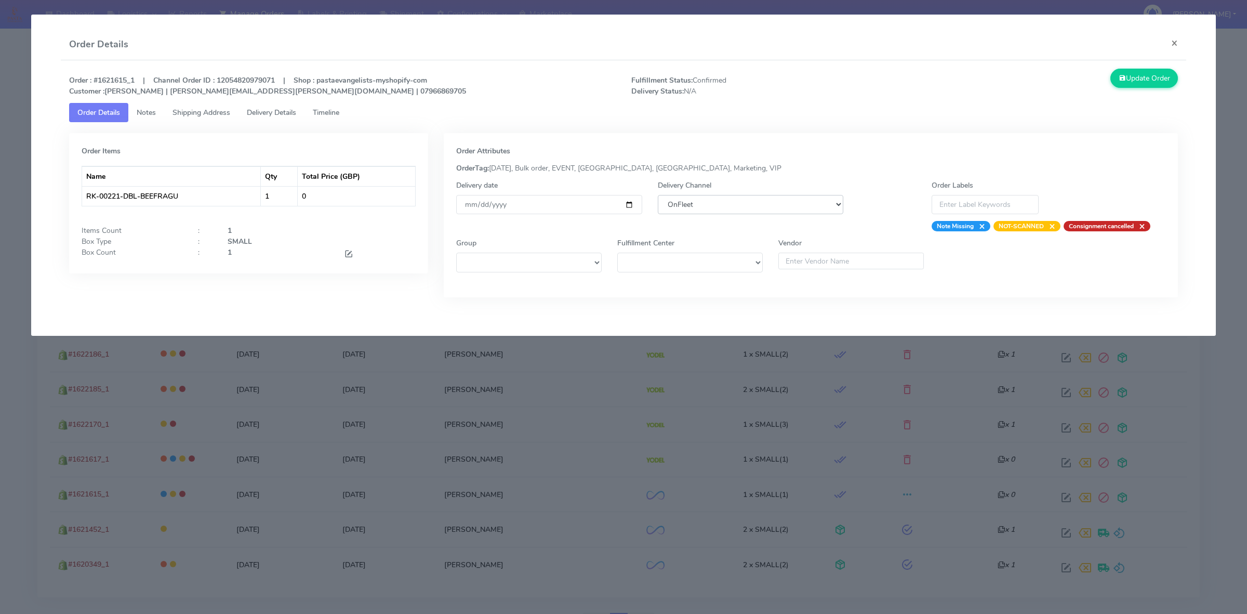
drag, startPoint x: 801, startPoint y: 205, endPoint x: 796, endPoint y: 210, distance: 7.7
click at [801, 205] on select "DHL OnFleet Royal Mail DPD Yodel MaxOptra Amazon Collection" at bounding box center [751, 204] width 186 height 19
select select "5"
click at [658, 195] on select "DHL OnFleet Royal Mail DPD Yodel MaxOptra Amazon Collection" at bounding box center [751, 204] width 186 height 19
click at [1136, 78] on button "Update Order" at bounding box center [1144, 78] width 68 height 19
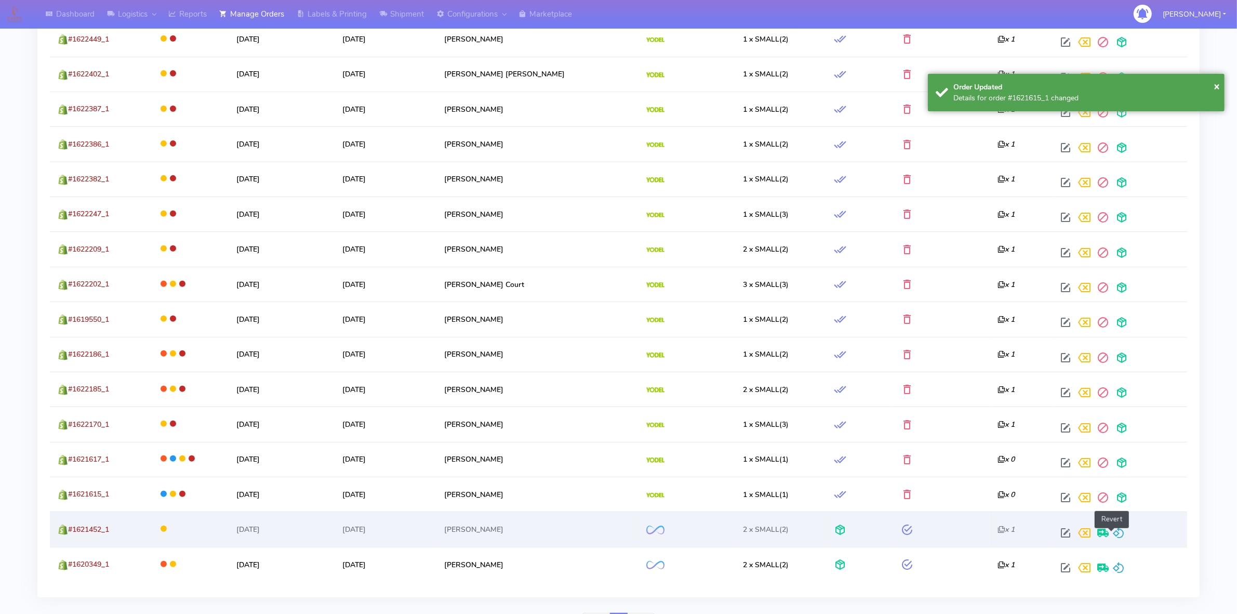
click at [1113, 532] on span at bounding box center [1119, 535] width 12 height 10
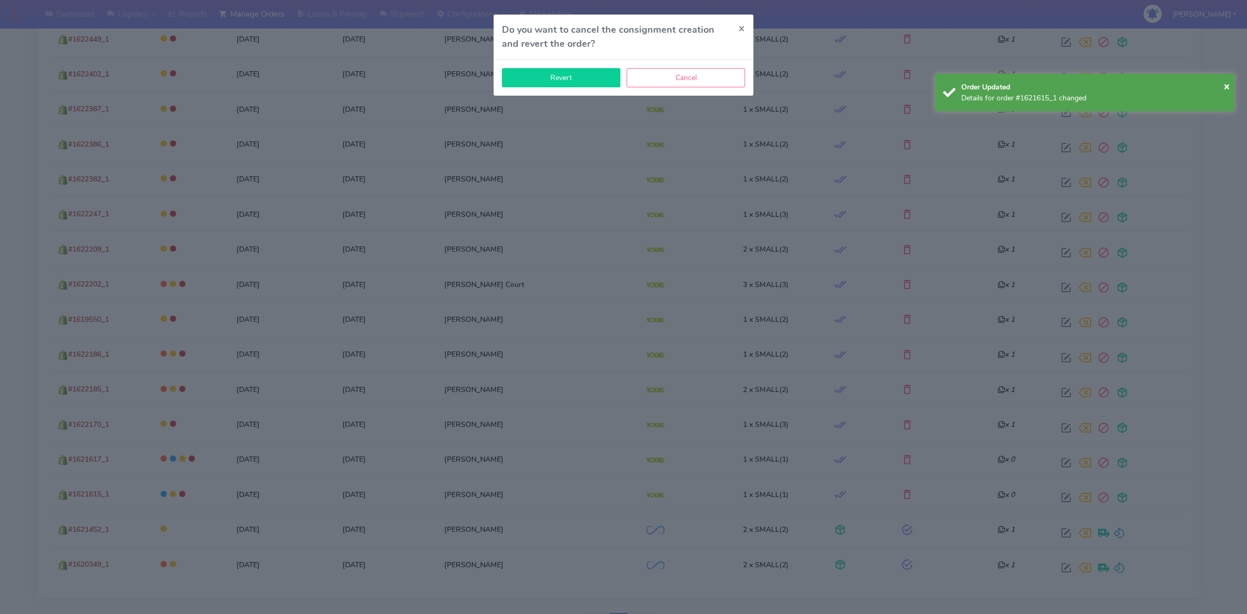
click at [580, 80] on button "Revert" at bounding box center [561, 77] width 118 height 19
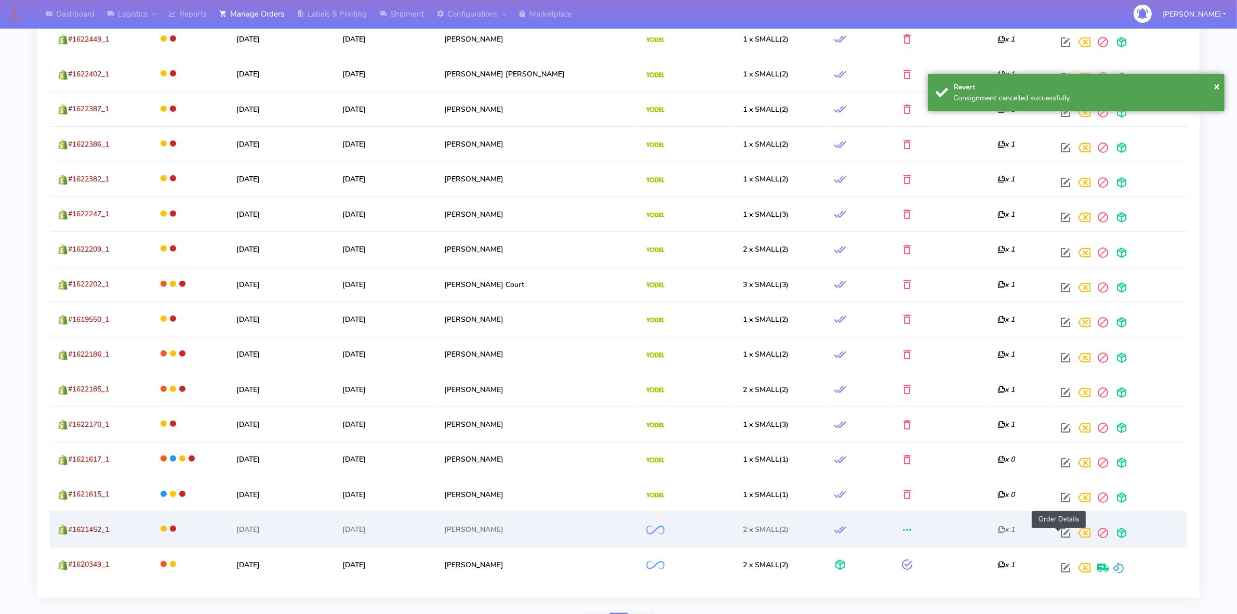
click at [1061, 536] on span at bounding box center [1066, 535] width 19 height 10
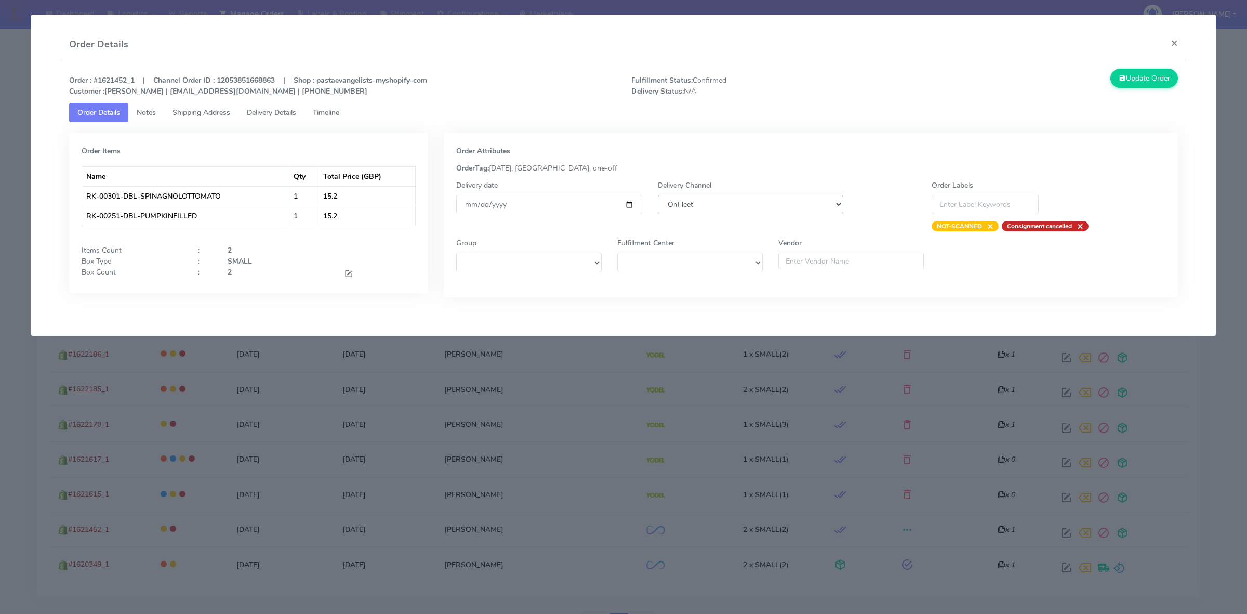
click at [774, 204] on select "DHL OnFleet Royal Mail DPD Yodel MaxOptra Amazon Collection" at bounding box center [751, 204] width 186 height 19
select select "5"
click at [658, 195] on select "DHL OnFleet Royal Mail DPD Yodel MaxOptra Amazon Collection" at bounding box center [751, 204] width 186 height 19
click at [1126, 81] on button "Update Order" at bounding box center [1144, 78] width 68 height 19
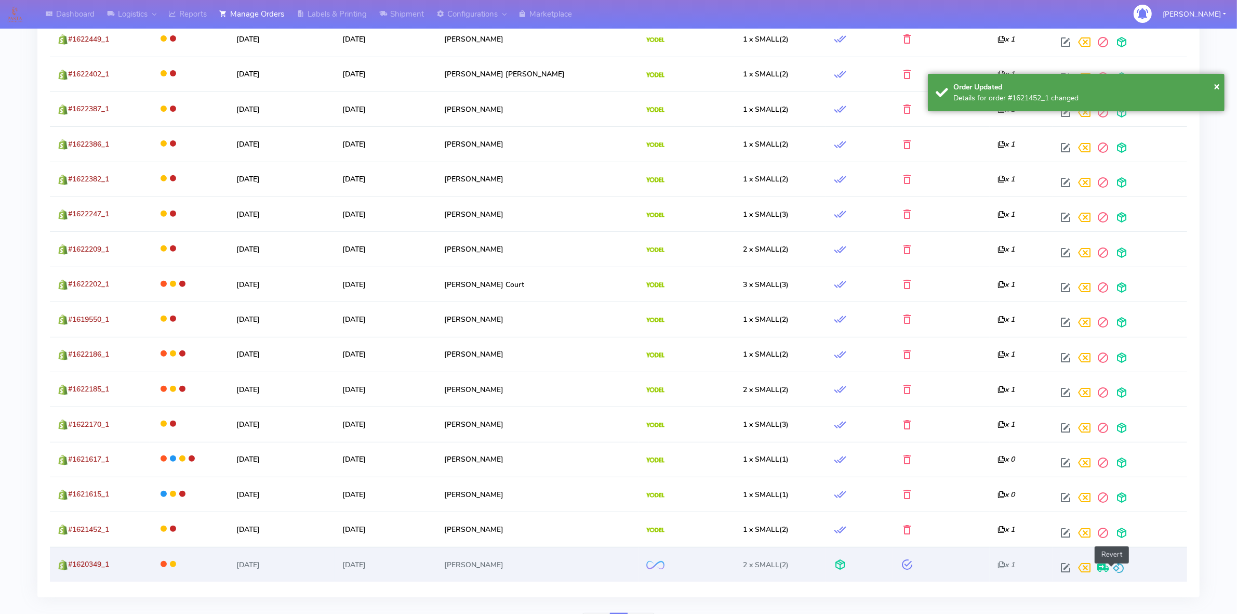
click at [1113, 567] on span at bounding box center [1119, 570] width 12 height 10
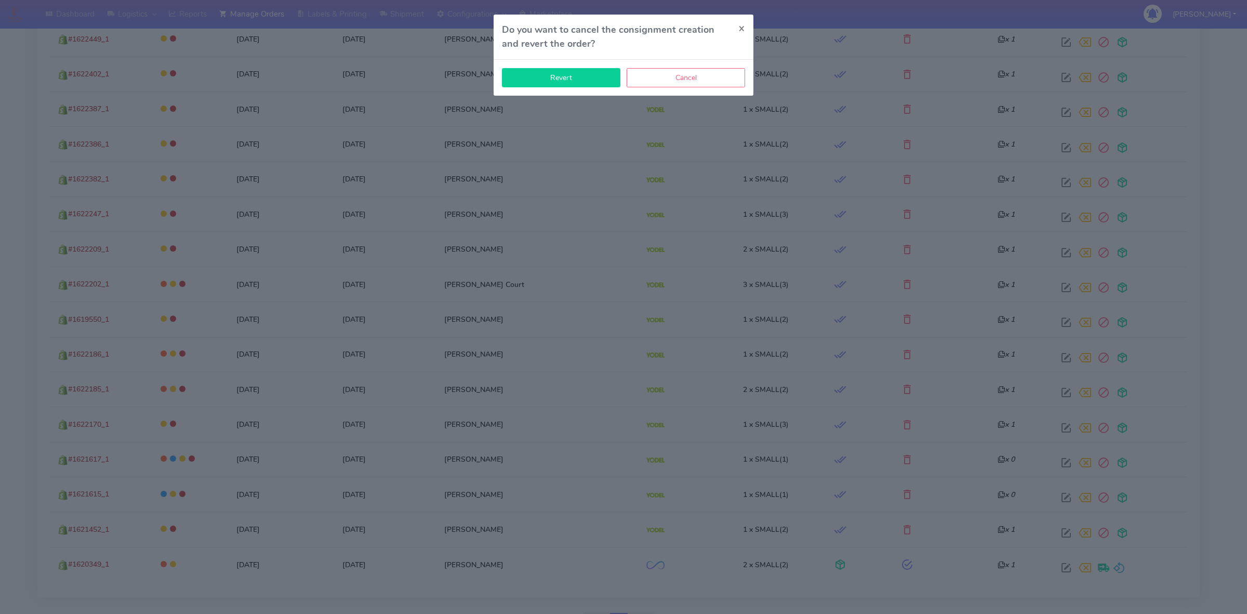
click at [569, 76] on button "Revert" at bounding box center [561, 77] width 118 height 19
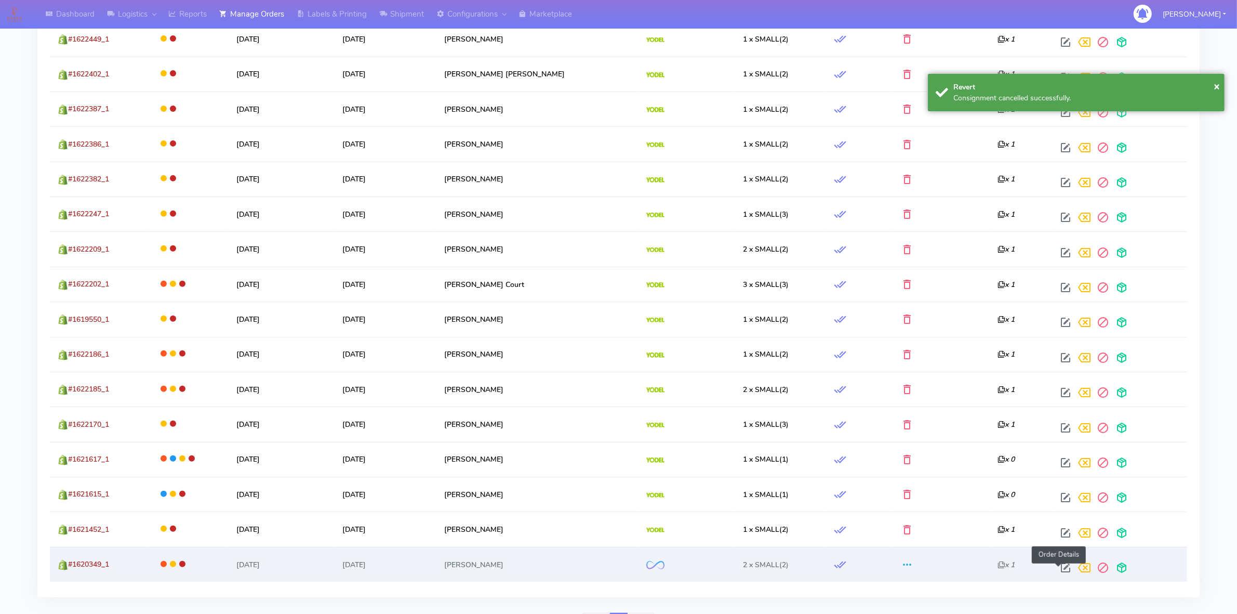
click at [1057, 567] on span at bounding box center [1066, 570] width 19 height 10
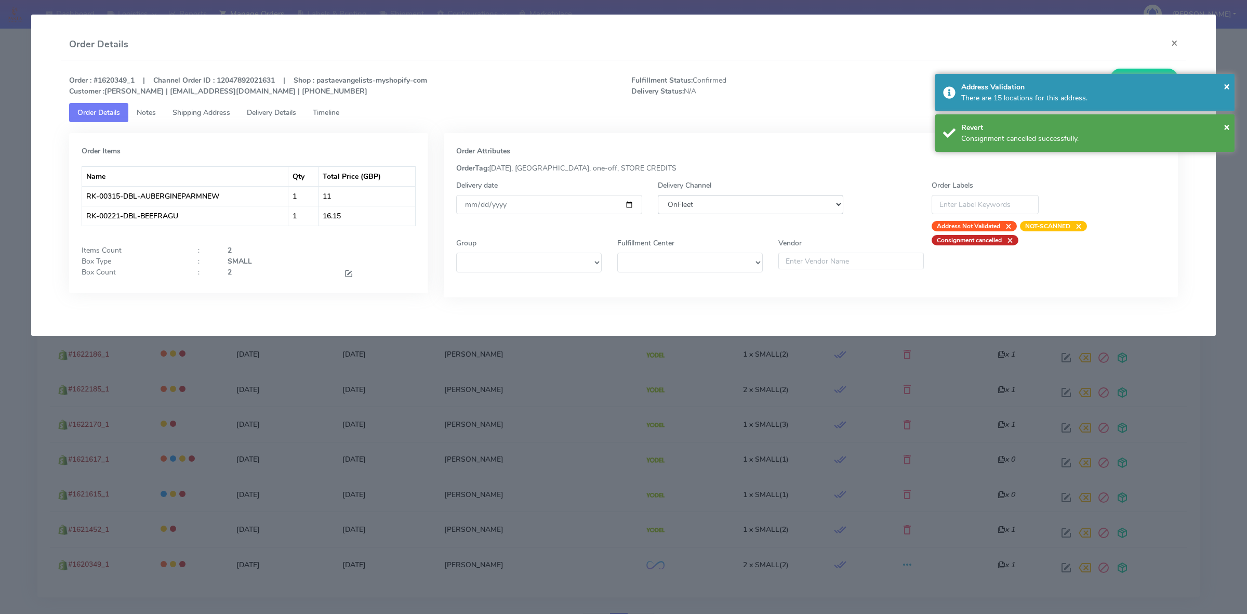
click at [707, 206] on select "DHL OnFleet Royal Mail DPD Yodel MaxOptra Amazon Collection" at bounding box center [751, 204] width 186 height 19
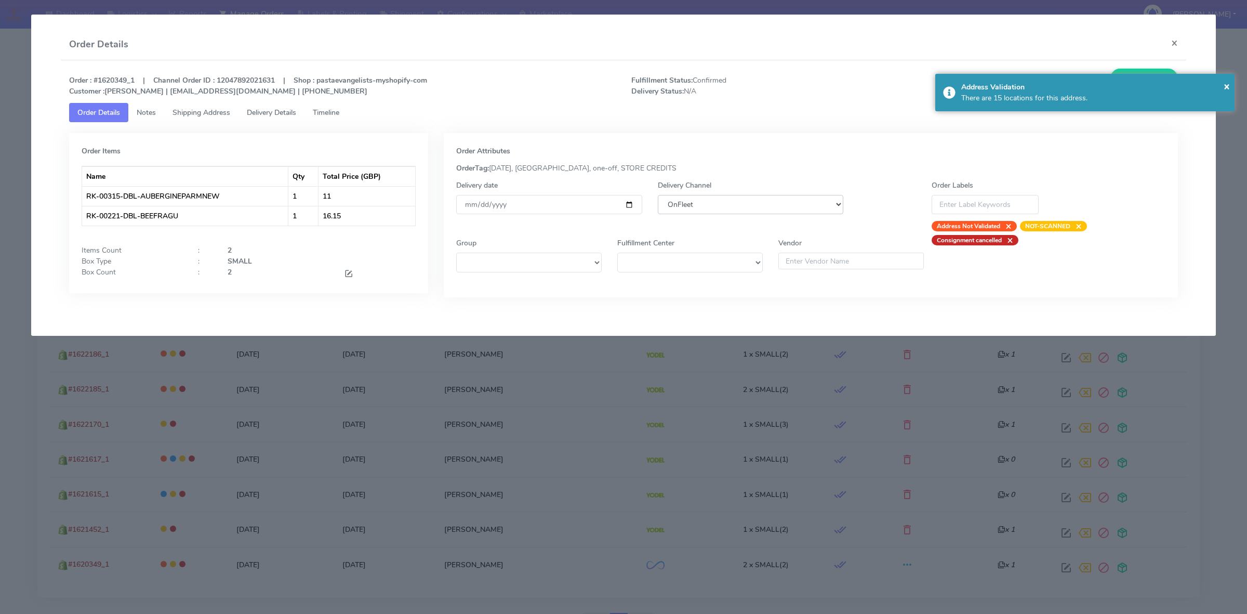
select select "5"
click at [658, 195] on select "DHL OnFleet Royal Mail DPD Yodel MaxOptra Amazon Collection" at bounding box center [751, 204] width 186 height 19
click at [1149, 71] on button "Update Order" at bounding box center [1144, 78] width 68 height 19
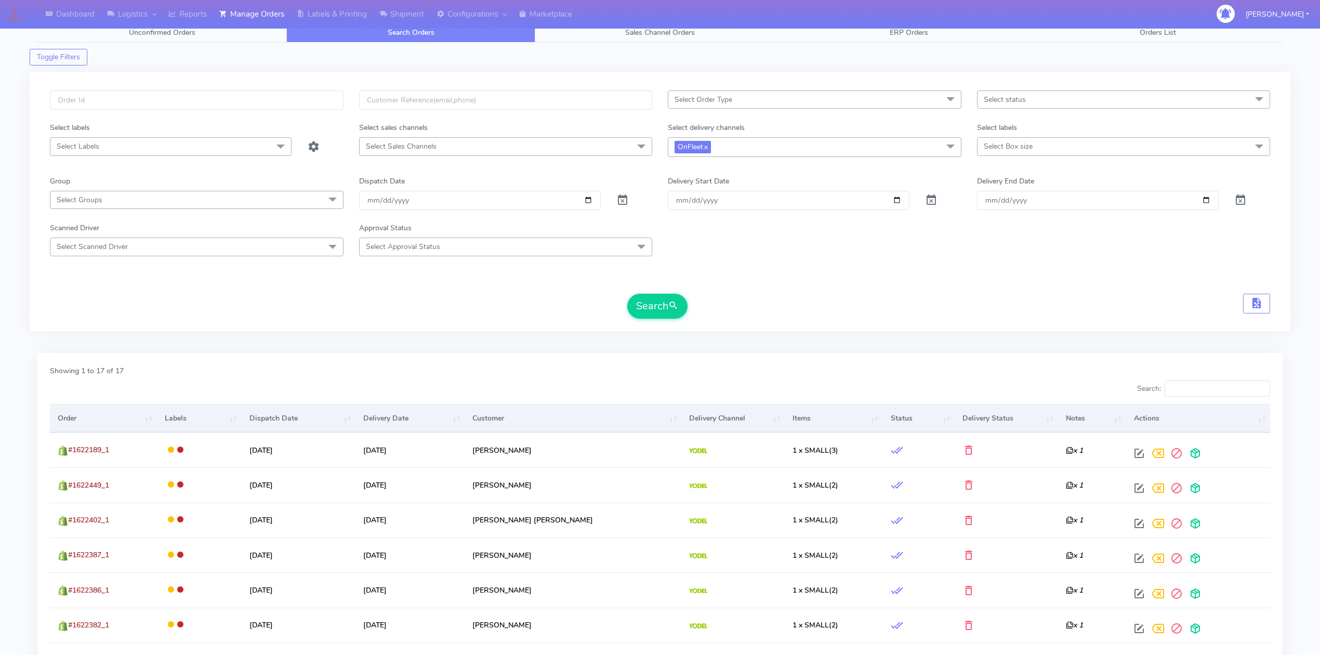
scroll to position [0, 0]
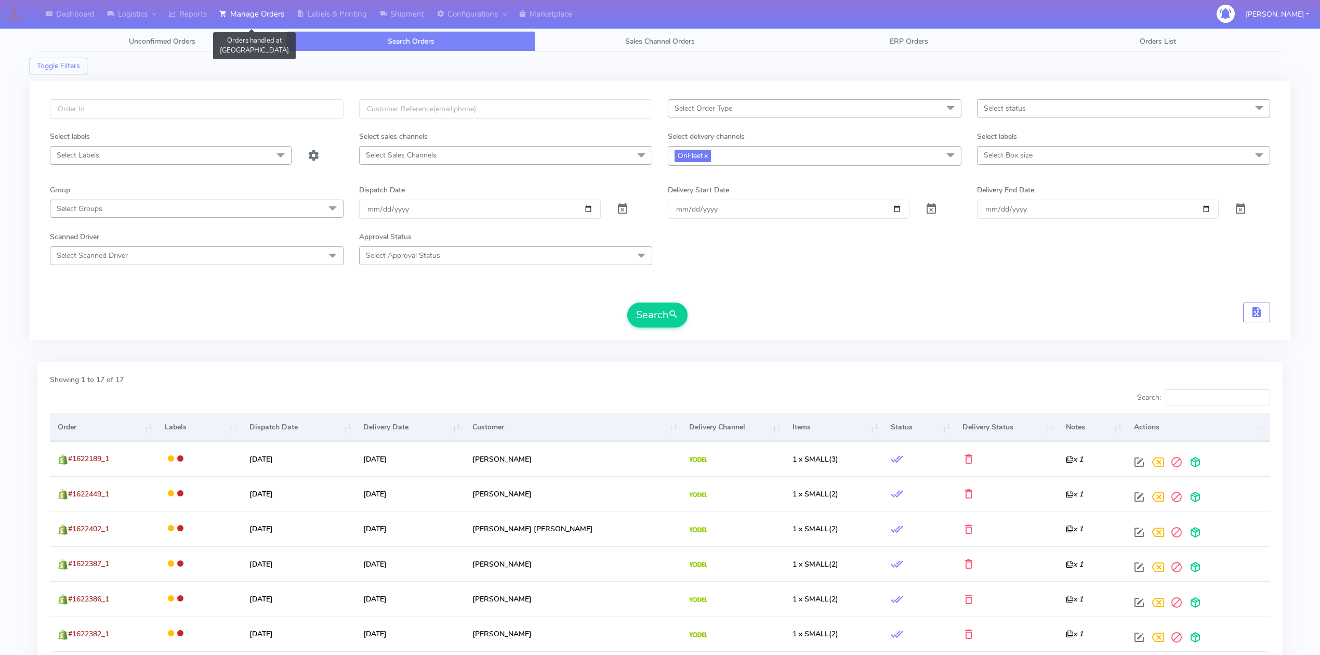
click at [256, 17] on link "Manage Orders" at bounding box center [251, 14] width 77 height 29
click at [314, 19] on link "Labels & Printing" at bounding box center [331, 14] width 83 height 29
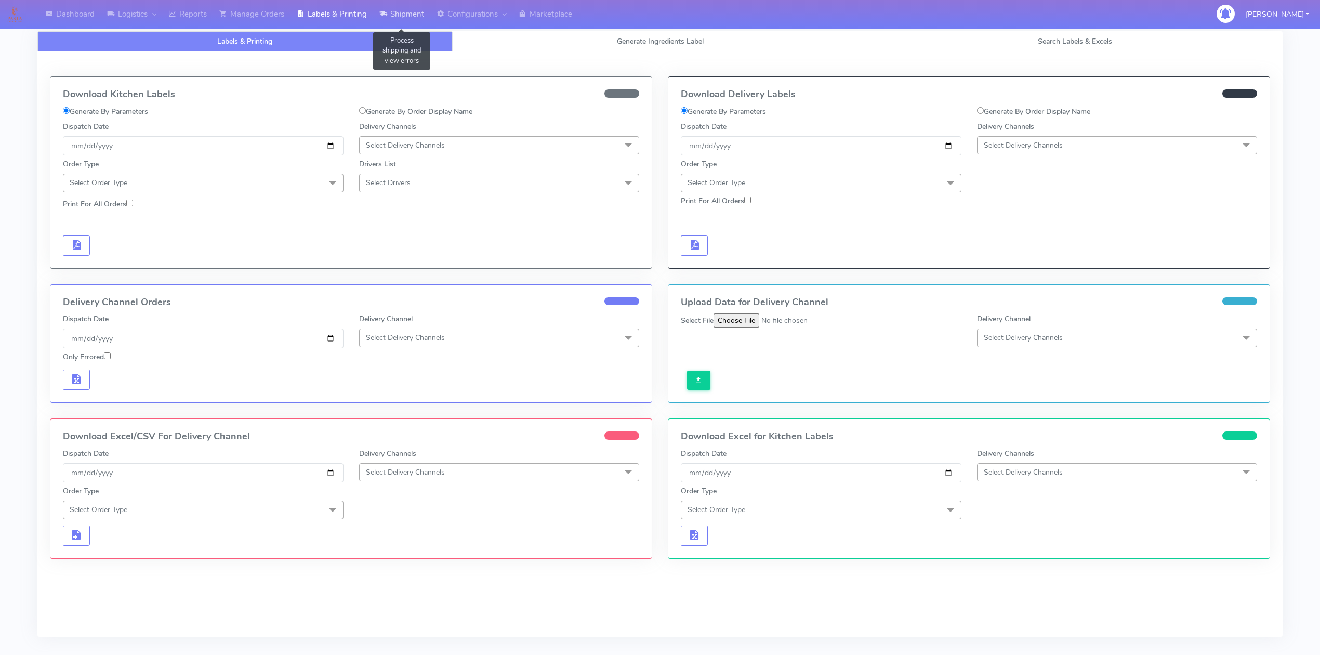
click at [402, 19] on link "Shipment" at bounding box center [401, 14] width 57 height 29
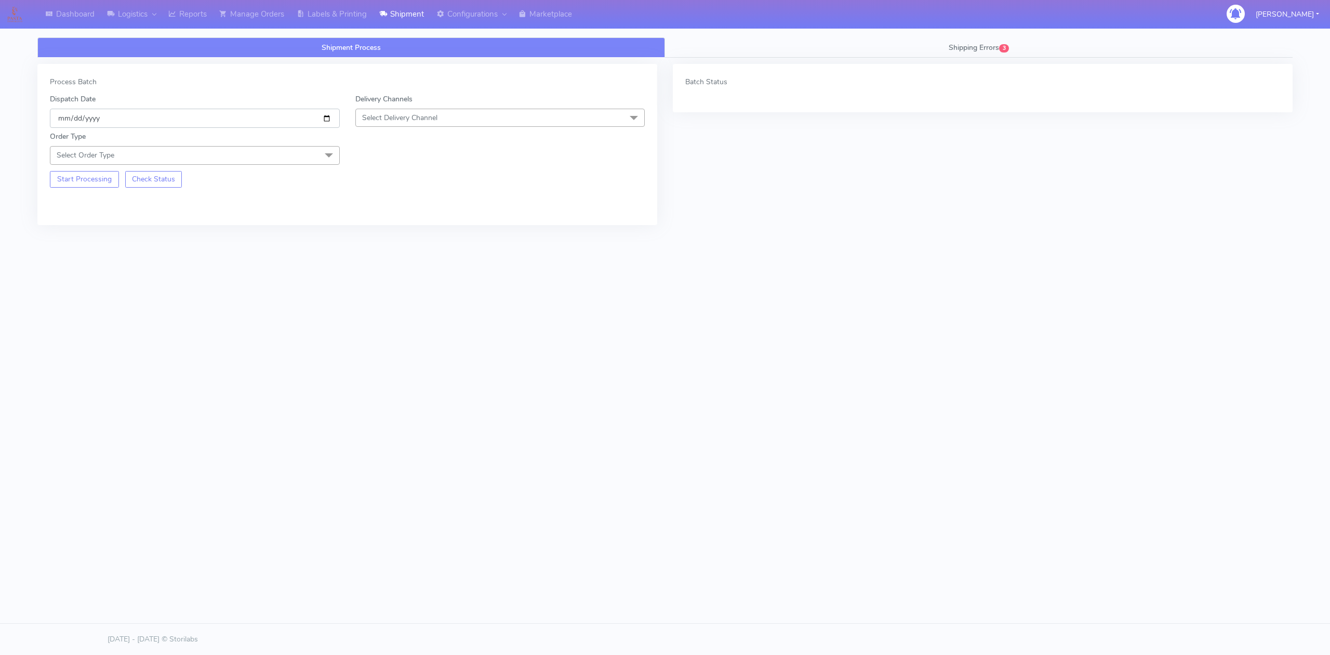
click at [326, 117] on input "[DATE]" at bounding box center [195, 118] width 290 height 19
type input "[DATE]"
click at [389, 117] on span "Select Delivery Channel" at bounding box center [399, 118] width 75 height 10
click at [401, 185] on div "OnFleet" at bounding box center [500, 183] width 279 height 11
click at [269, 161] on span "Select Order Type" at bounding box center [195, 155] width 290 height 18
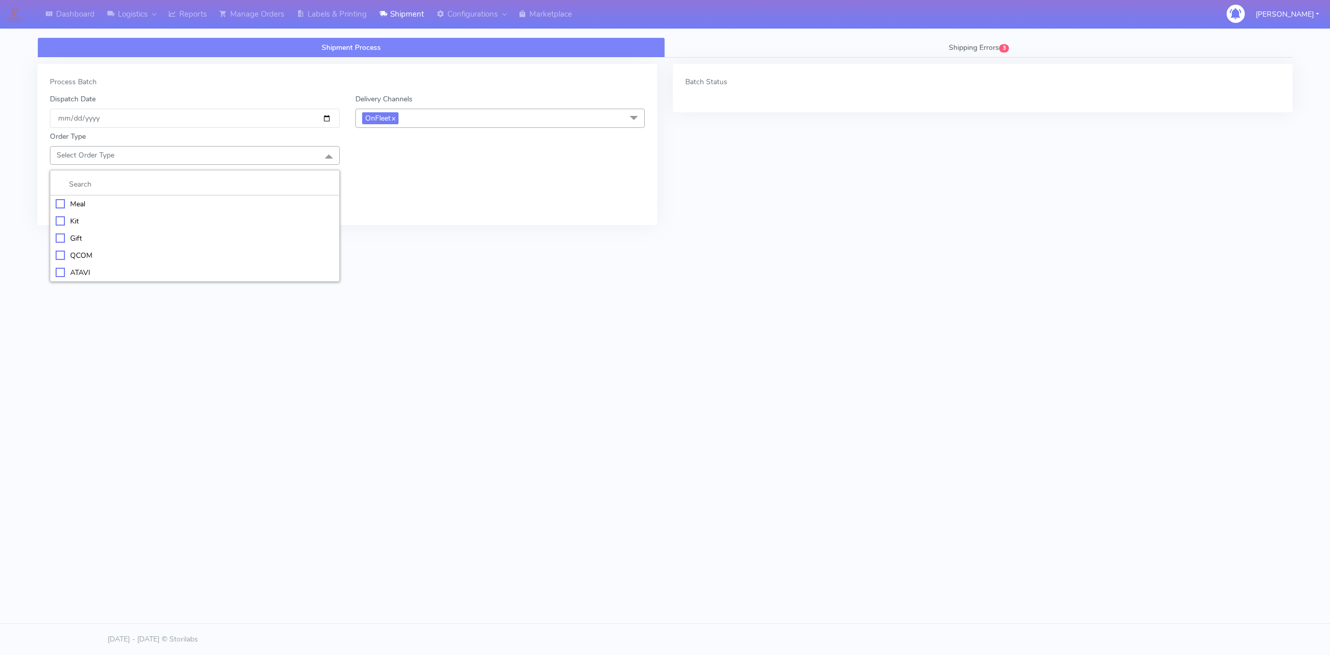
click at [81, 202] on div "Meal" at bounding box center [195, 204] width 279 height 11
drag, startPoint x: 381, startPoint y: 160, endPoint x: 387, endPoint y: 163, distance: 6.5
click at [382, 160] on span "Select Box Size" at bounding box center [387, 155] width 50 height 10
click at [395, 200] on li "Small" at bounding box center [500, 203] width 289 height 17
click at [84, 217] on button "Start Processing" at bounding box center [84, 216] width 69 height 17
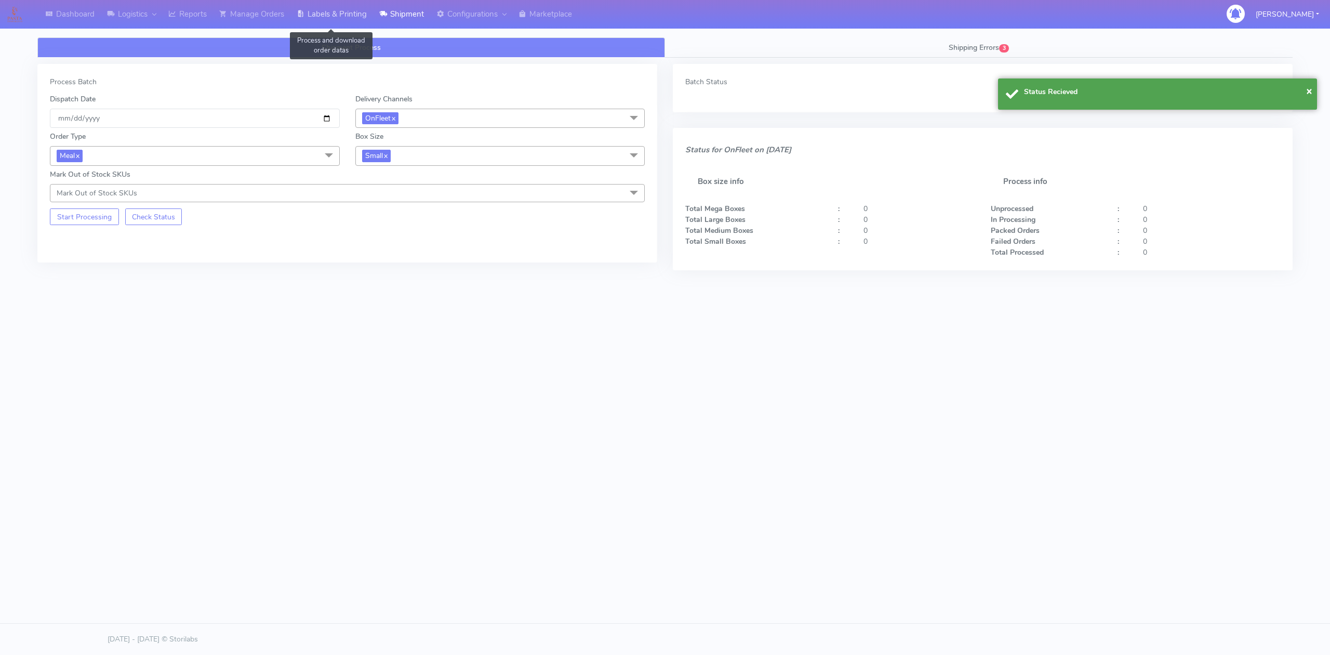
click at [362, 13] on link "Labels & Printing" at bounding box center [331, 14] width 83 height 29
